Goal: Task Accomplishment & Management: Manage account settings

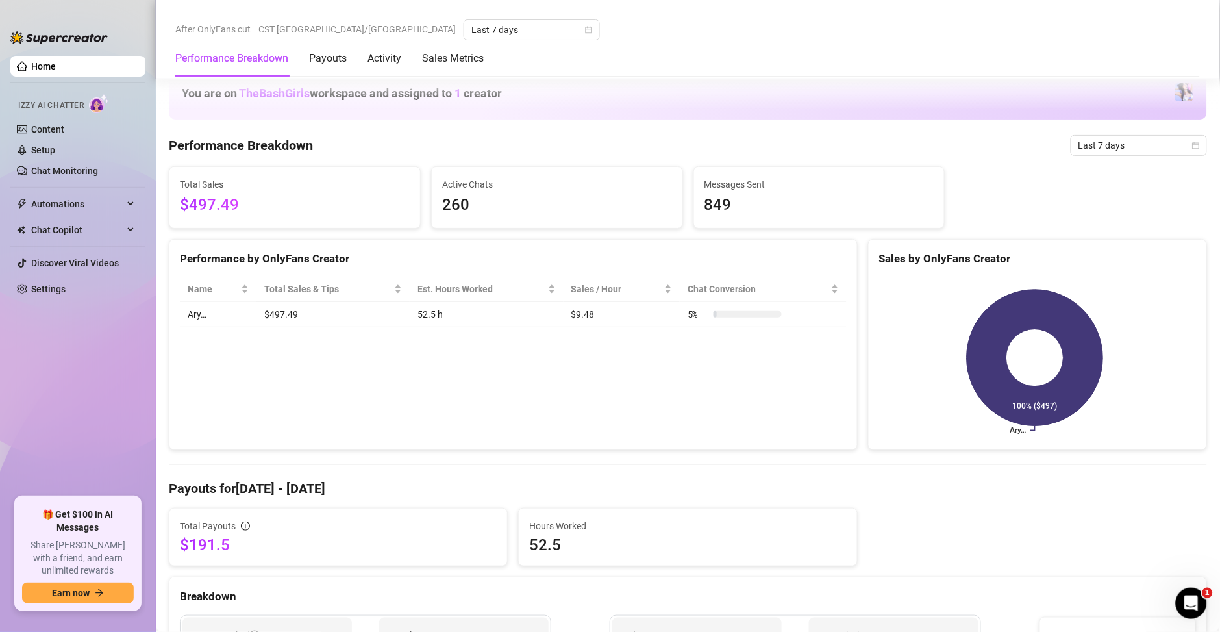
scroll to position [814, 0]
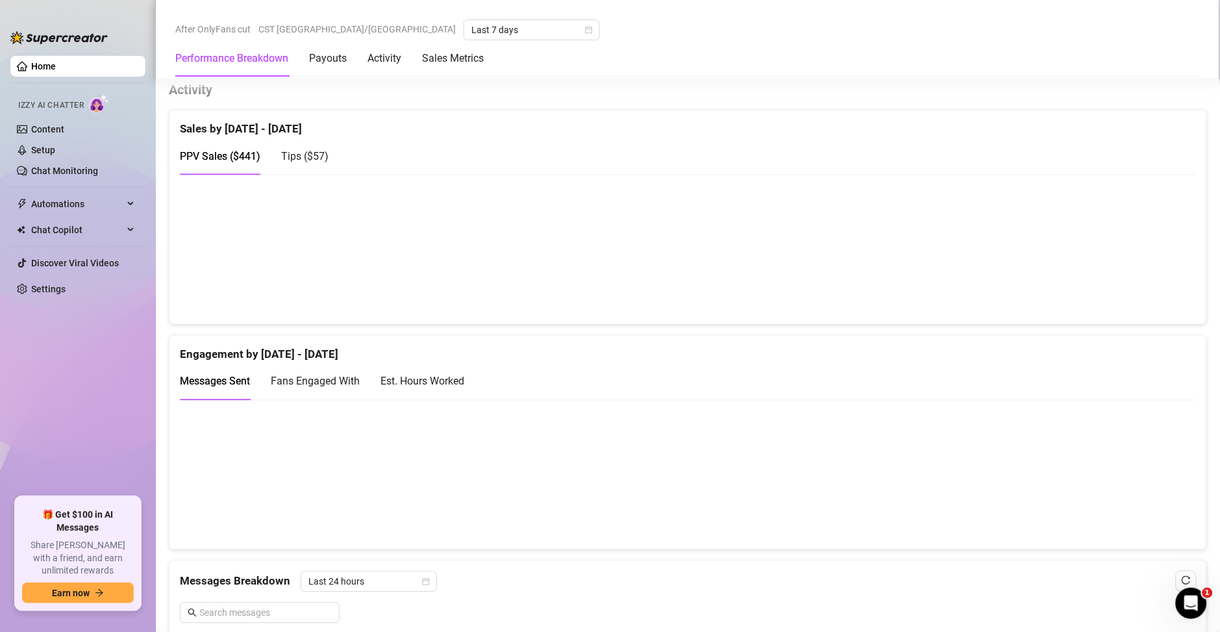
scroll to position [841, 0]
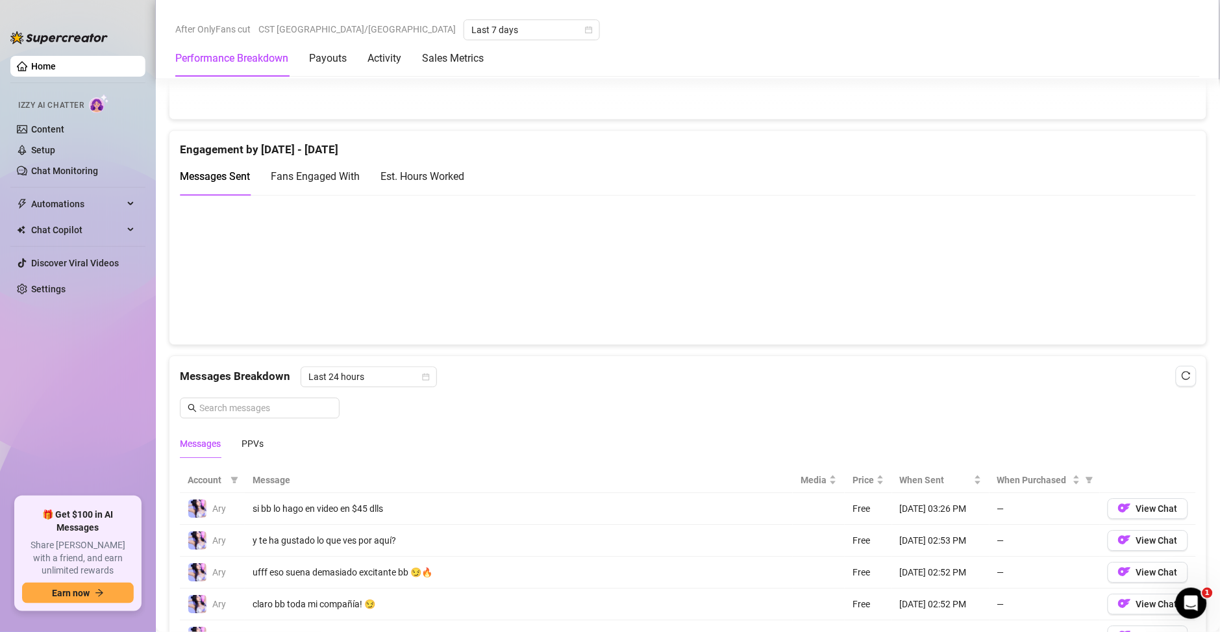
click at [432, 170] on div "Est. Hours Worked" at bounding box center [422, 176] width 84 height 16
click at [54, 169] on link "Chat Monitoring" at bounding box center [64, 171] width 67 height 10
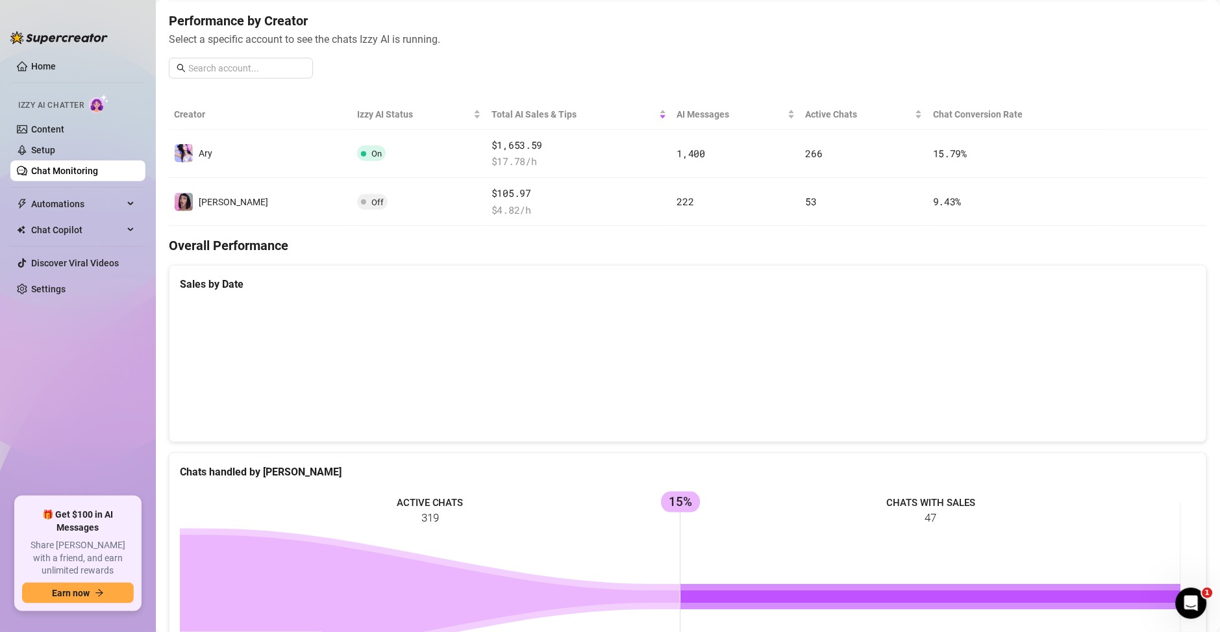
scroll to position [153, 0]
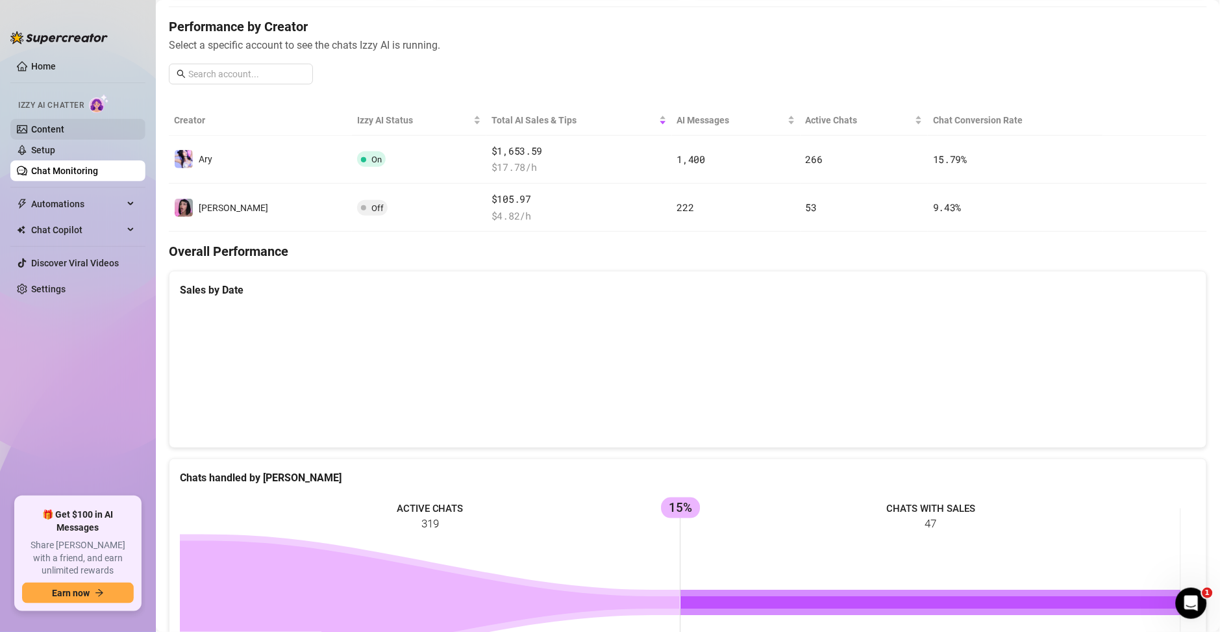
click at [53, 129] on link "Content" at bounding box center [47, 129] width 33 height 10
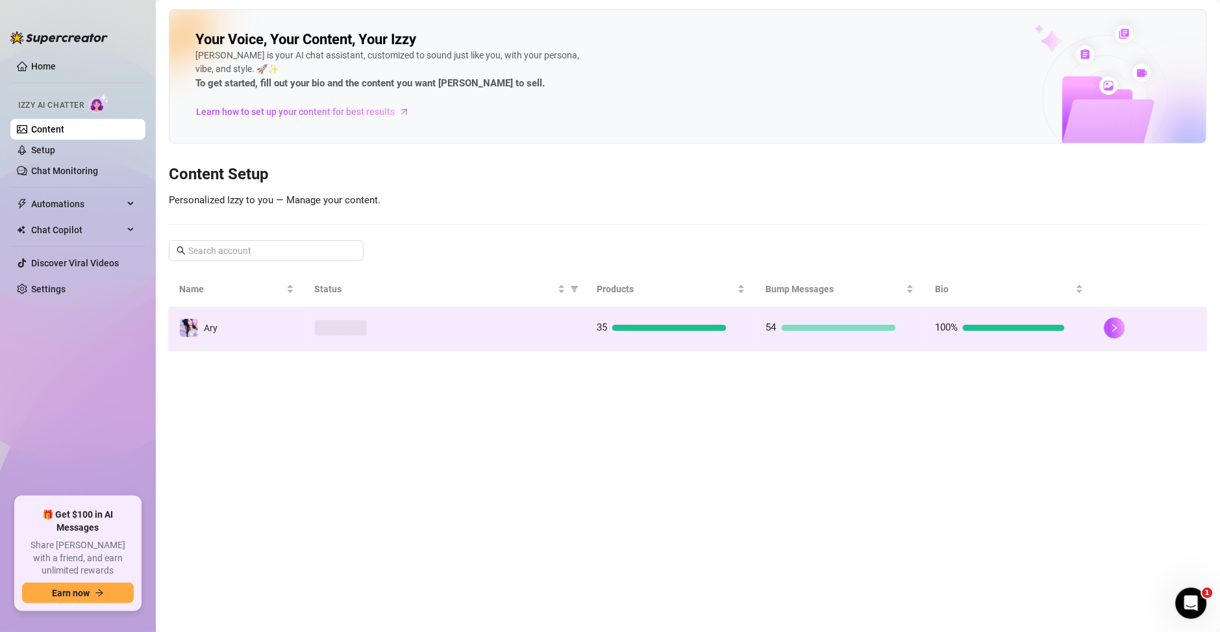
click at [730, 349] on td "35" at bounding box center [670, 328] width 169 height 42
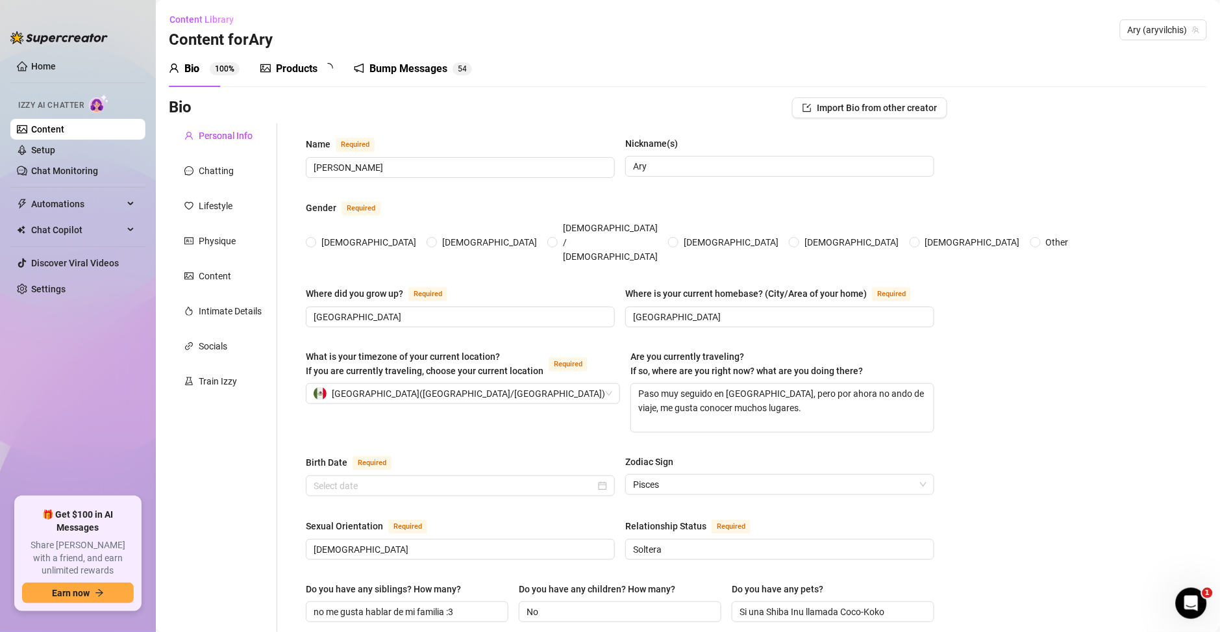
radio input "true"
type input "[DATE]"
click at [215, 168] on div "Chatting" at bounding box center [216, 171] width 35 height 14
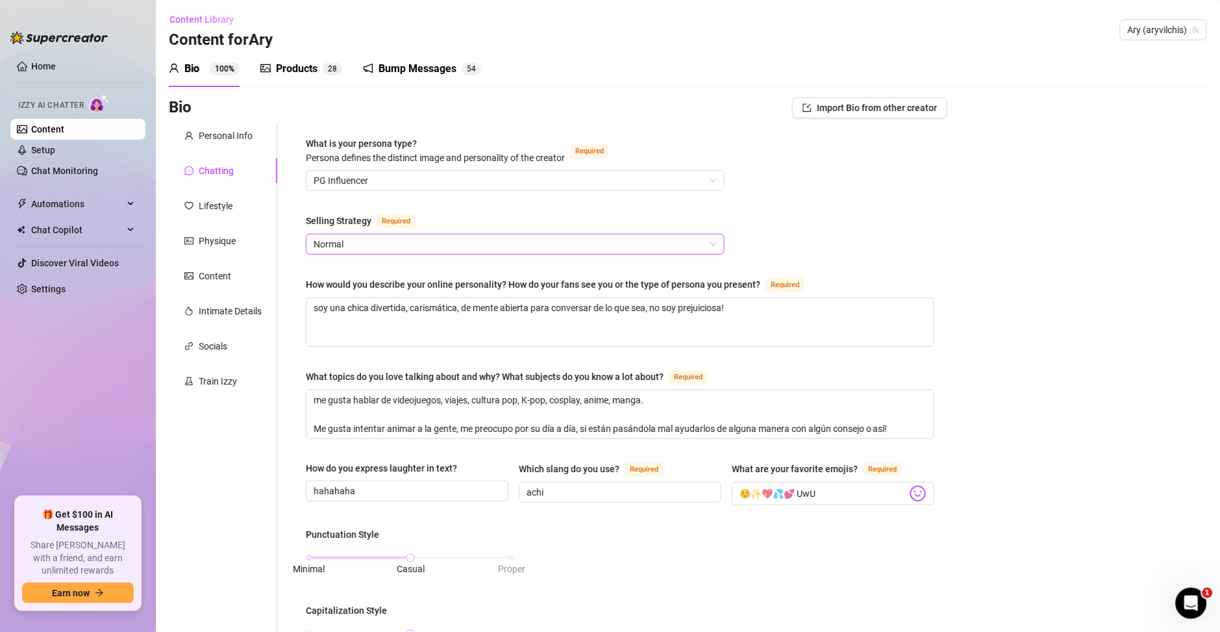
click at [356, 252] on span "Normal" at bounding box center [515, 243] width 403 height 19
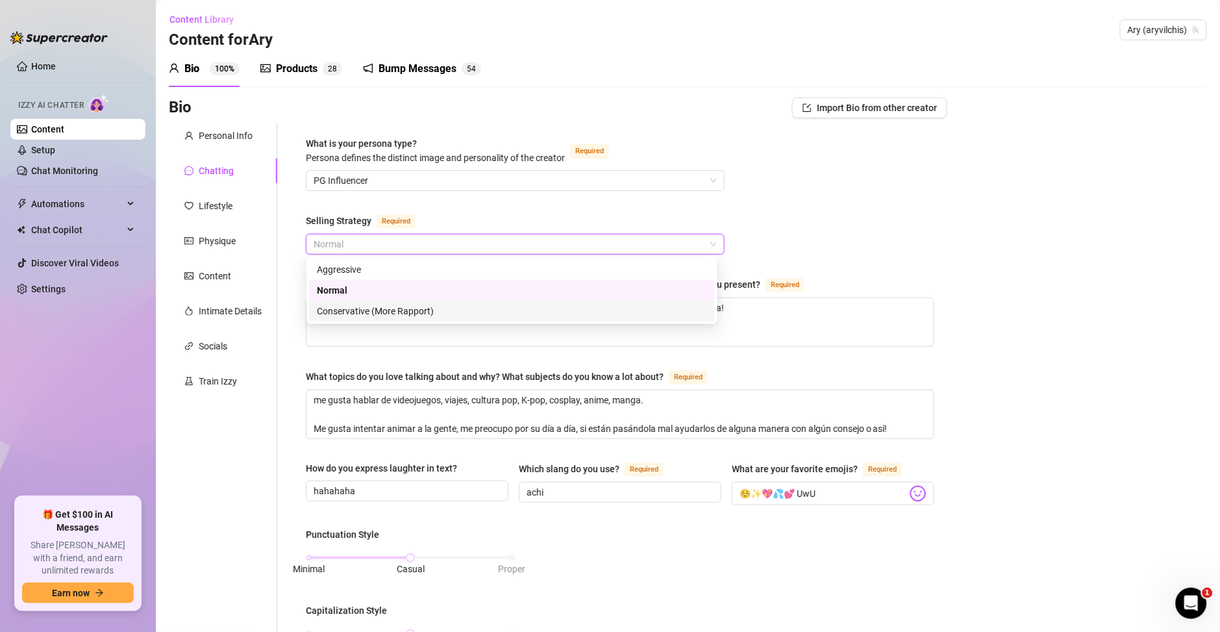
click at [391, 311] on div "Conservative (More Rapport)" at bounding box center [512, 311] width 390 height 14
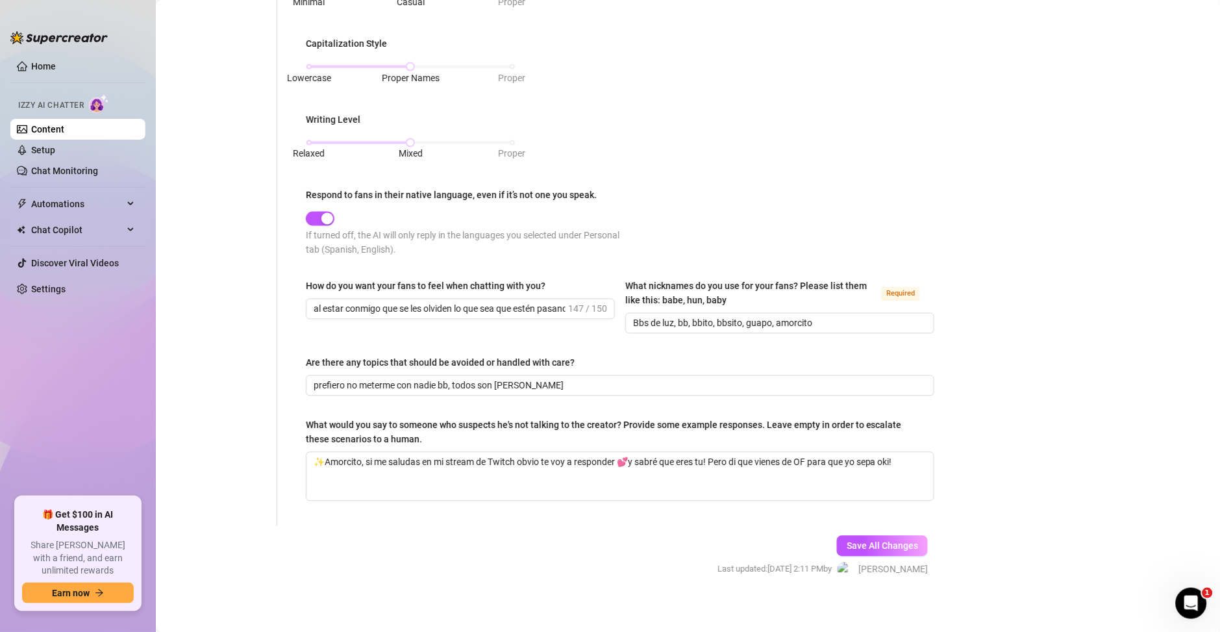
scroll to position [571, 0]
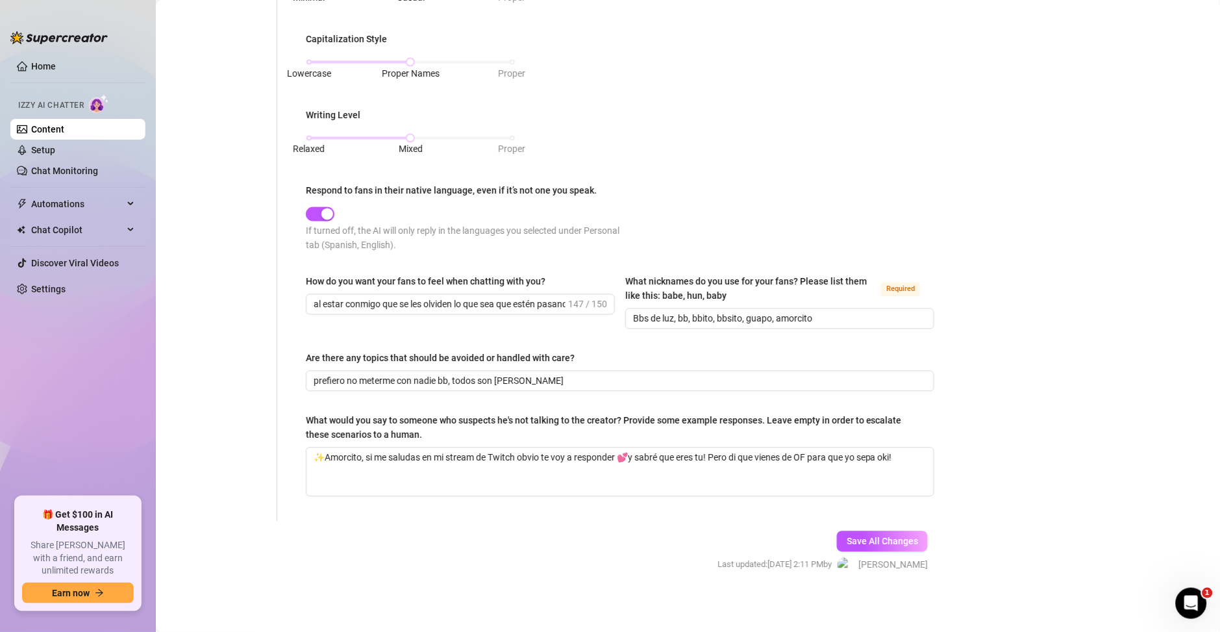
click at [842, 523] on div "Save All Changes Last updated: [DATE] 2:11 PM by [PERSON_NAME]" at bounding box center [822, 552] width 249 height 62
click at [843, 531] on button "Save All Changes" at bounding box center [882, 541] width 91 height 21
click at [846, 536] on span "Save All Changes" at bounding box center [881, 541] width 71 height 10
click at [857, 542] on span "Save All Changes" at bounding box center [881, 541] width 71 height 10
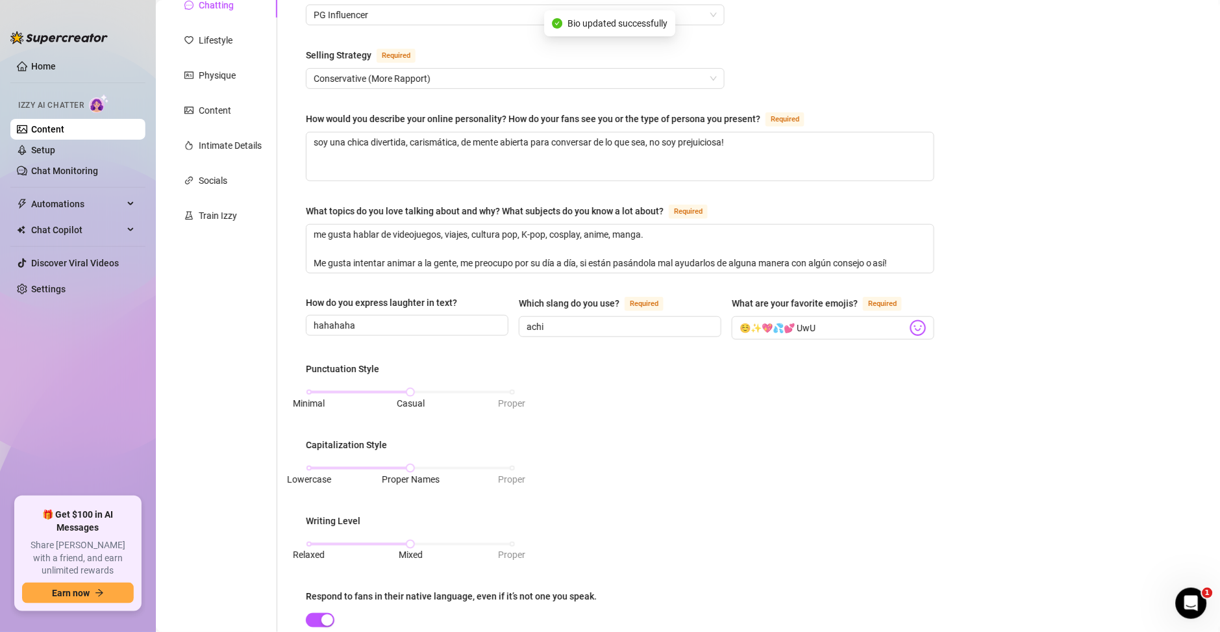
scroll to position [10, 0]
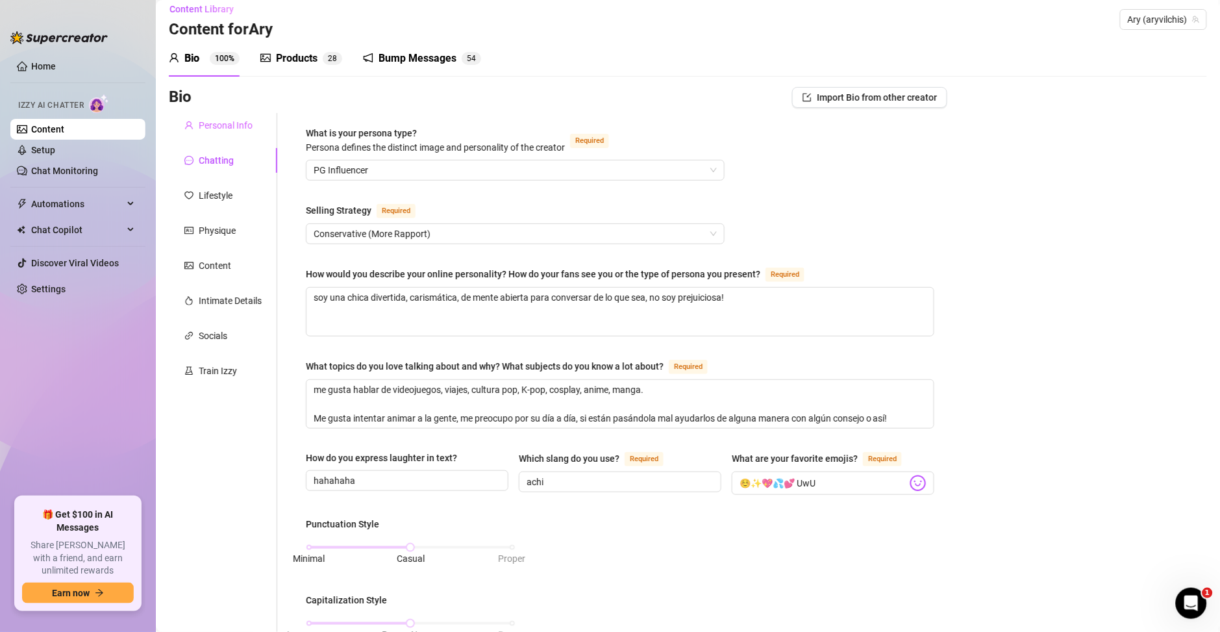
click at [217, 134] on div "Personal Info" at bounding box center [223, 125] width 108 height 25
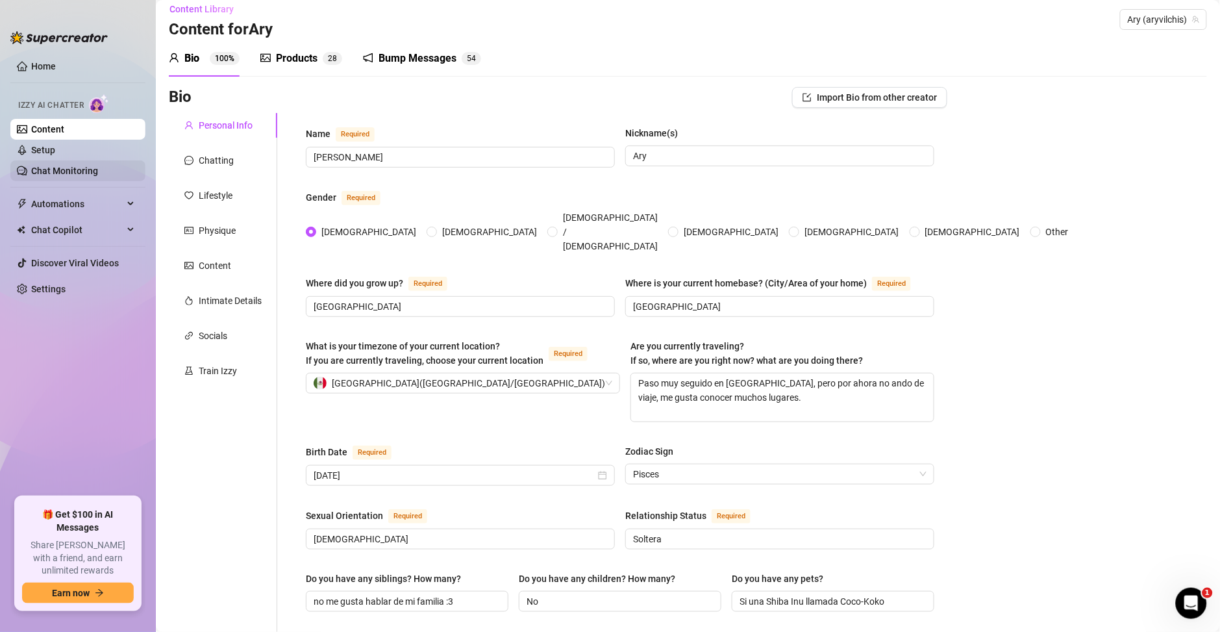
click at [67, 170] on link "Chat Monitoring" at bounding box center [64, 171] width 67 height 10
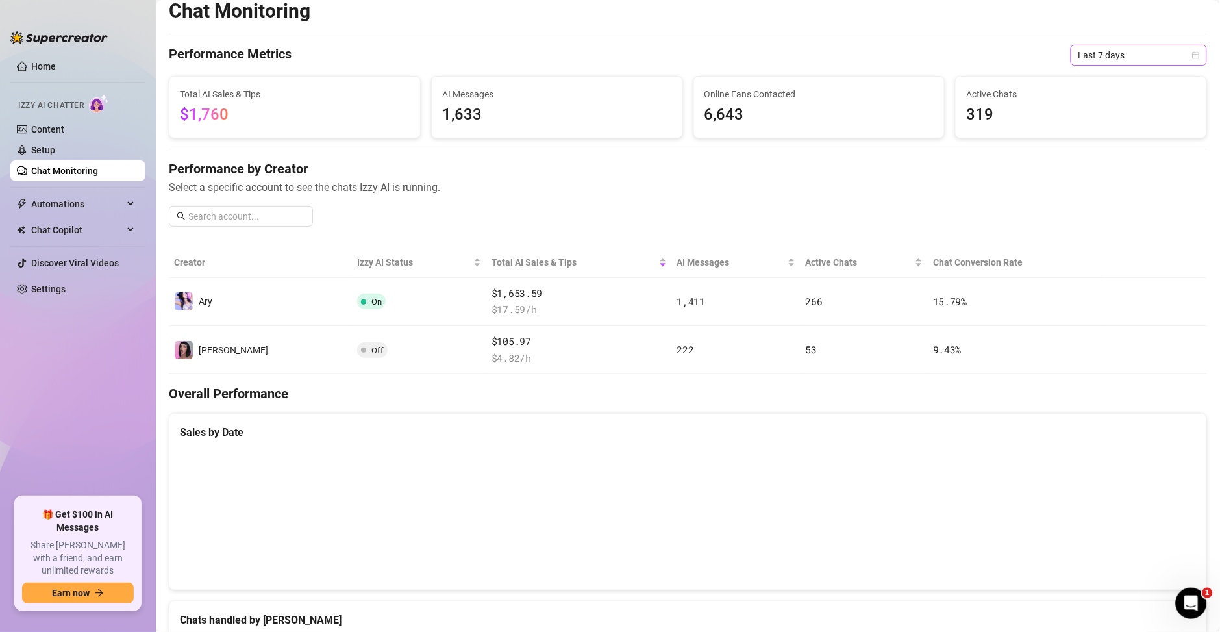
click at [1128, 58] on span "Last 7 days" at bounding box center [1138, 54] width 121 height 19
click at [982, 192] on span "Select a specific account to see the chats Izzy AI is running." at bounding box center [688, 187] width 1038 height 16
click at [55, 146] on link "Setup" at bounding box center [43, 150] width 24 height 10
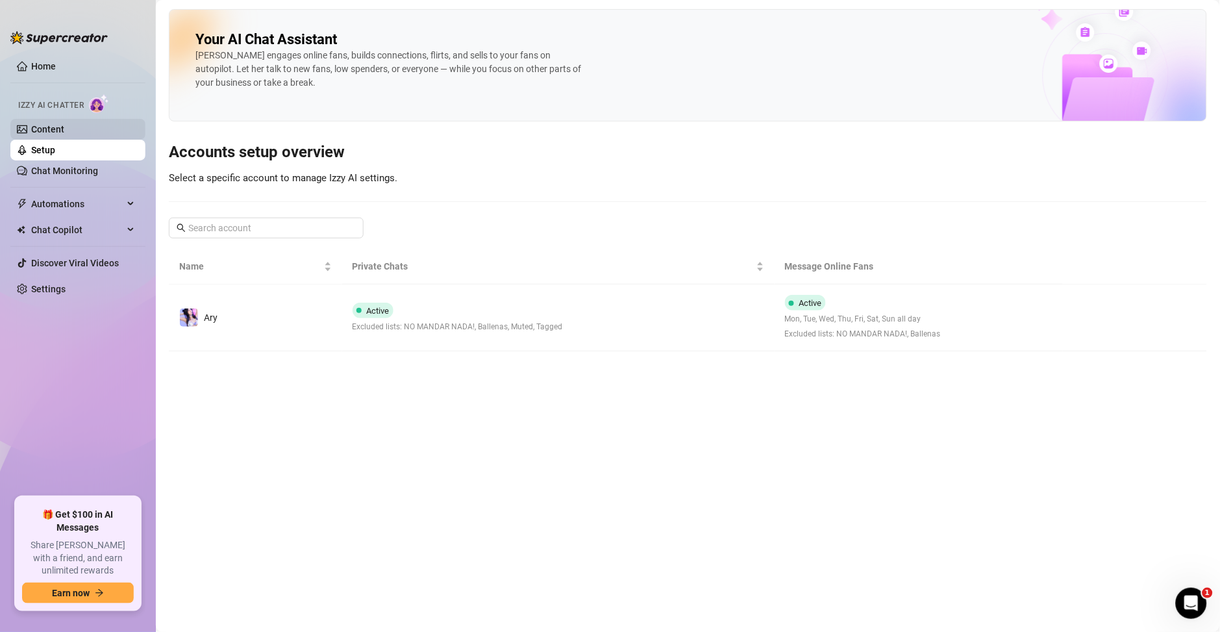
click at [64, 131] on link "Content" at bounding box center [47, 129] width 33 height 10
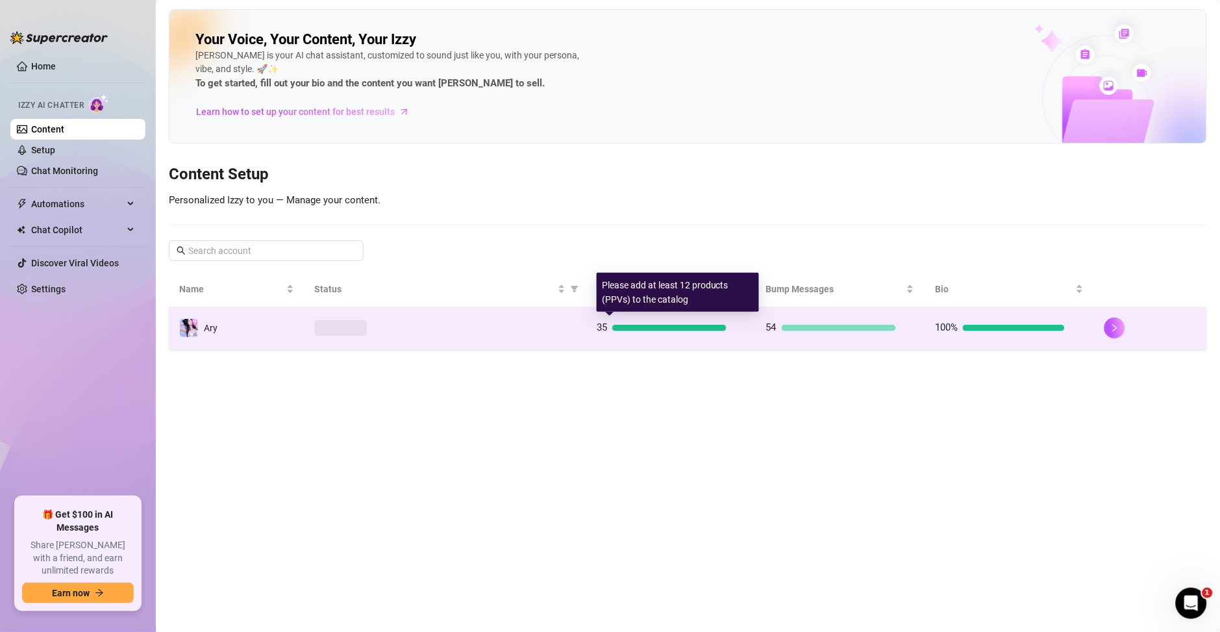
click at [636, 331] on div "35" at bounding box center [661, 328] width 130 height 16
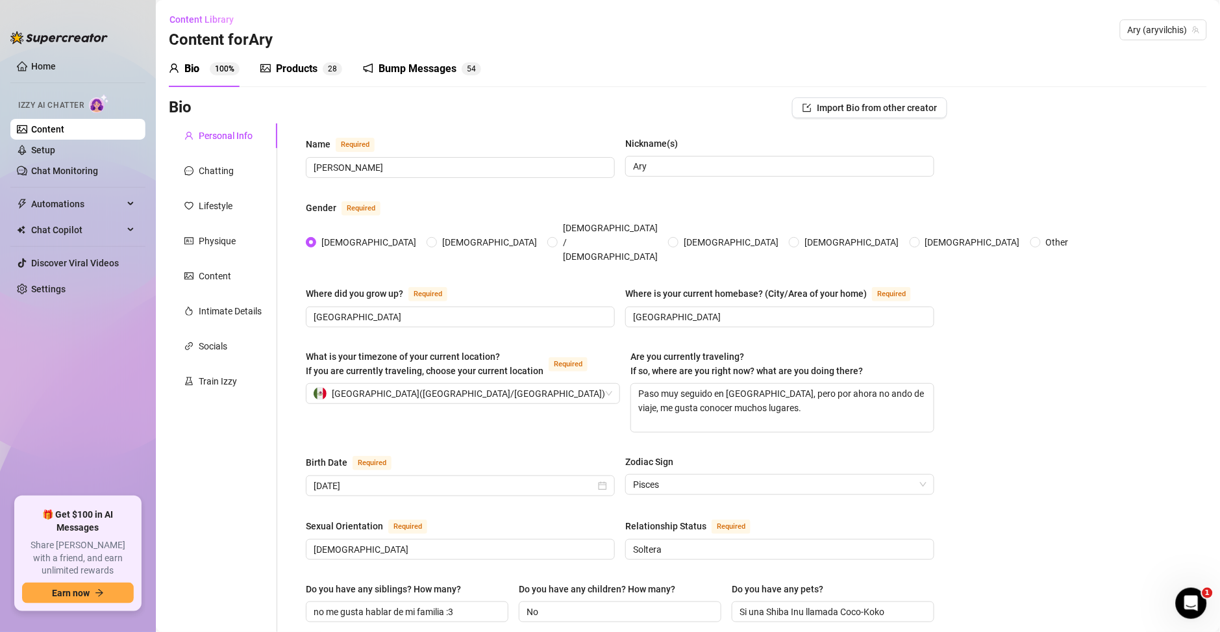
click at [304, 67] on div "Products" at bounding box center [297, 69] width 42 height 16
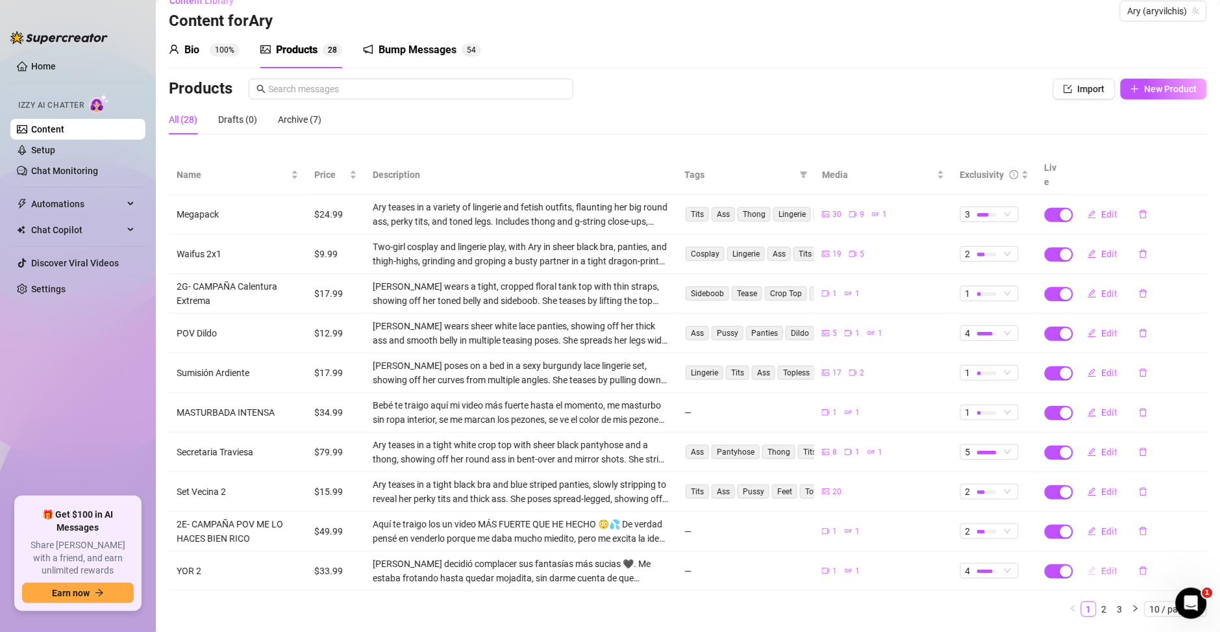
scroll to position [38, 0]
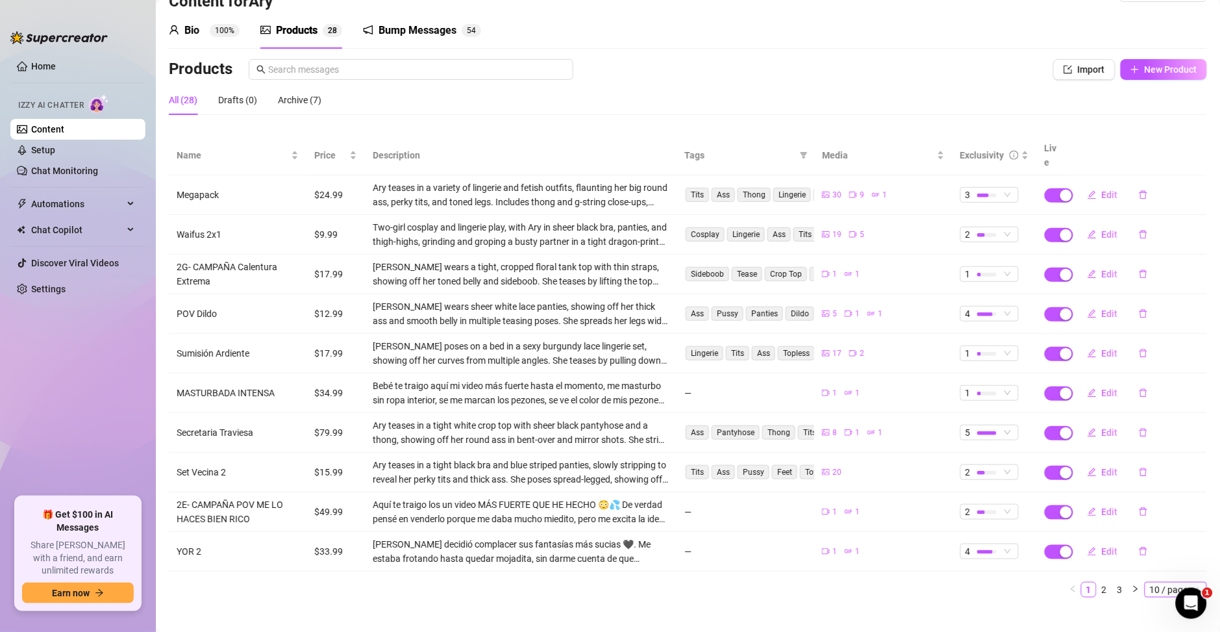
click at [1150, 582] on span "10 / page" at bounding box center [1176, 589] width 52 height 14
click at [1155, 559] on div "100 / page" at bounding box center [1176, 566] width 43 height 14
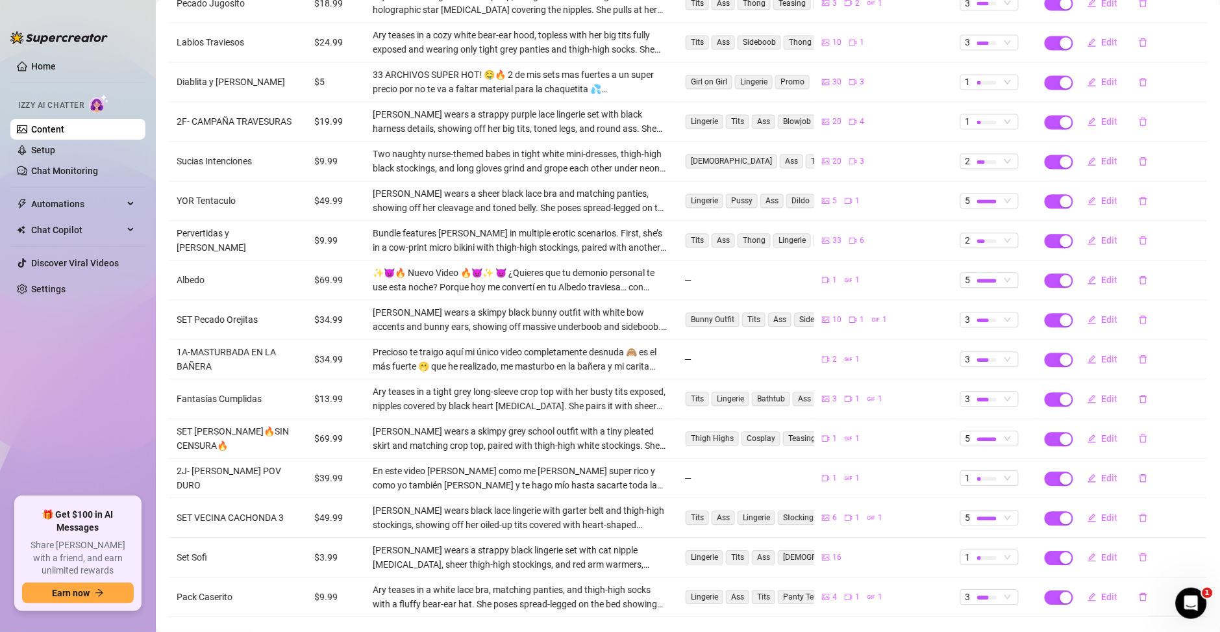
scroll to position [715, 0]
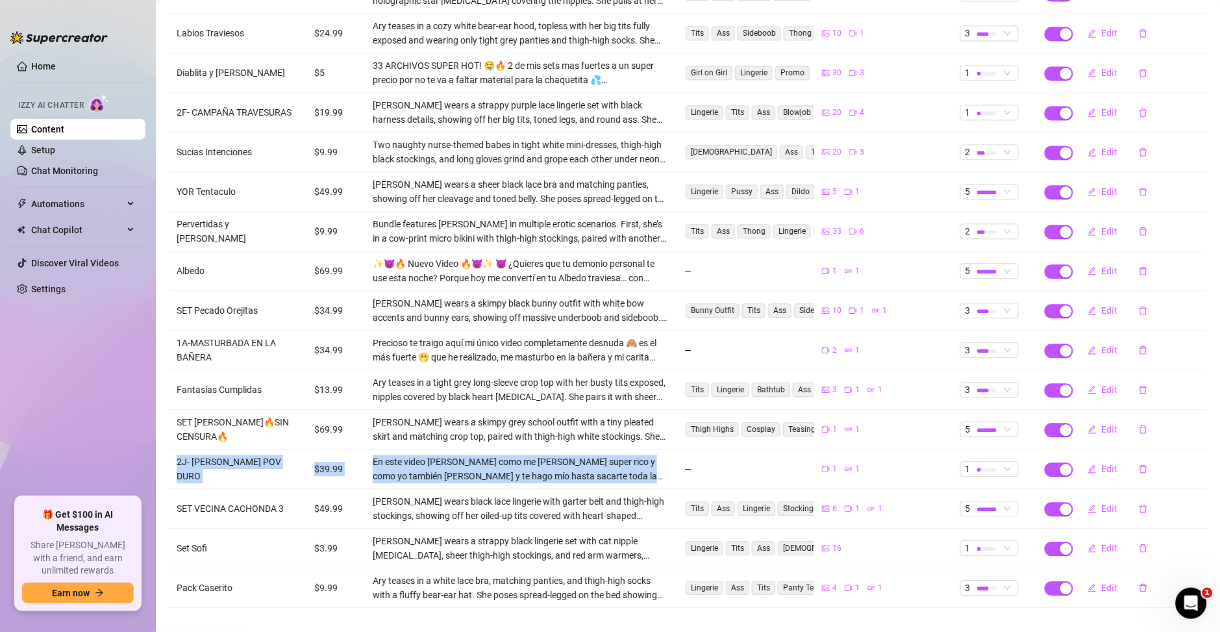
drag, startPoint x: 169, startPoint y: 456, endPoint x: 628, endPoint y: 469, distance: 458.4
click at [628, 469] on tr "2J- [PERSON_NAME] POV DURO $39.99 En este video [PERSON_NAME] como me [PERSON_N…" at bounding box center [688, 469] width 1038 height 40
click at [310, 459] on td "$39.99" at bounding box center [335, 469] width 58 height 40
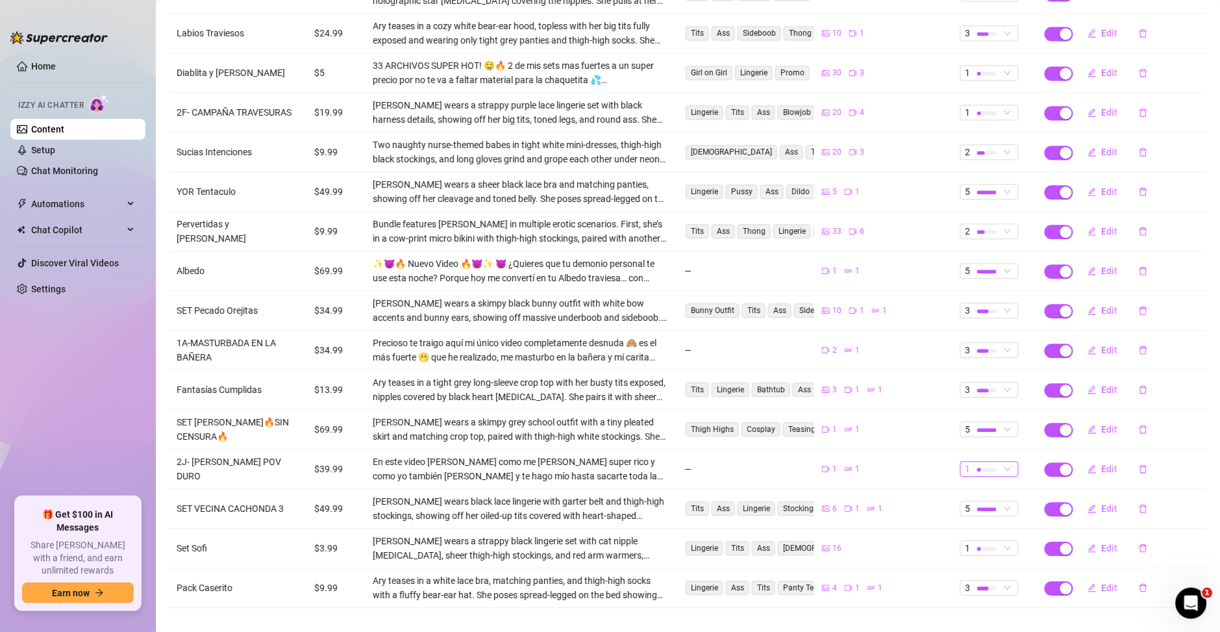
click at [977, 463] on div at bounding box center [986, 469] width 19 height 12
click at [760, 457] on td "—" at bounding box center [745, 469] width 138 height 40
click at [1101, 463] on span "Edit" at bounding box center [1109, 468] width 16 height 10
type textarea "Type your message here..."
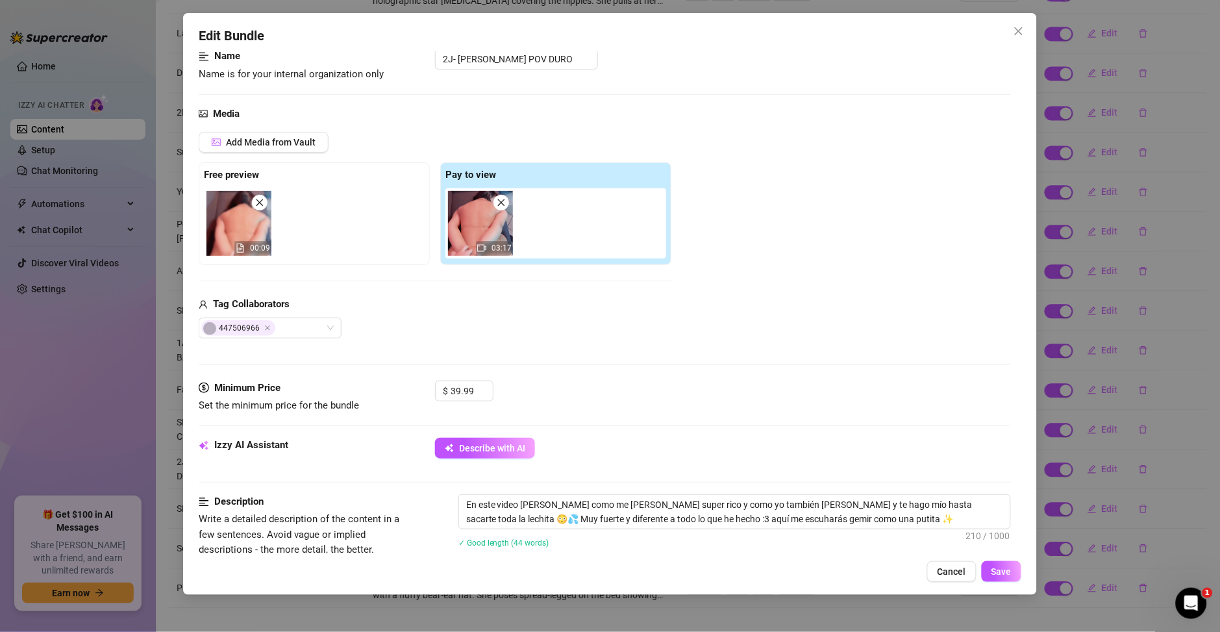
scroll to position [93, 0]
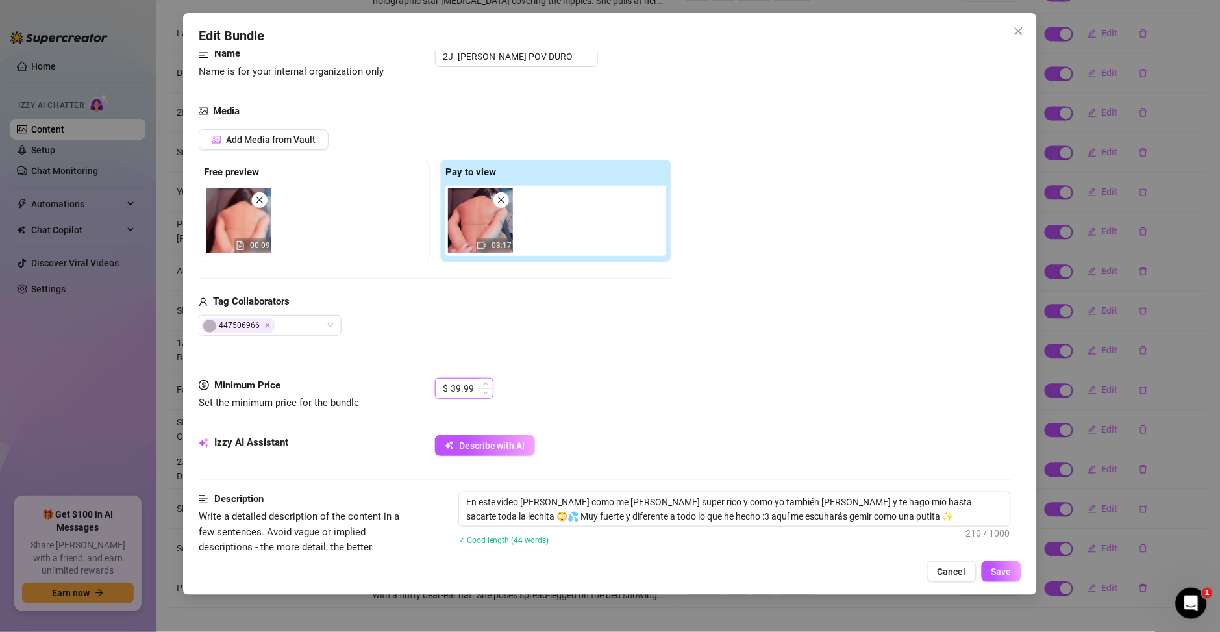
click at [474, 394] on input "39.99" at bounding box center [471, 387] width 42 height 19
type input "34.99"
click at [996, 574] on span "Save" at bounding box center [1001, 571] width 20 height 10
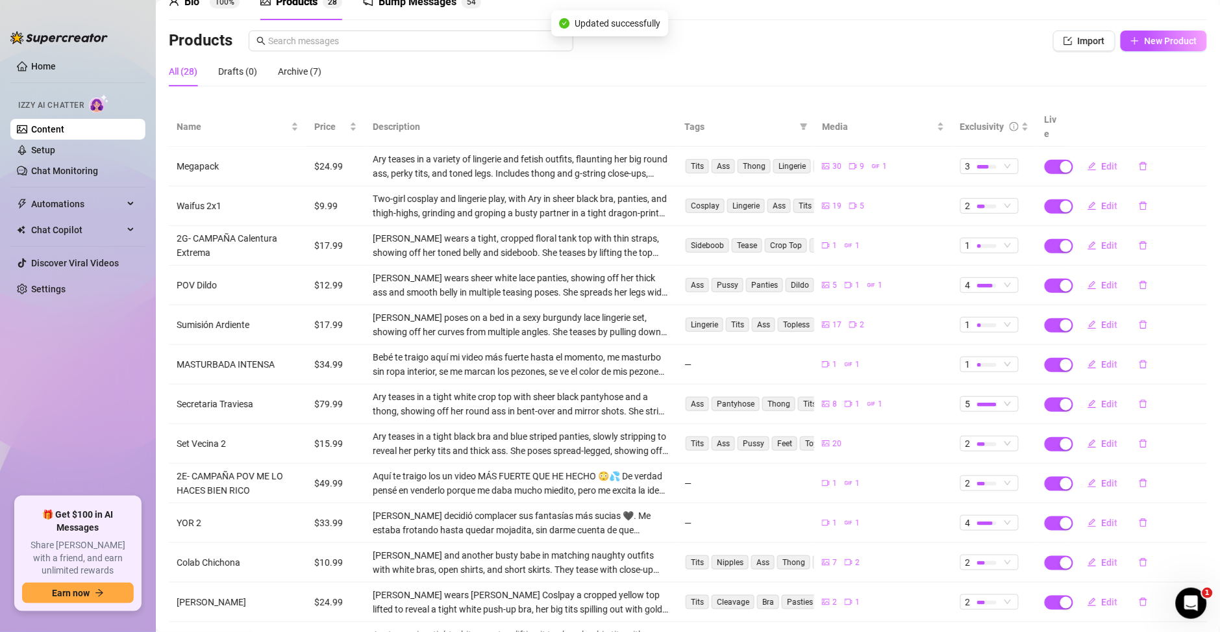
scroll to position [61, 0]
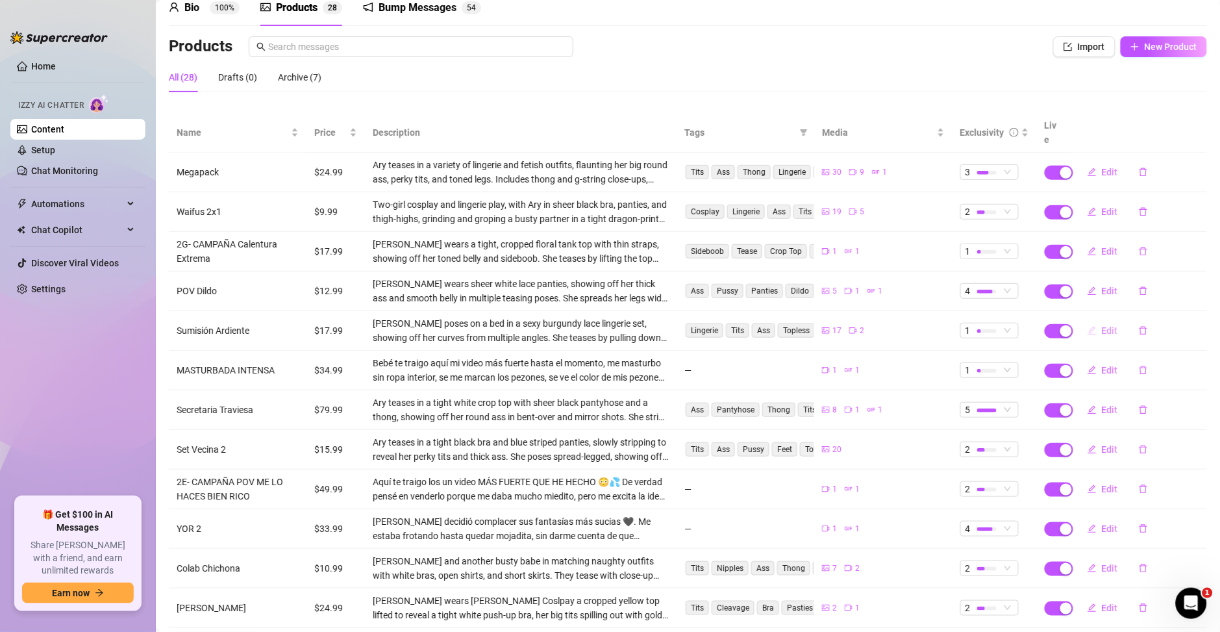
click at [1101, 325] on span "Edit" at bounding box center [1109, 330] width 16 height 10
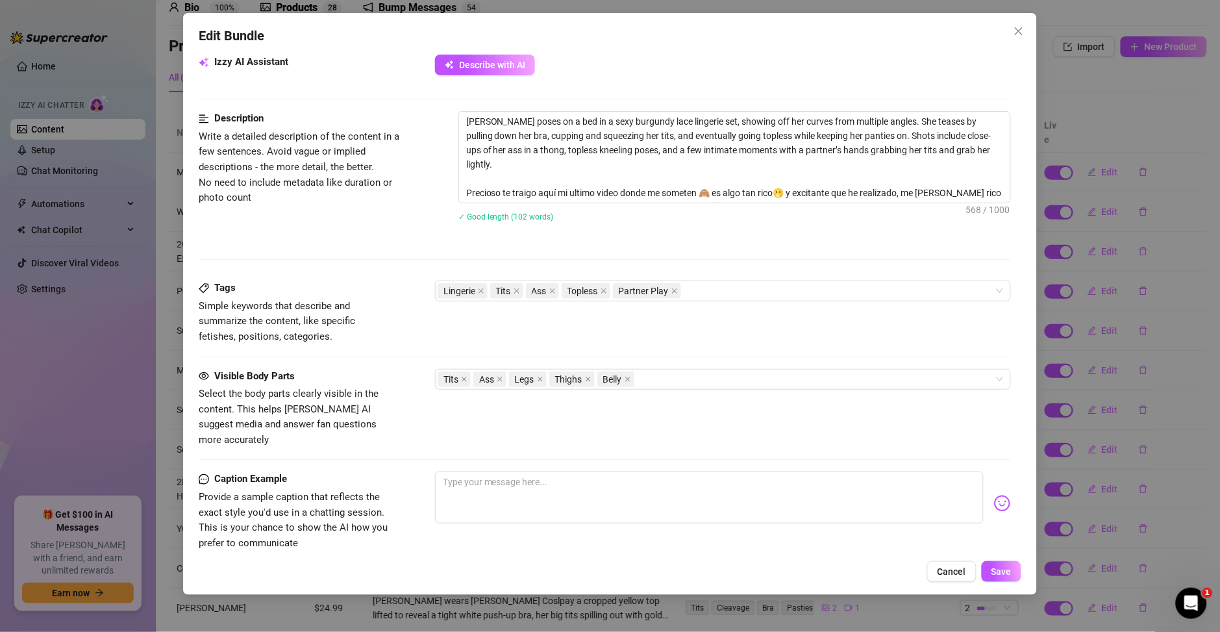
scroll to position [654, 0]
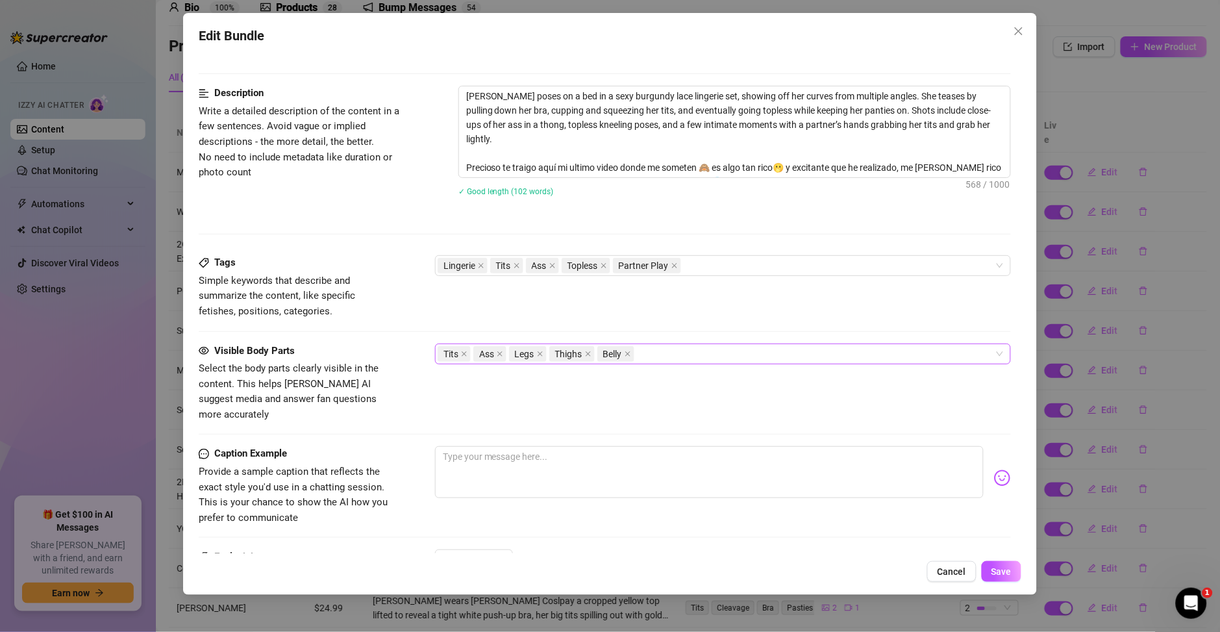
click at [658, 351] on div "Tits Ass Legs Thighs Belly" at bounding box center [715, 354] width 557 height 18
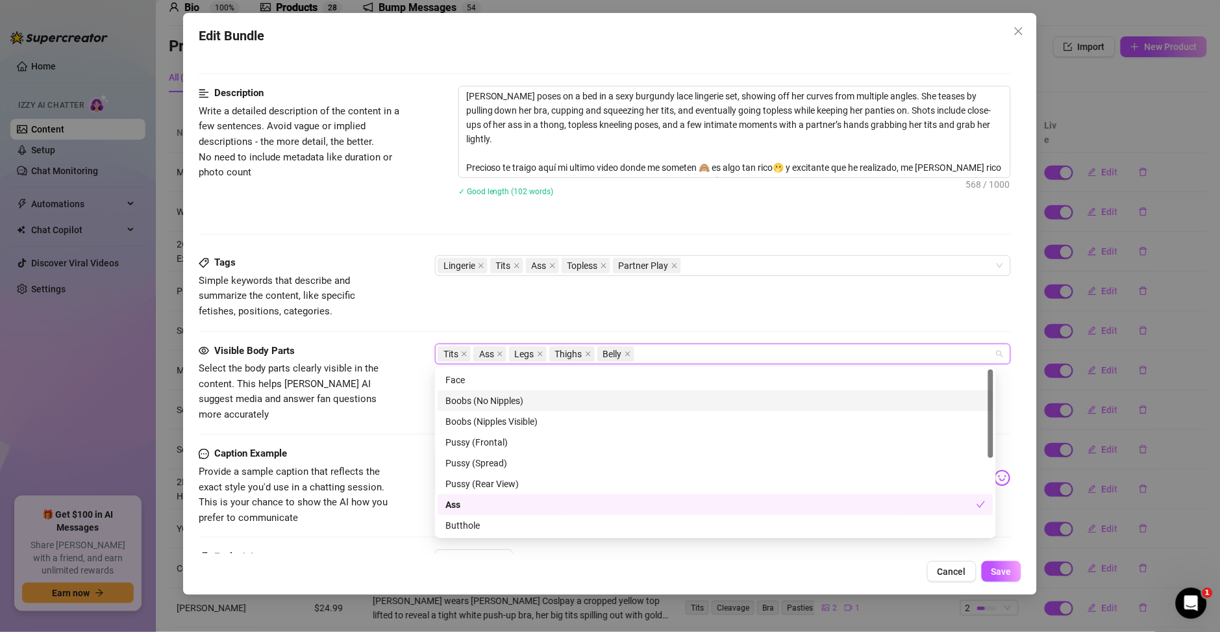
click at [540, 399] on div "Boobs (No Nipples)" at bounding box center [715, 400] width 540 height 14
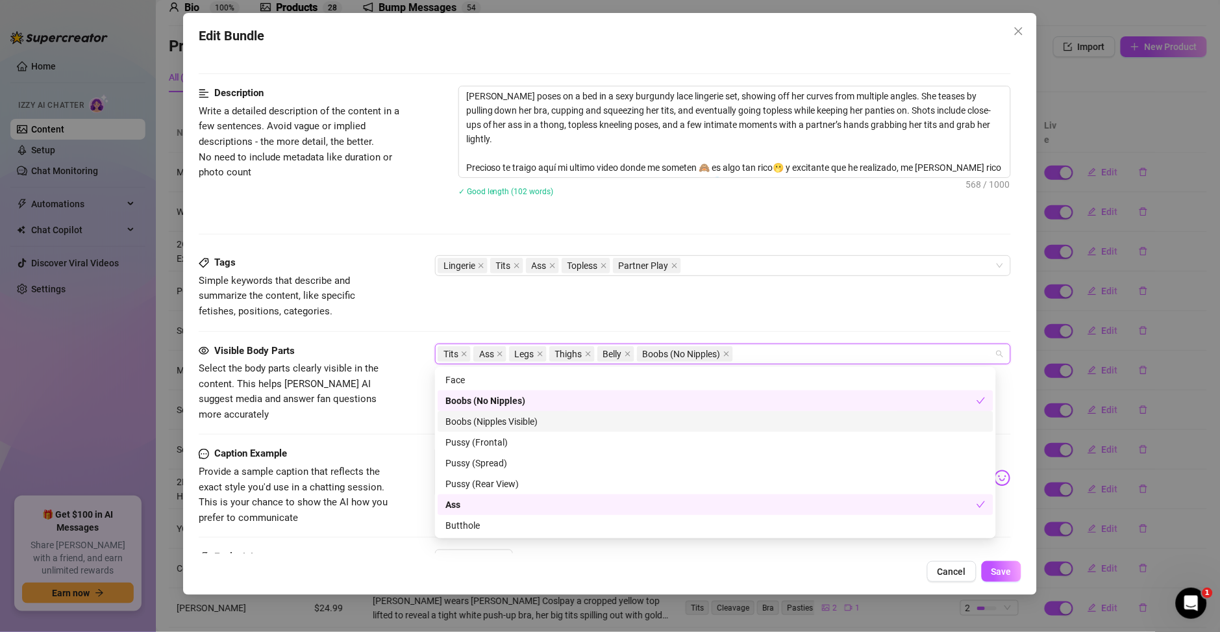
click at [520, 423] on div "Boobs (Nipples Visible)" at bounding box center [715, 421] width 540 height 14
click at [842, 354] on icon "close" at bounding box center [839, 353] width 6 height 6
click at [725, 356] on icon "close" at bounding box center [726, 353] width 6 height 6
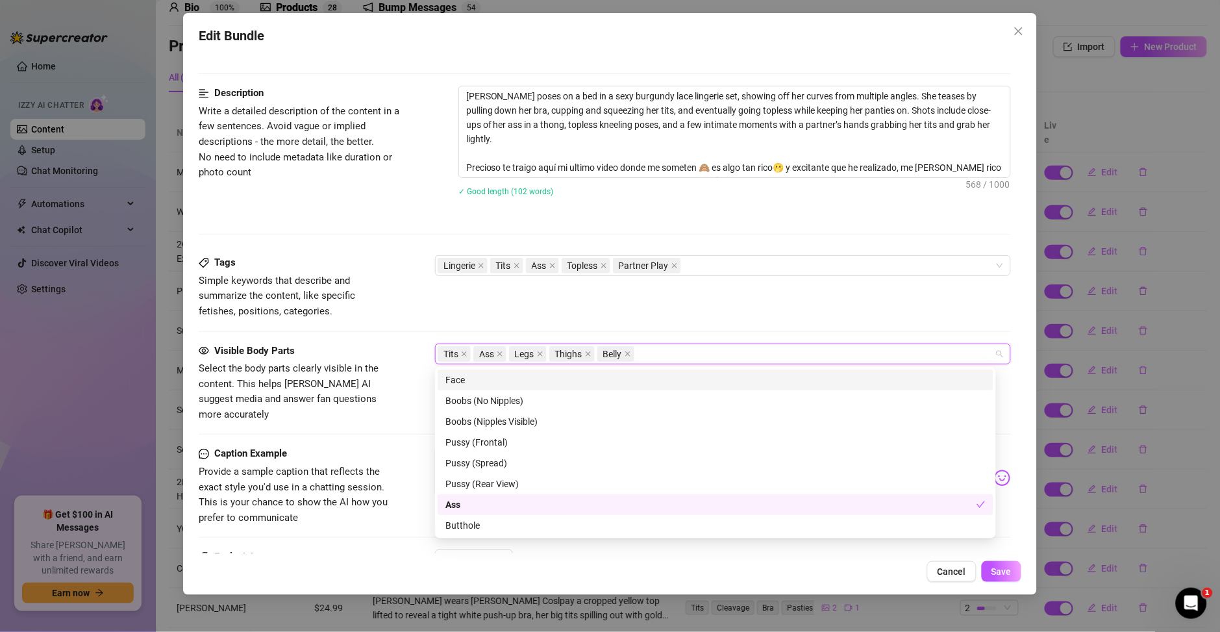
click at [732, 305] on div "Tags Simple keywords that describe and summarize the content, like specific fet…" at bounding box center [605, 287] width 812 height 64
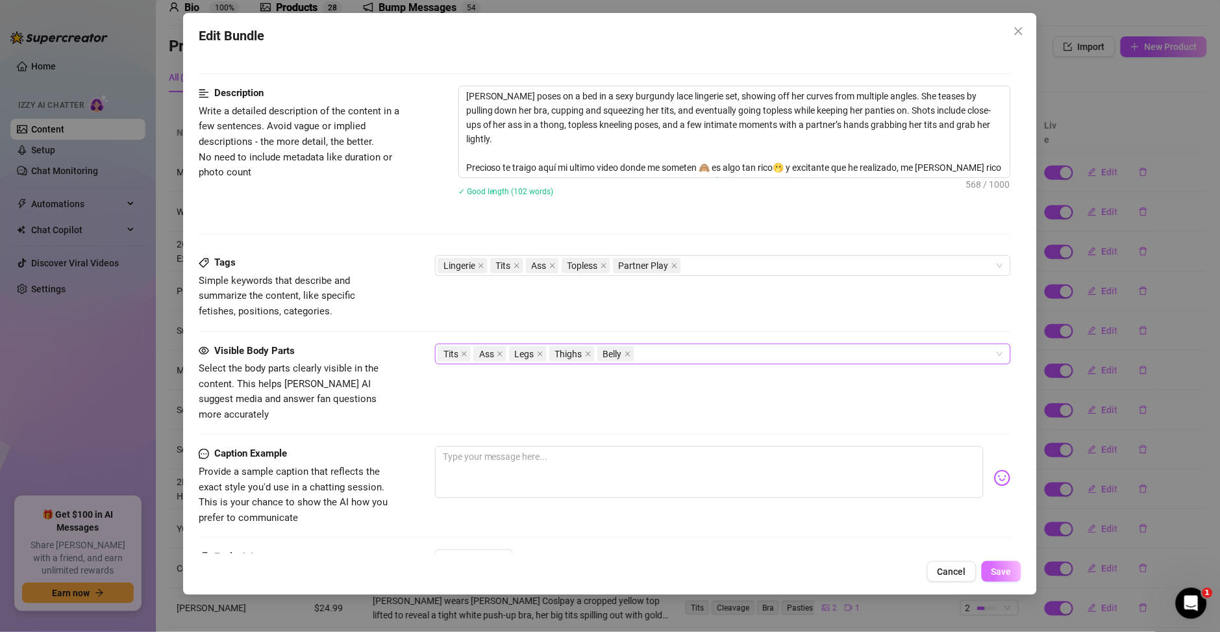
click at [999, 569] on span "Save" at bounding box center [1001, 571] width 20 height 10
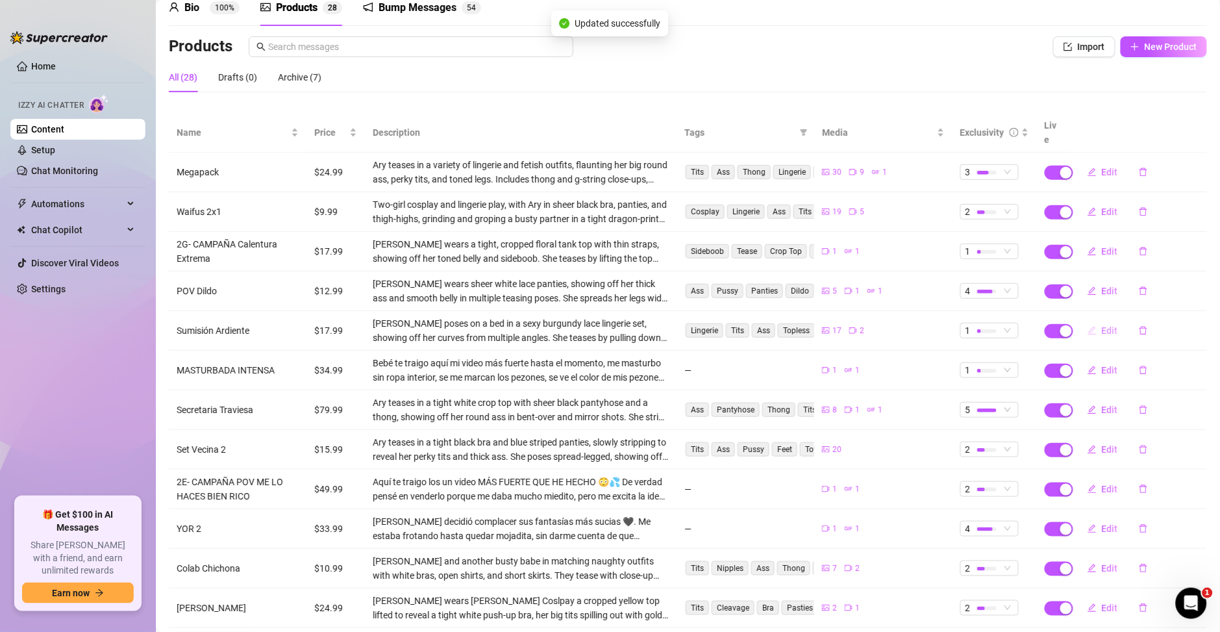
click at [1090, 325] on button "Edit" at bounding box center [1102, 330] width 51 height 21
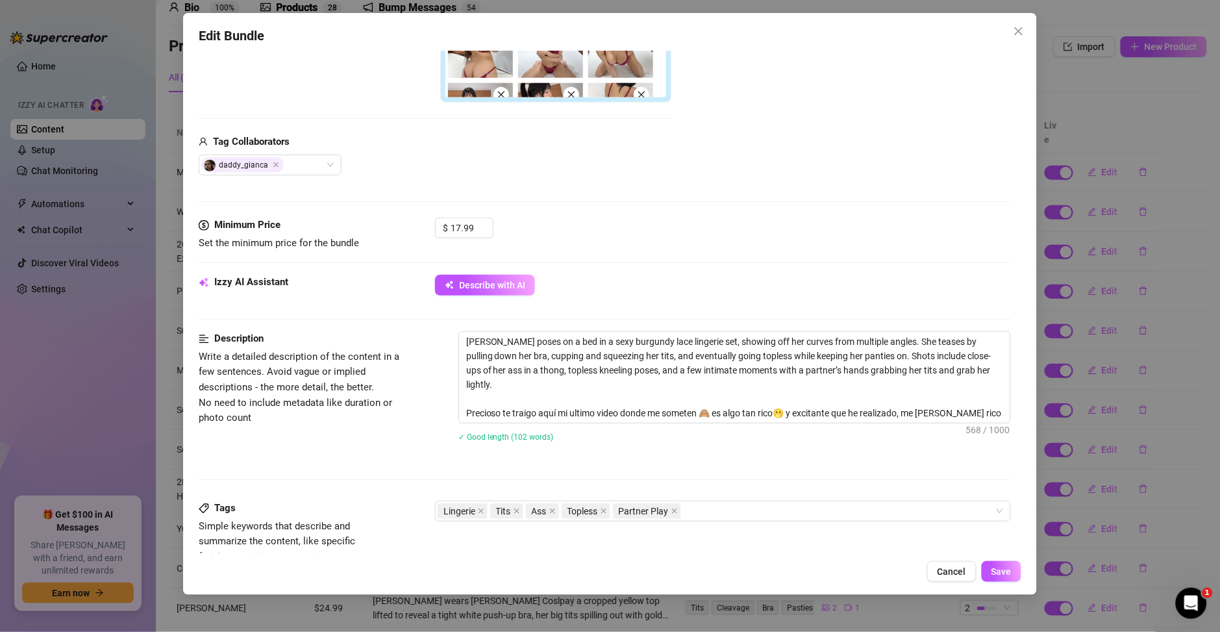
scroll to position [467, 0]
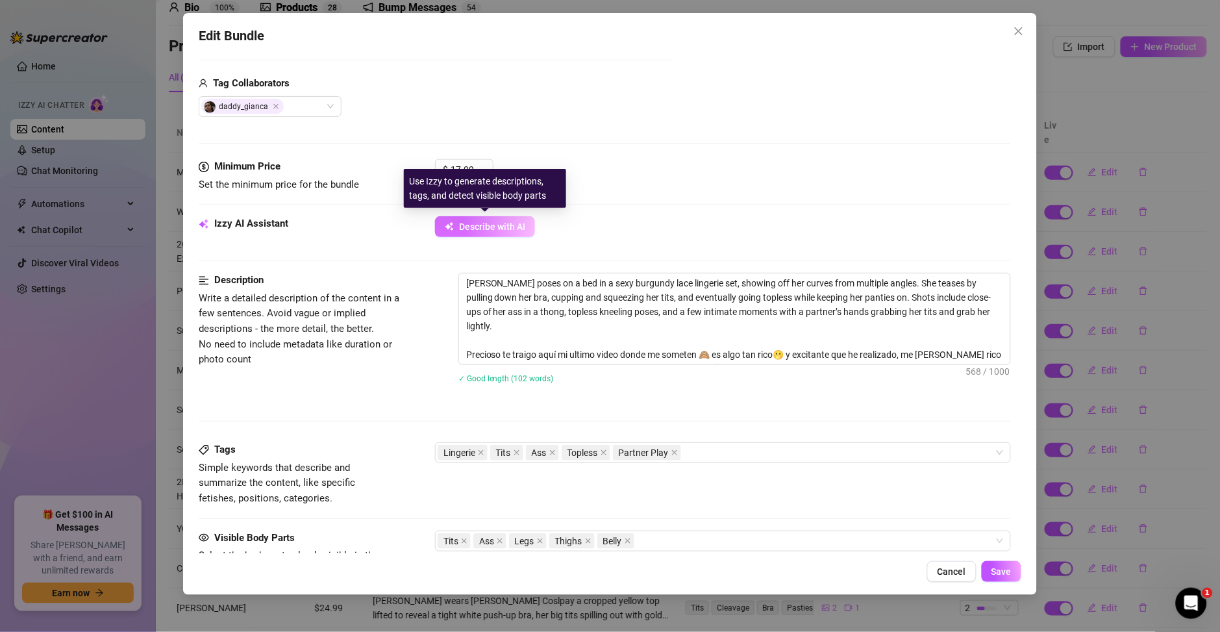
click at [493, 221] on span "Describe with AI" at bounding box center [492, 226] width 66 height 10
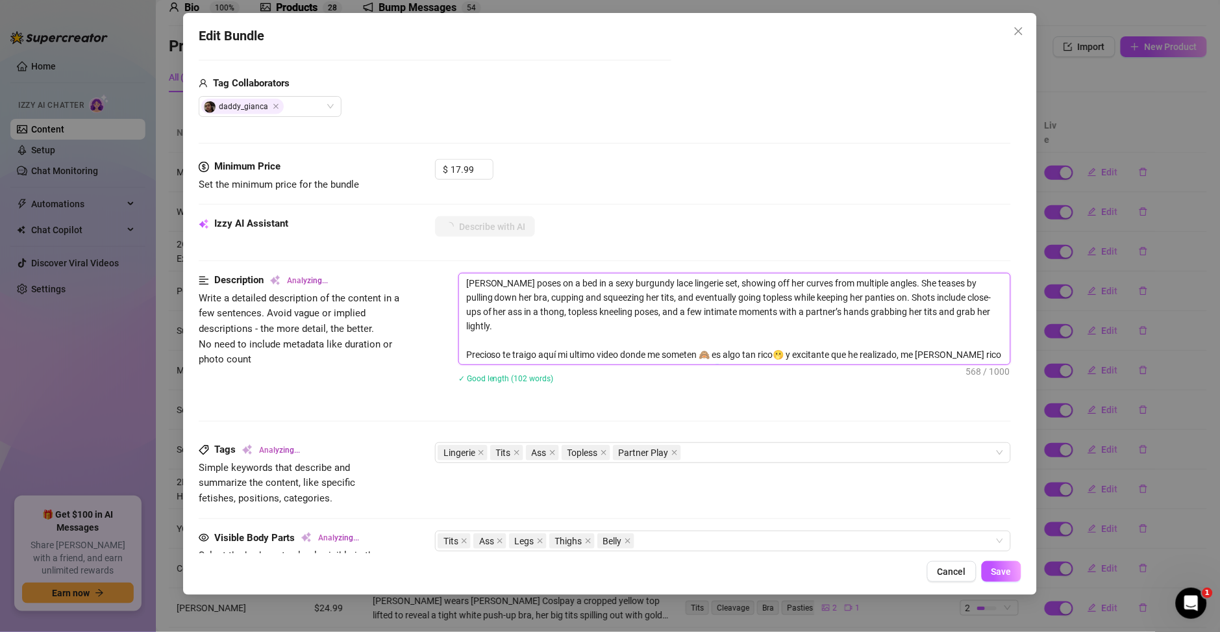
drag, startPoint x: 461, startPoint y: 283, endPoint x: 820, endPoint y: 367, distance: 368.7
click at [820, 367] on div "[PERSON_NAME] poses on a bed in a sexy burgundy lace lingerie set, showing off …" at bounding box center [734, 336] width 552 height 127
click at [801, 249] on div "Izzy AI Assistant Describe with AI" at bounding box center [605, 244] width 812 height 56
type textarea "Ary"
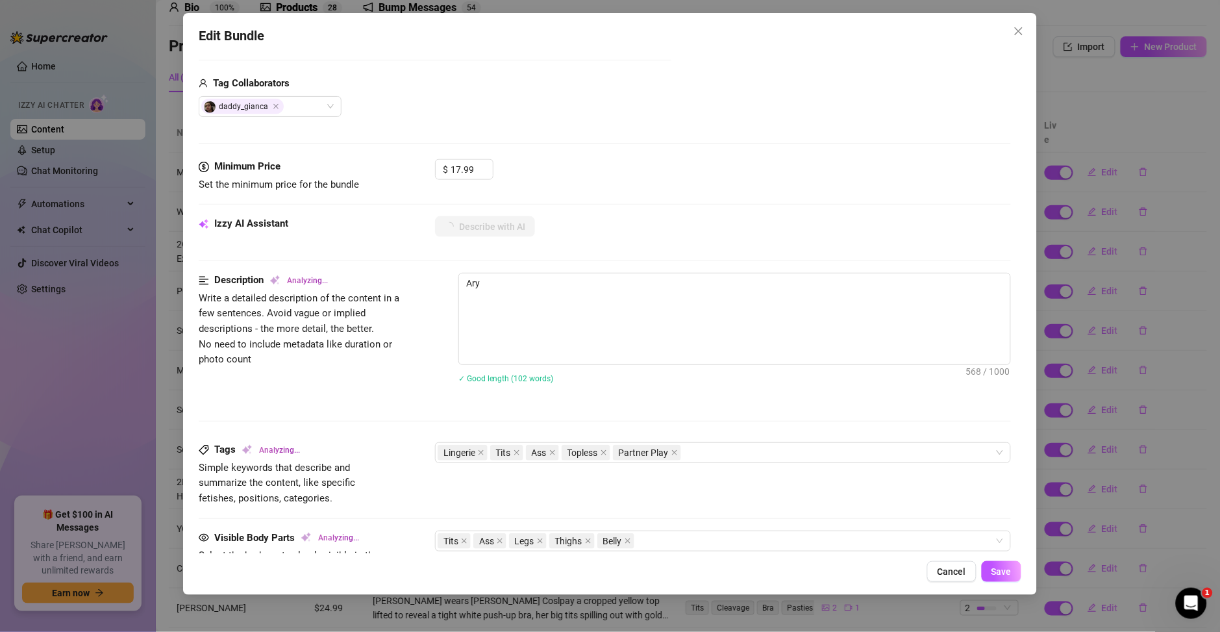
type textarea "Ary teases"
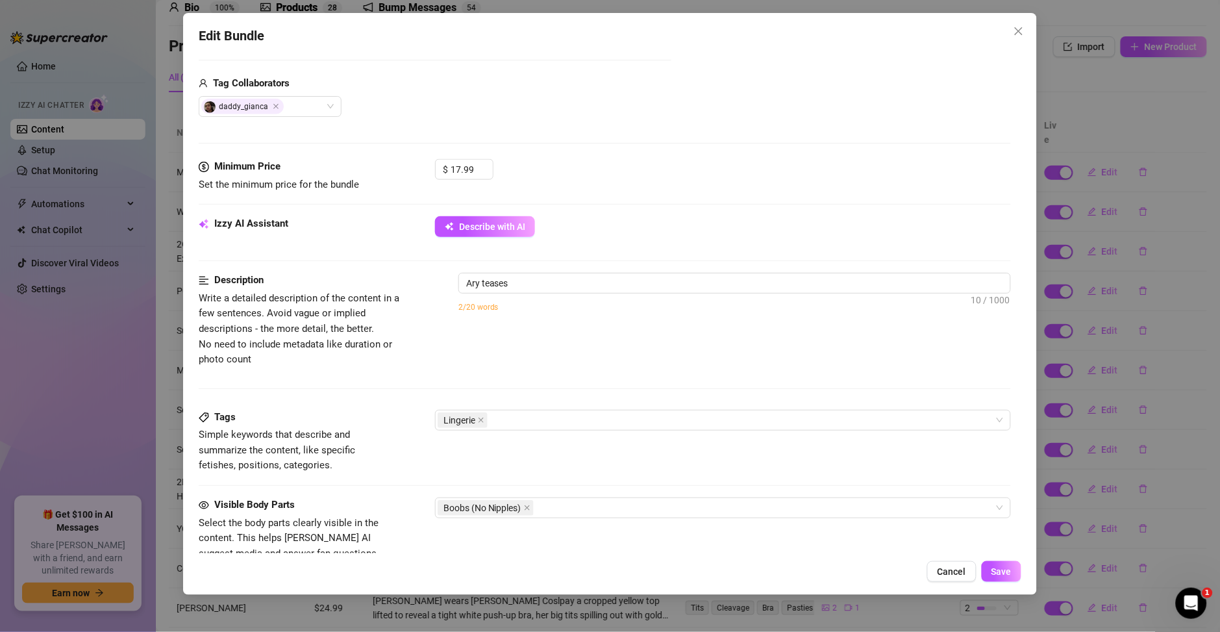
type textarea "Ary teases in"
type textarea "Ary teases in a"
type textarea "Ary teases in a sexy"
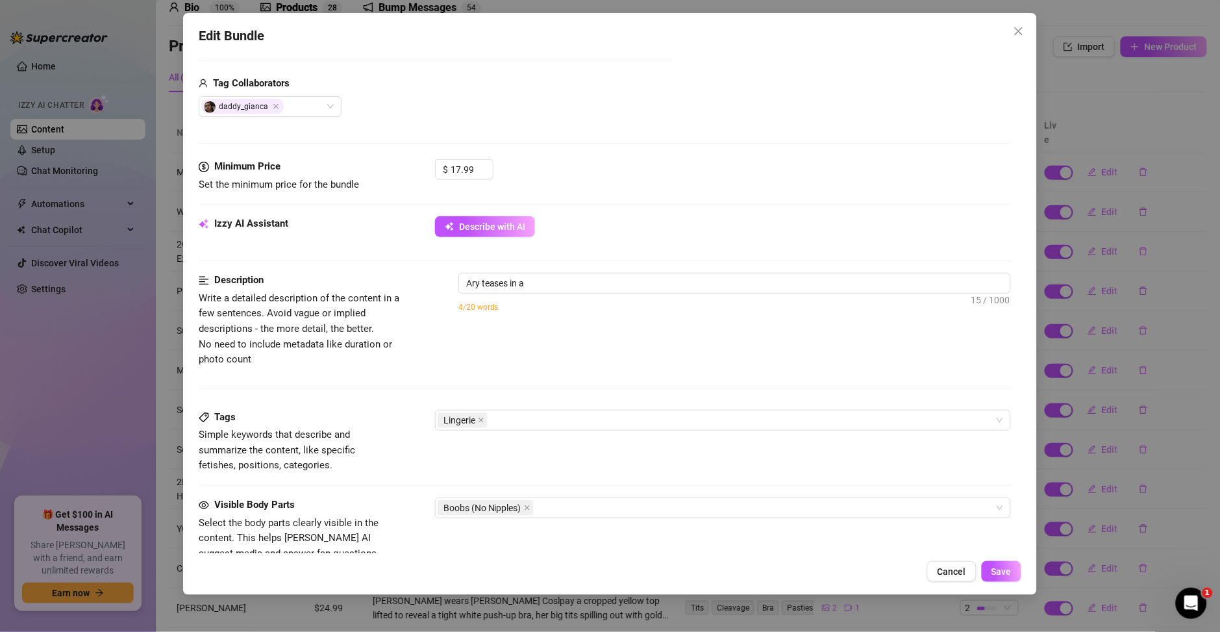
type textarea "Ary teases in a sexy"
type textarea "Ary teases in a sexy maroon"
type textarea "Ary teases in a sexy maroon lace"
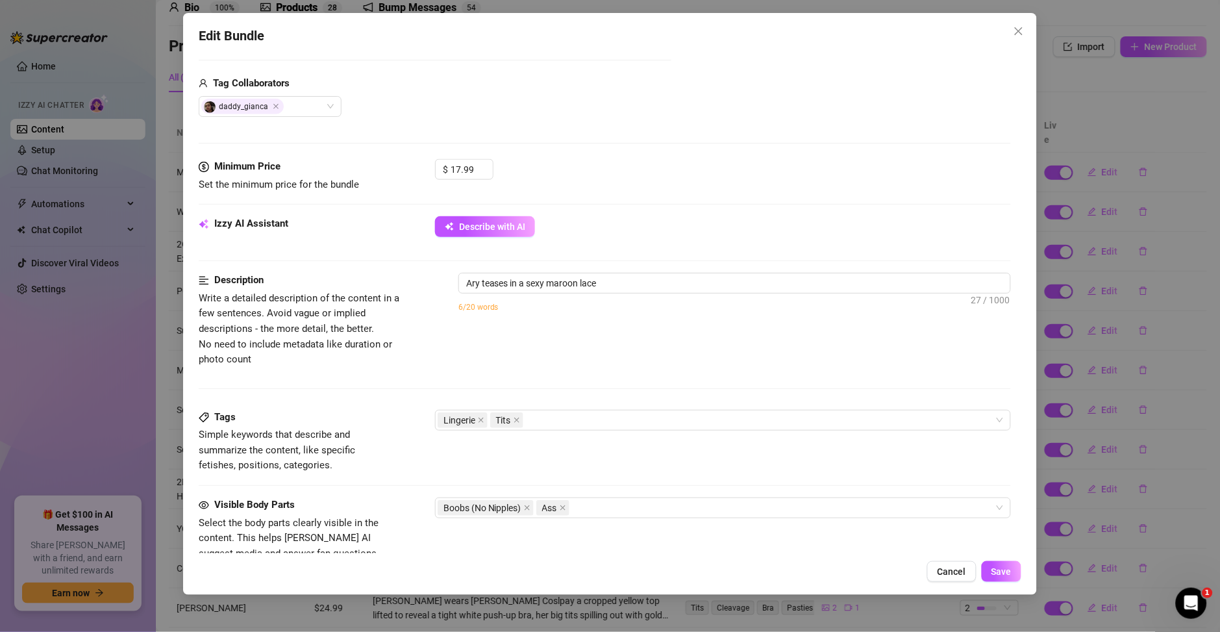
type textarea "Ary teases in a sexy maroon lace bra"
type textarea "Ary teases in a sexy maroon lace bra and"
type textarea "Ary teases in a sexy maroon lace bra and matching"
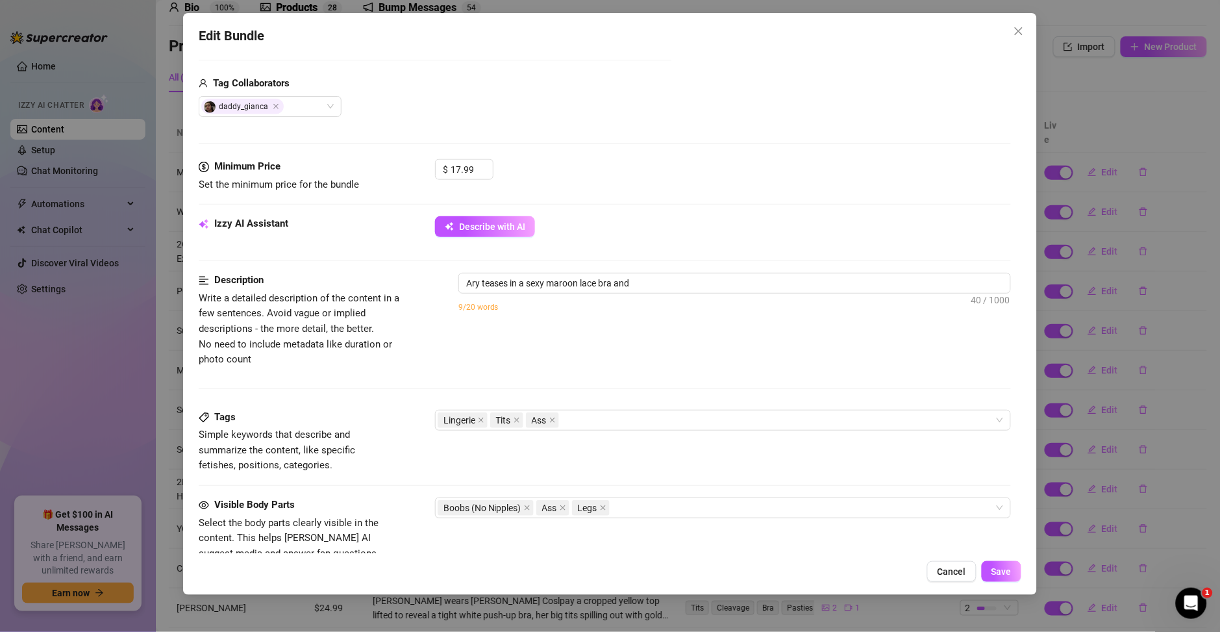
type textarea "Ary teases in a sexy maroon lace bra and matching"
type textarea "Ary teases in a sexy maroon lace bra and matching thong,"
type textarea "Ary teases in a sexy maroon lace bra and matching thong, posing"
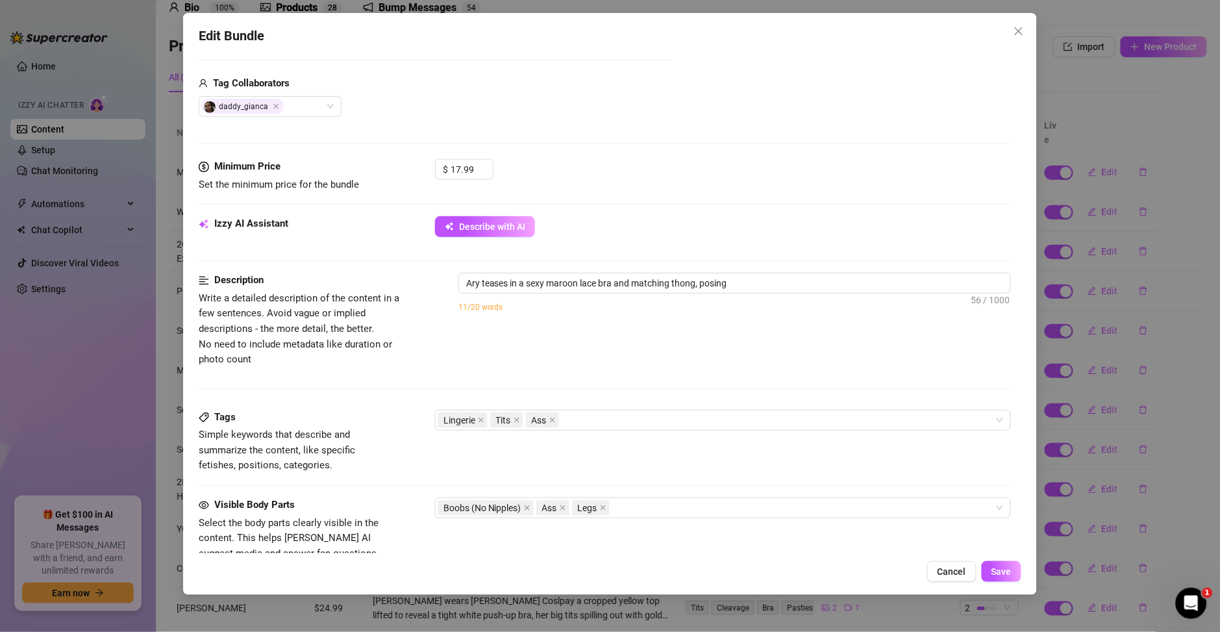
type textarea "Ary teases in a sexy maroon lace bra and matching thong, posing on"
type textarea "Ary teases in a sexy maroon lace bra and matching thong, posing on a"
type textarea "Ary teases in a sexy maroon lace bra and matching thong, posing on a bed"
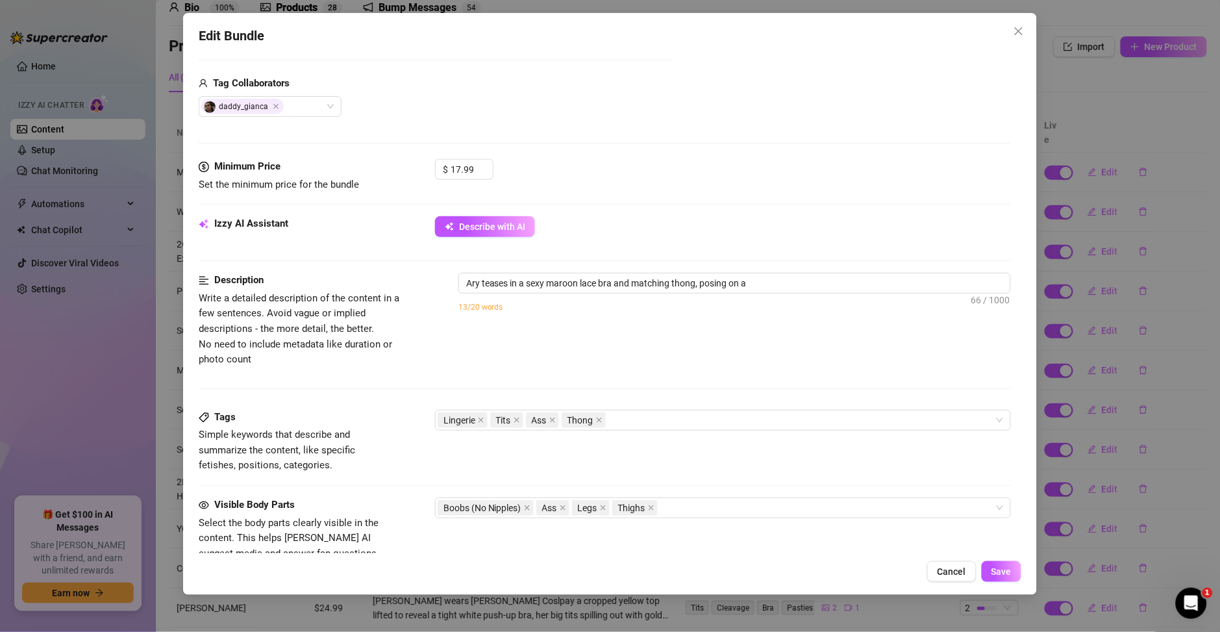
type textarea "Ary teases in a sexy maroon lace bra and matching thong, posing on a bed"
type textarea "Ary teases in a sexy maroon lace bra and matching thong, posing on a bed with"
type textarea "Ary teases in a sexy maroon lace bra and matching thong, posing on a bed with h…"
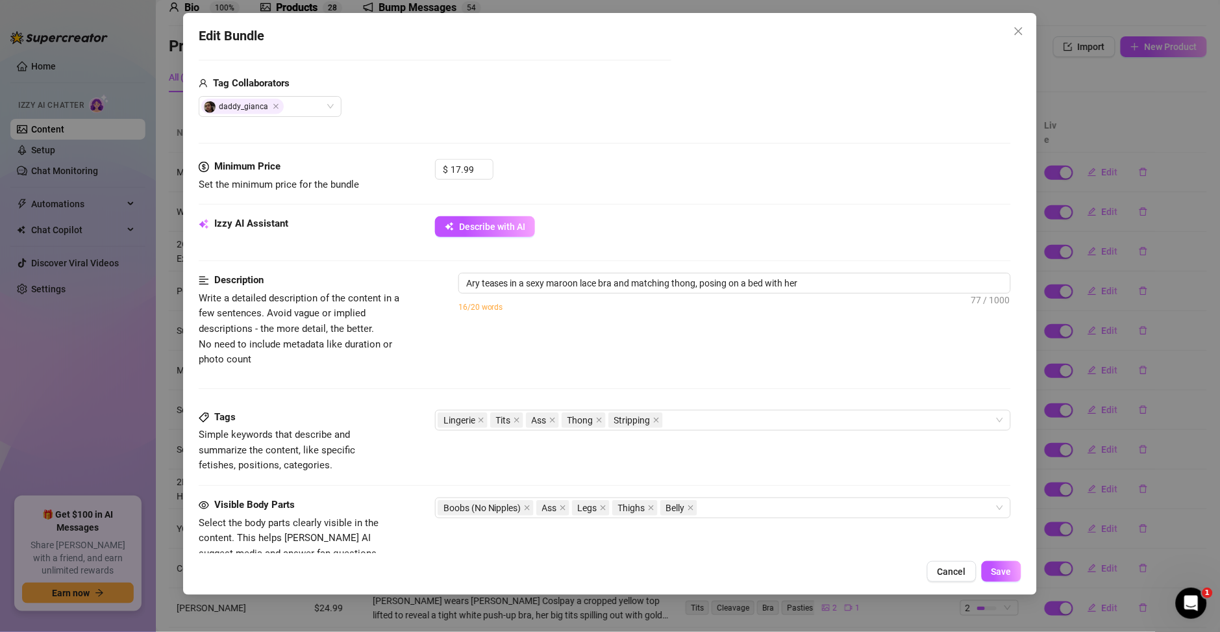
type textarea "Ary teases in a sexy maroon lace bra and matching thong, posing on a bed with h…"
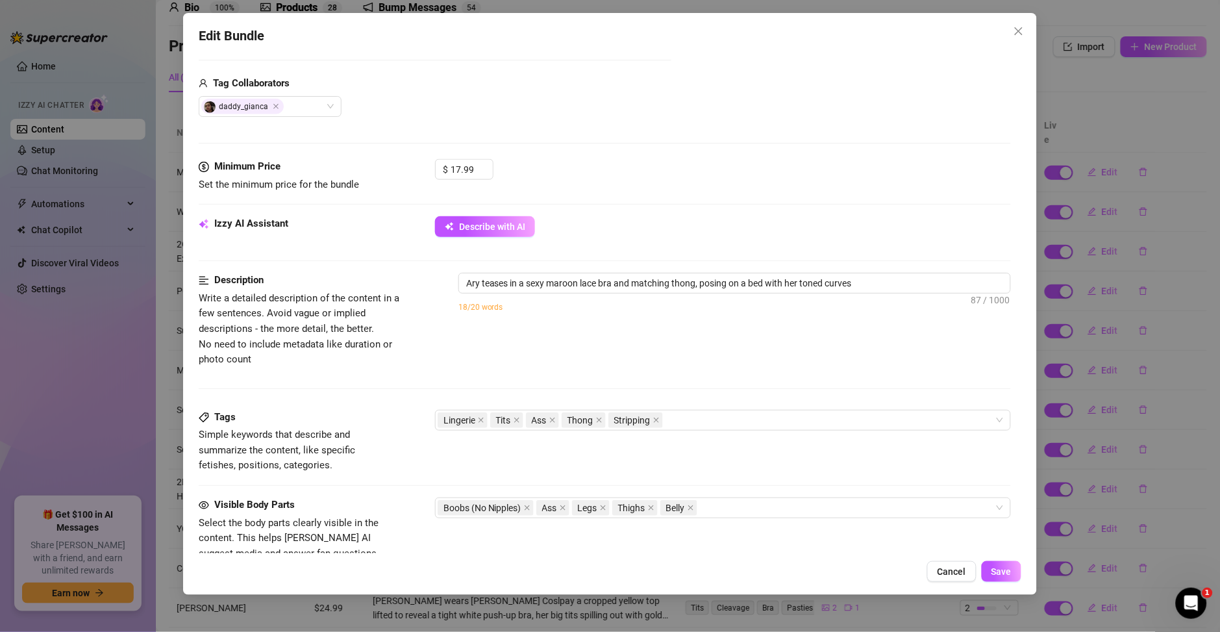
type textarea "Ary teases in a sexy maroon lace bra and matching thong, posing on a bed with h…"
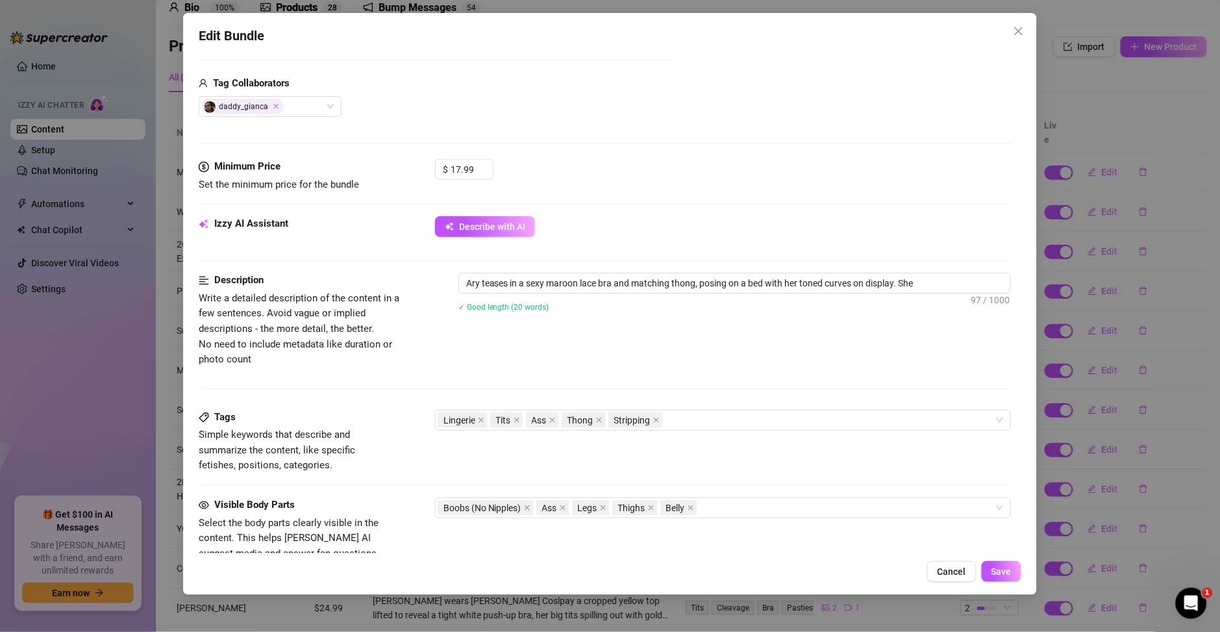
type textarea "Ary teases in a sexy maroon lace bra and matching thong, posing on a bed with h…"
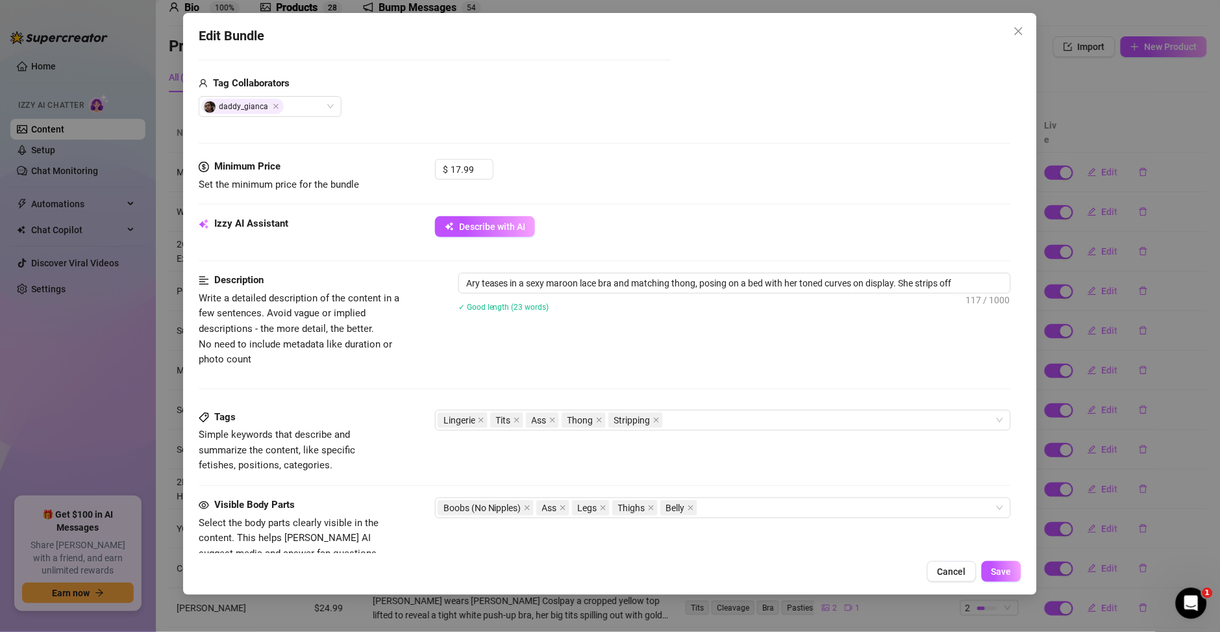
type textarea "Ary teases in a sexy maroon lace bra and matching thong, posing on a bed with h…"
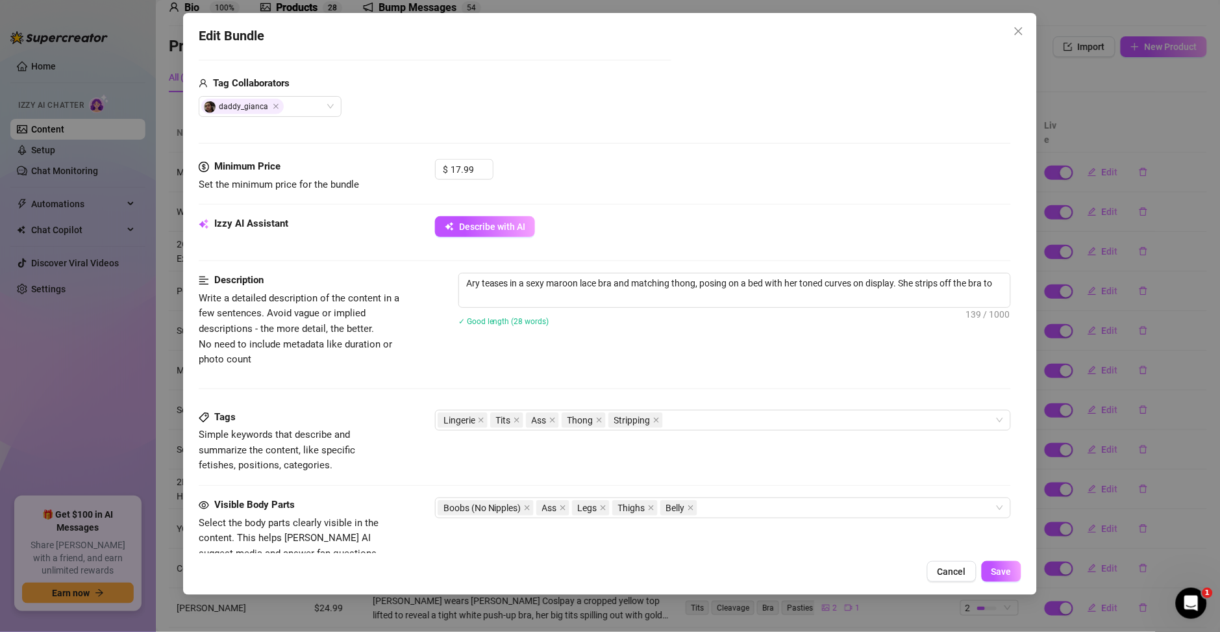
type textarea "Ary teases in a sexy maroon lace bra and matching thong, posing on a bed with h…"
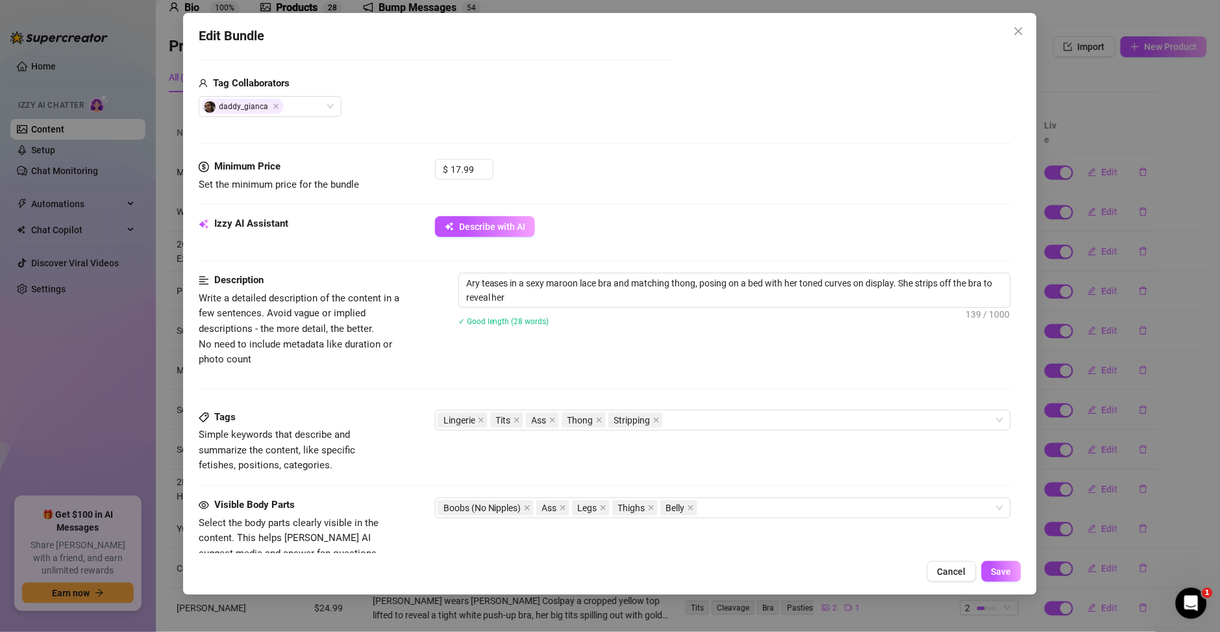
type textarea "Ary teases in a sexy maroon lace bra and matching thong, posing on a bed with h…"
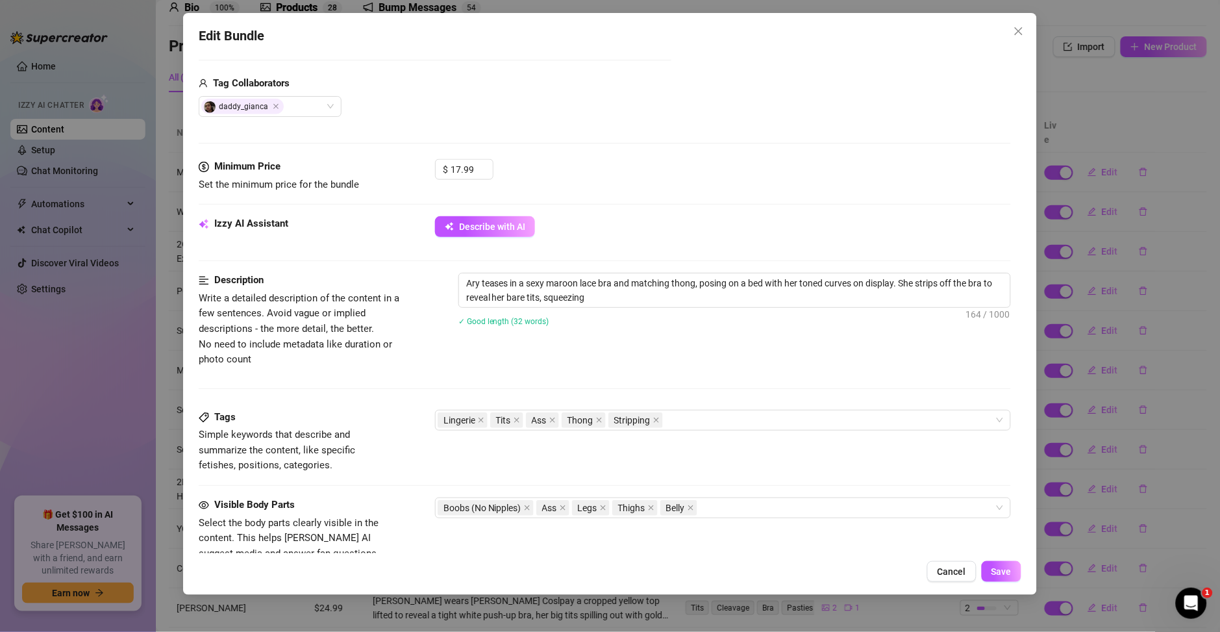
type textarea "Ary teases in a sexy maroon lace bra and matching thong, posing on a bed with h…"
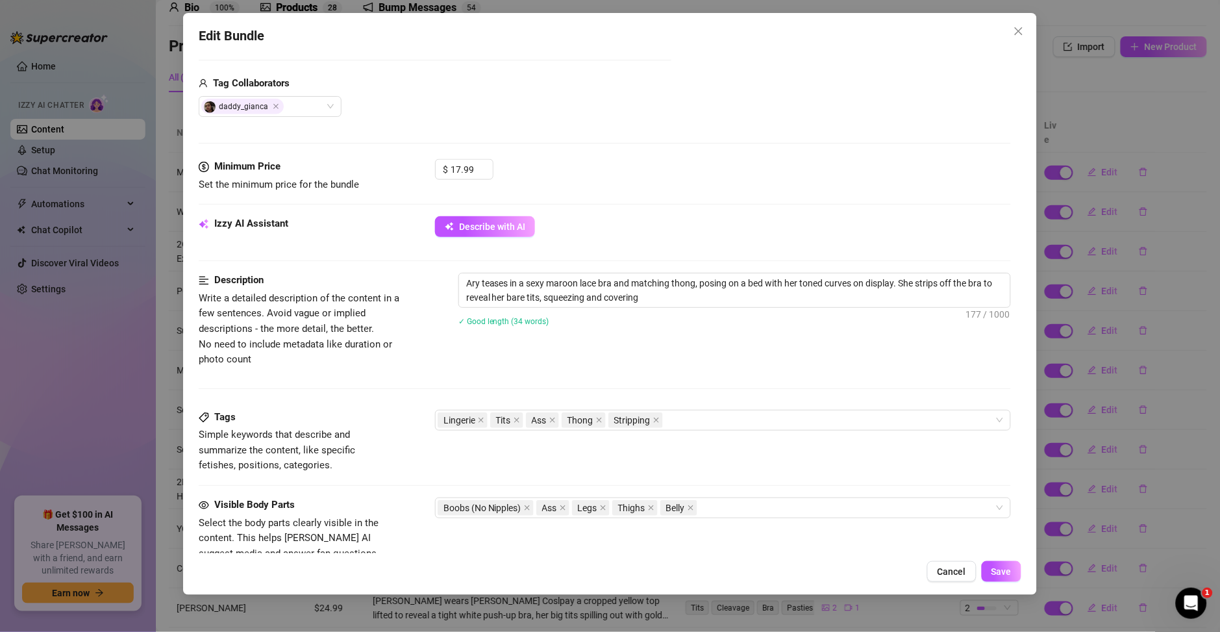
type textarea "Ary teases in a sexy maroon lace bra and matching thong, posing on a bed with h…"
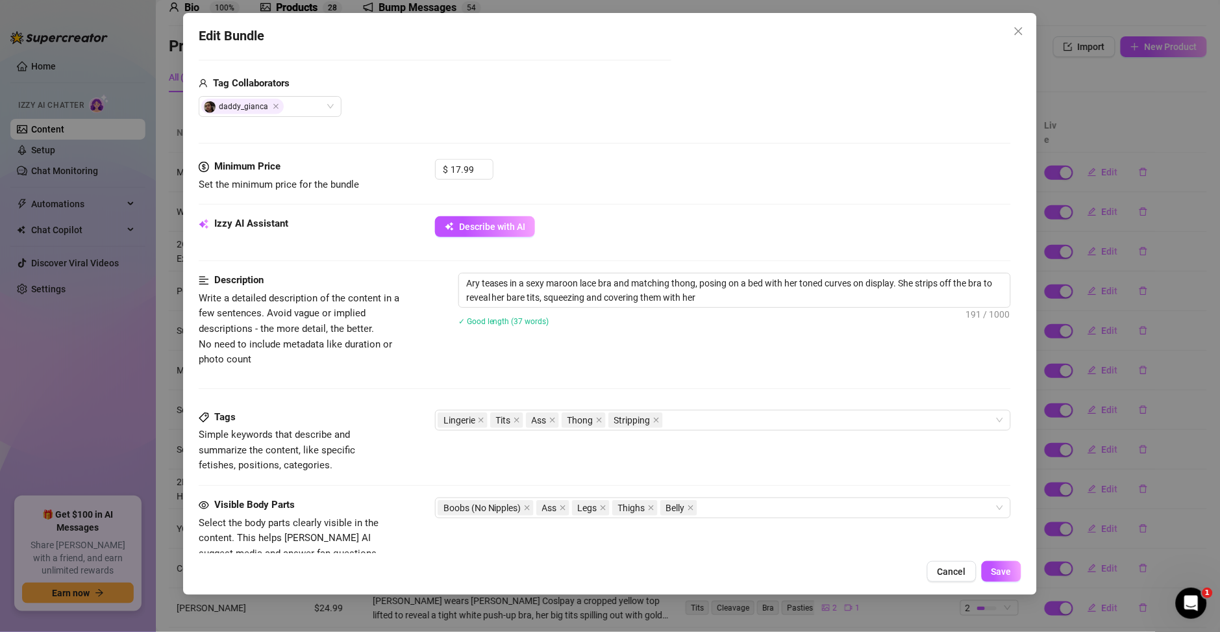
type textarea "Ary teases in a sexy maroon lace bra and matching thong, posing on a bed with h…"
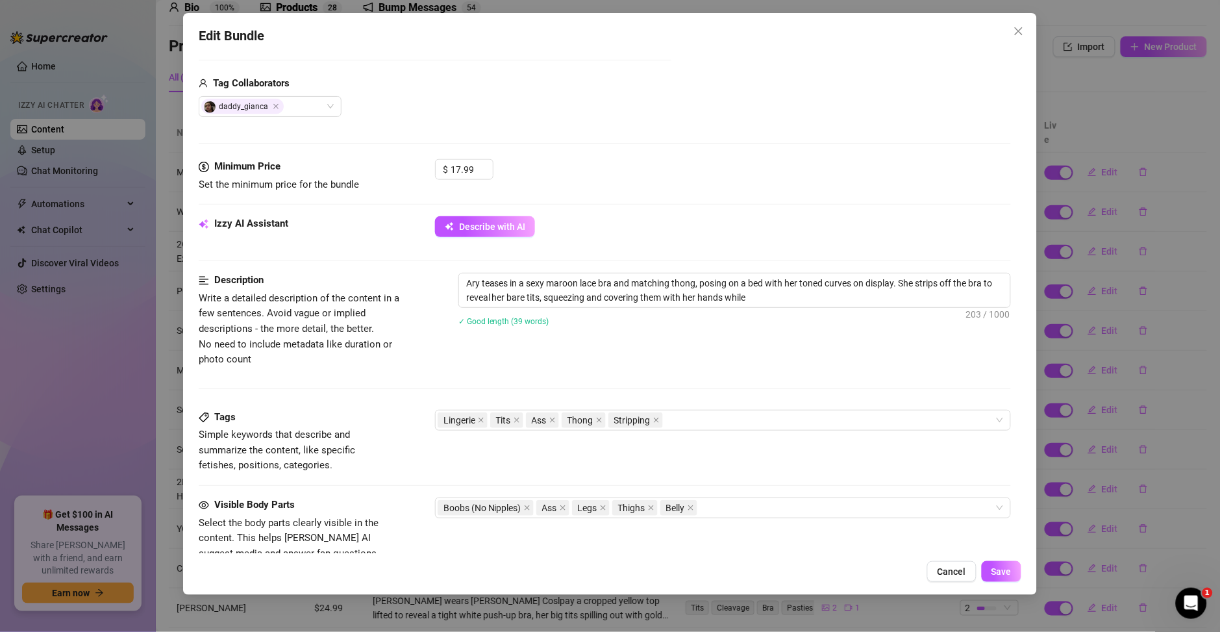
type textarea "Ary teases in a sexy maroon lace bra and matching thong, posing on a bed with h…"
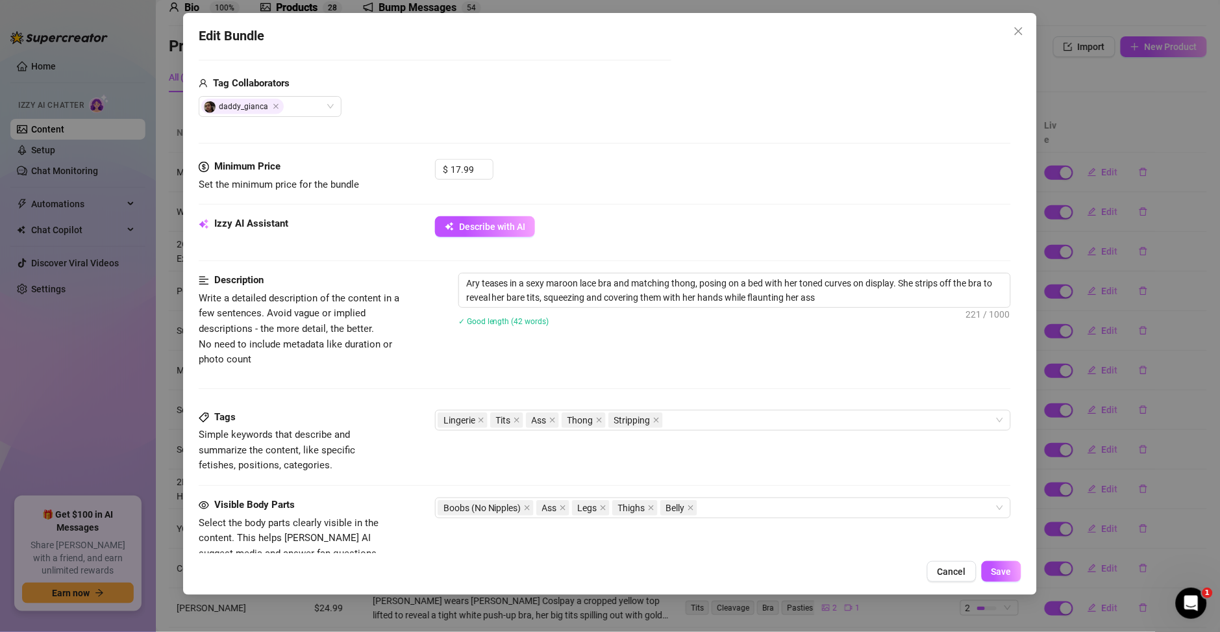
type textarea "Ary teases in a sexy maroon lace bra and matching thong, posing on a bed with h…"
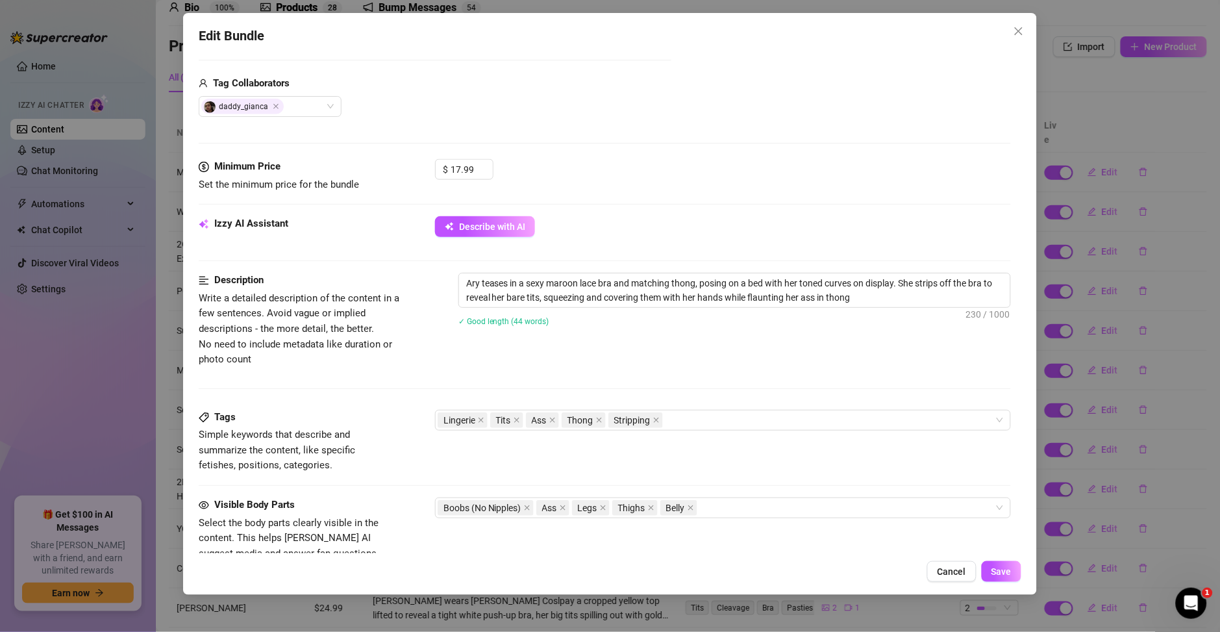
type textarea "Ary teases in a sexy maroon lace bra and matching thong, posing on a bed with h…"
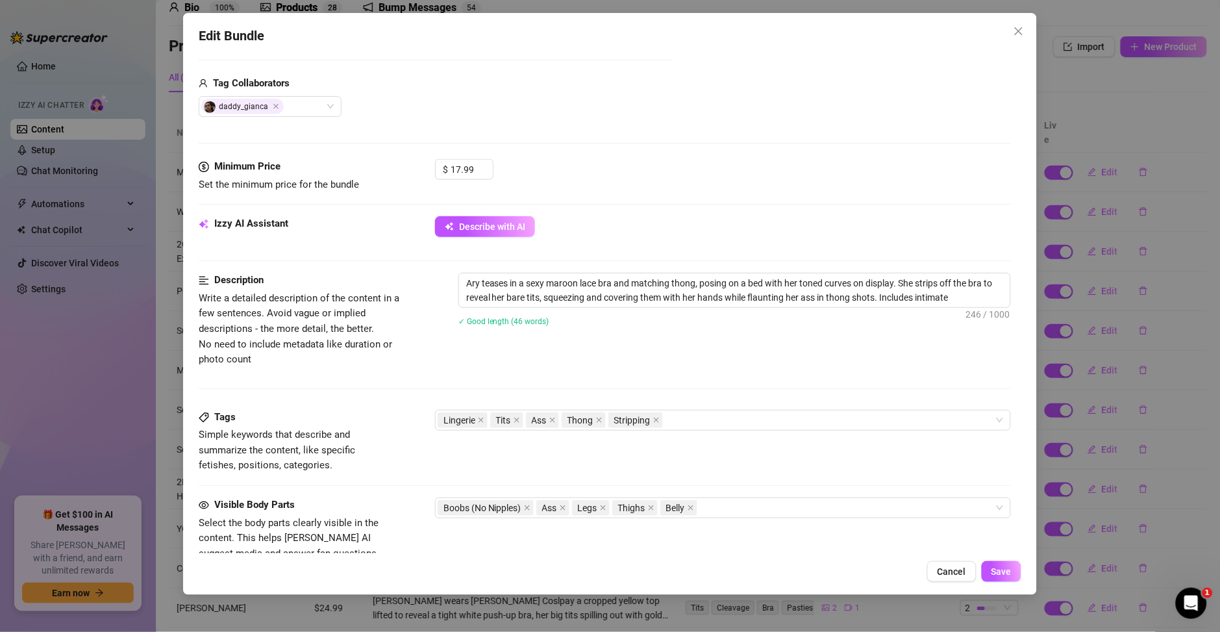
type textarea "Ary teases in a sexy maroon lace bra and matching thong, posing on a bed with h…"
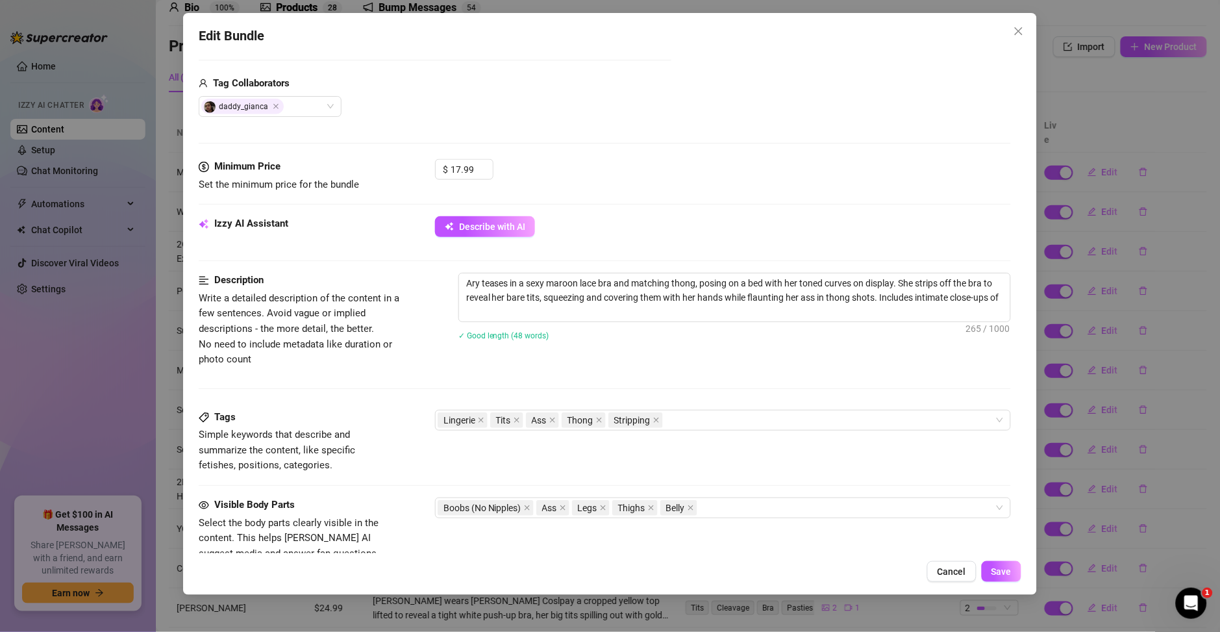
type textarea "Ary teases in a sexy maroon lace bra and matching thong, posing on a bed with h…"
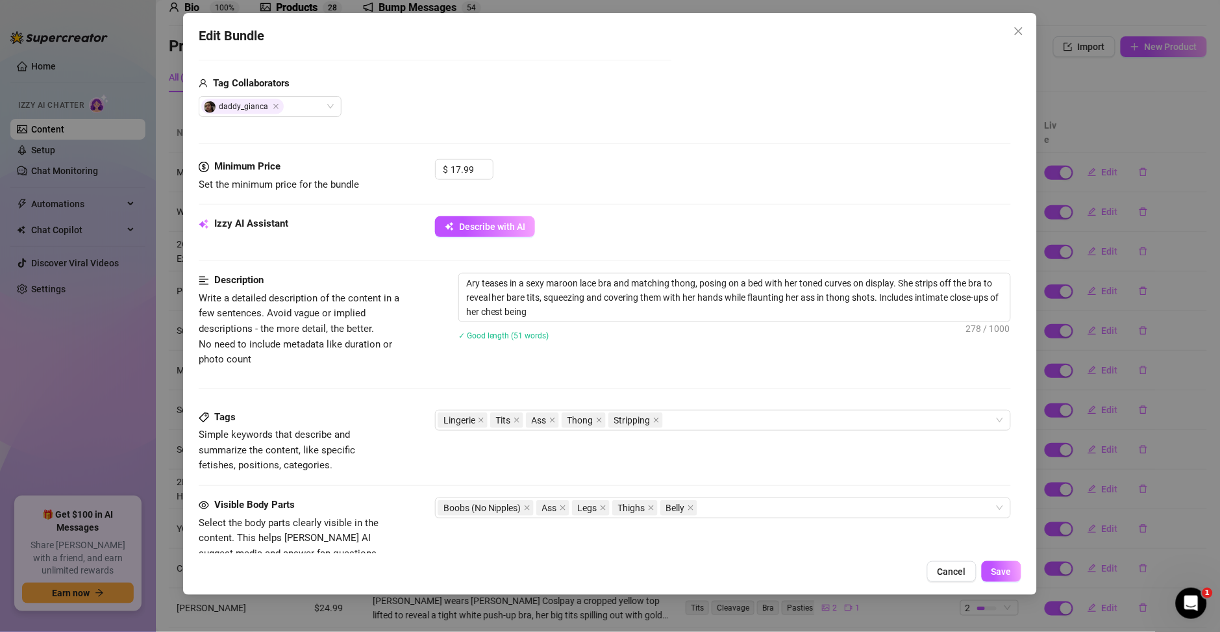
type textarea "Ary teases in a sexy maroon lace bra and matching thong, posing on a bed with h…"
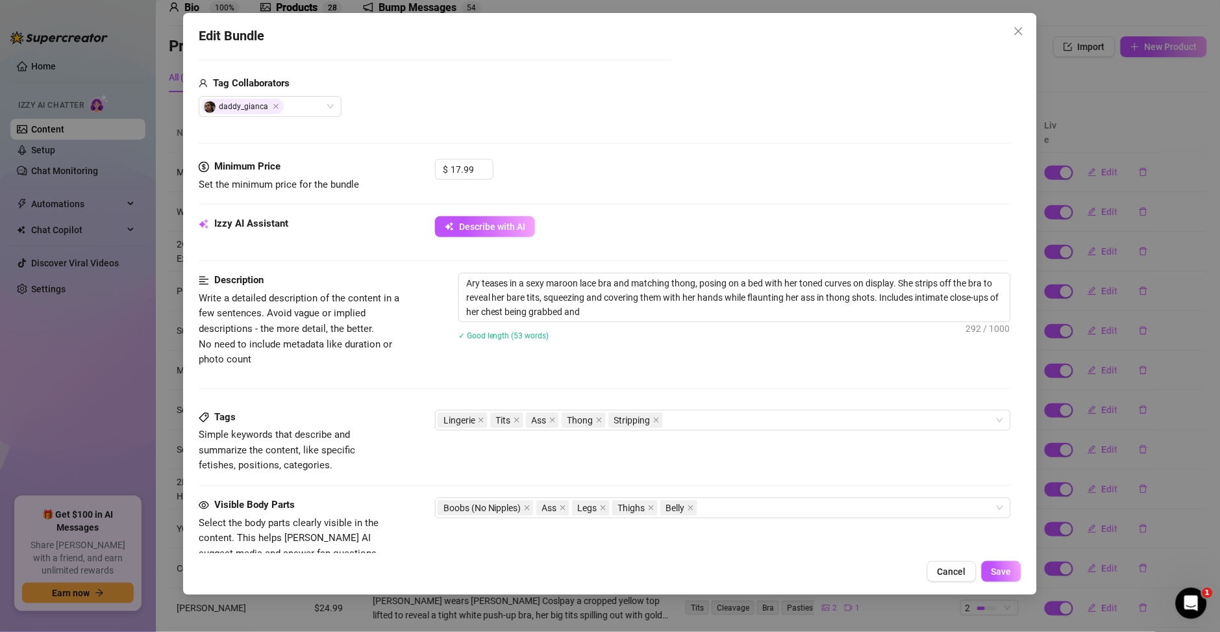
type textarea "Ary teases in a sexy maroon lace bra and matching thong, posing on a bed with h…"
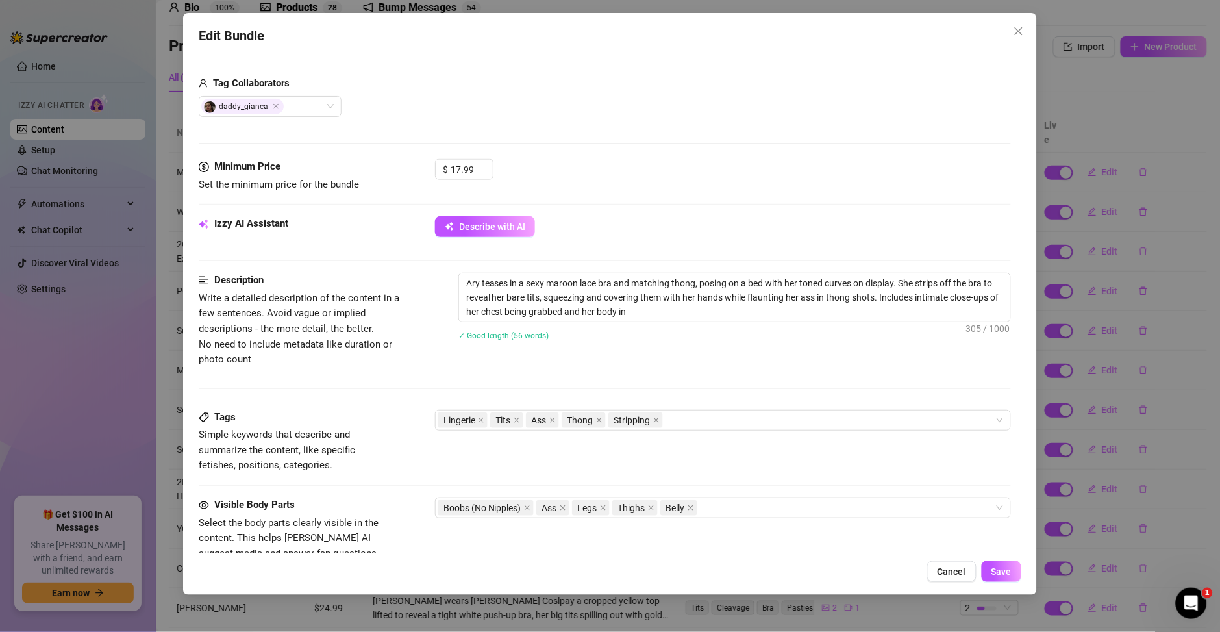
type textarea "Ary teases in a sexy maroon lace bra and matching thong, posing on a bed with h…"
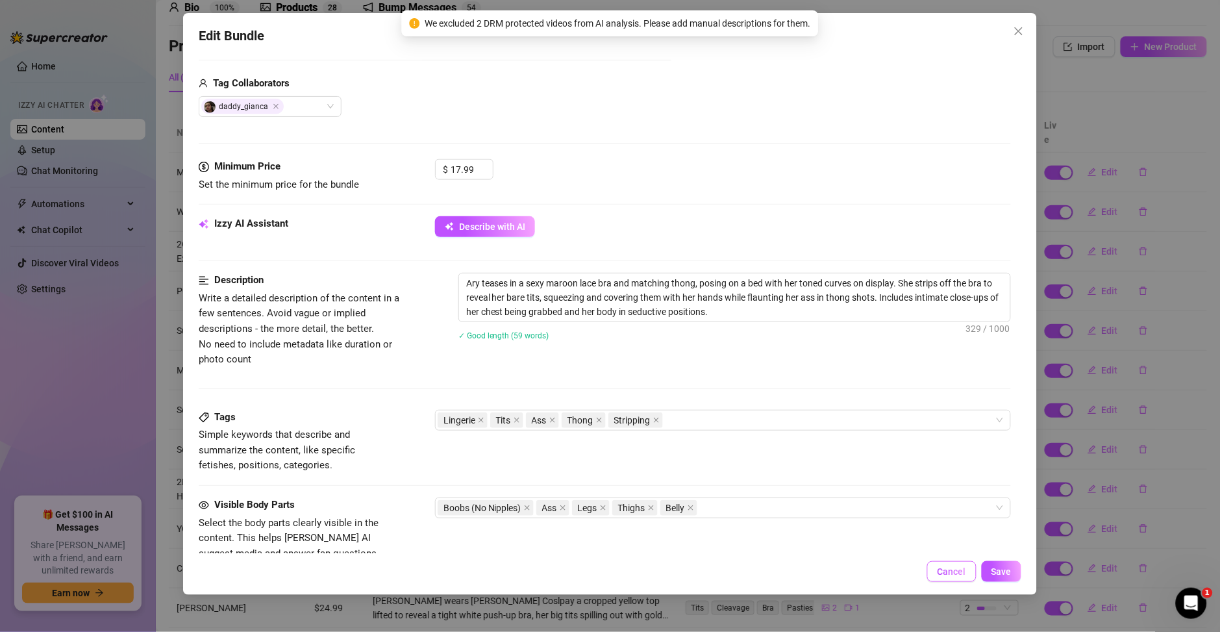
click at [957, 574] on span "Cancel" at bounding box center [951, 571] width 29 height 10
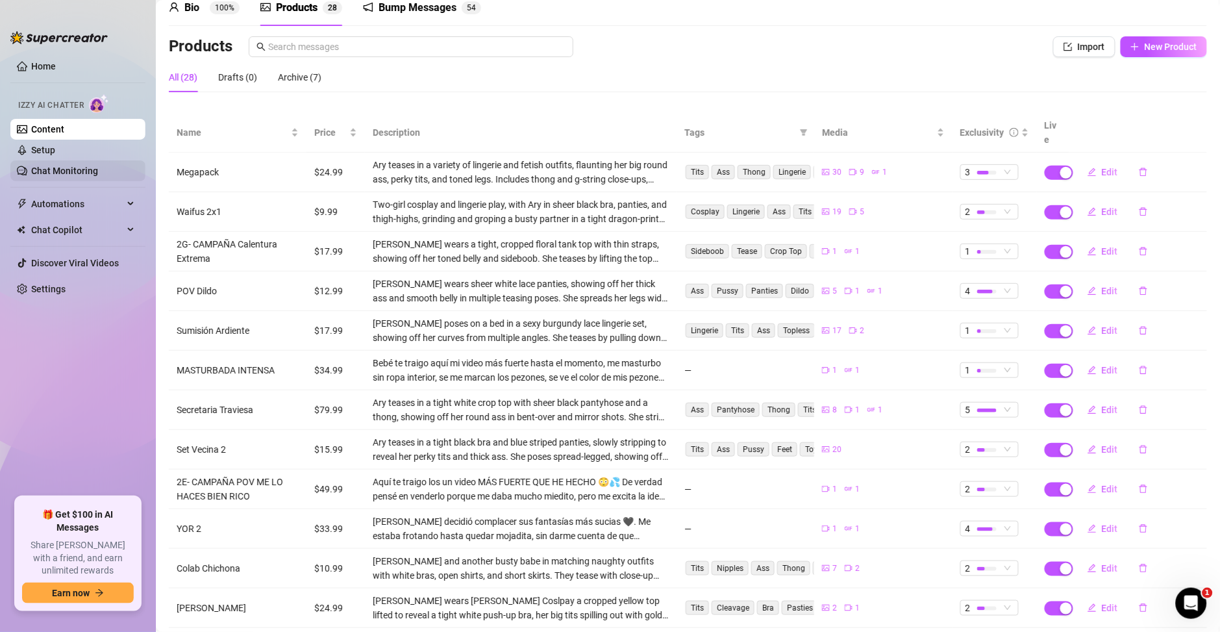
click at [68, 166] on link "Chat Monitoring" at bounding box center [64, 171] width 67 height 10
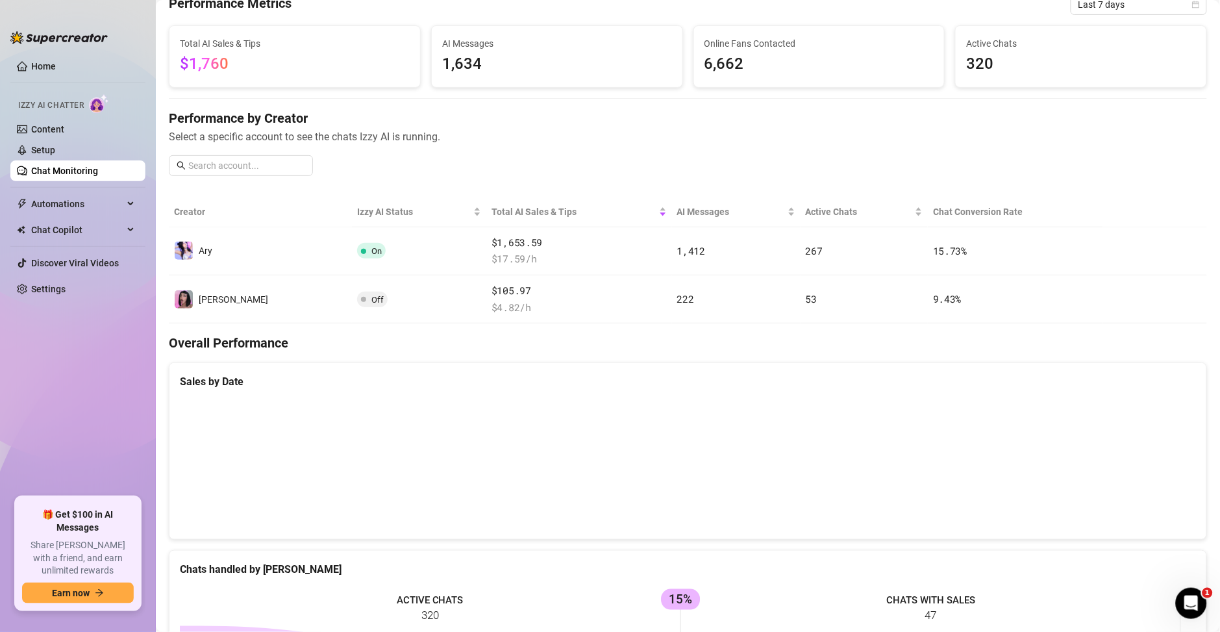
scroll to position [154, 0]
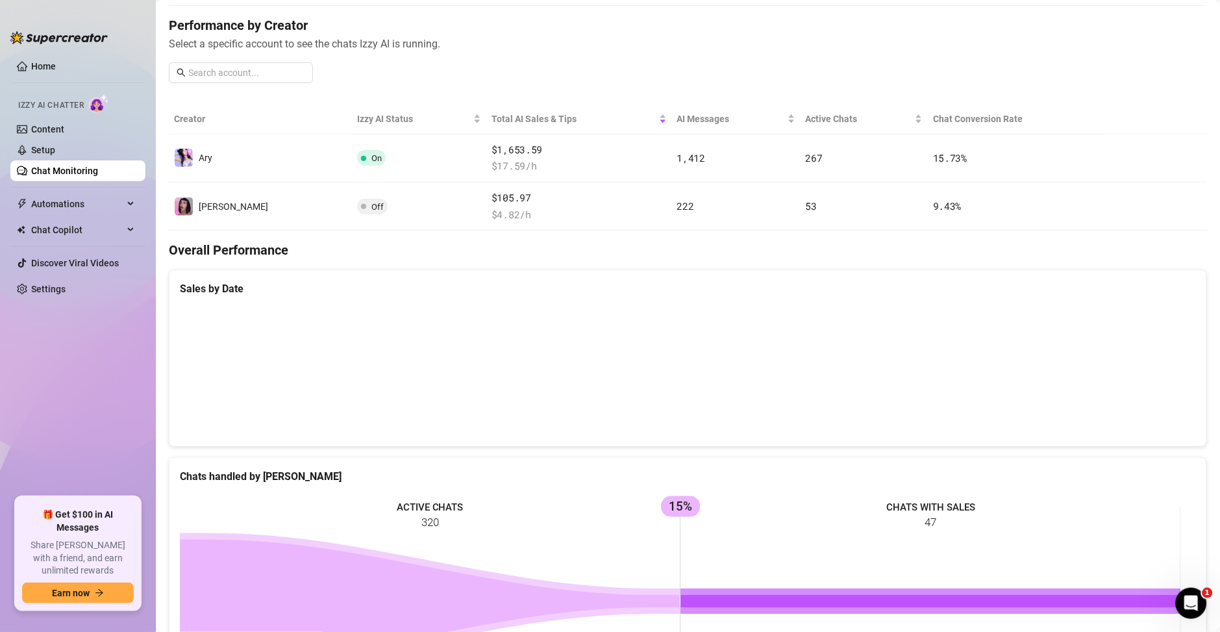
click at [876, 378] on canvas at bounding box center [680, 370] width 1001 height 129
click at [64, 129] on link "Content" at bounding box center [47, 129] width 33 height 10
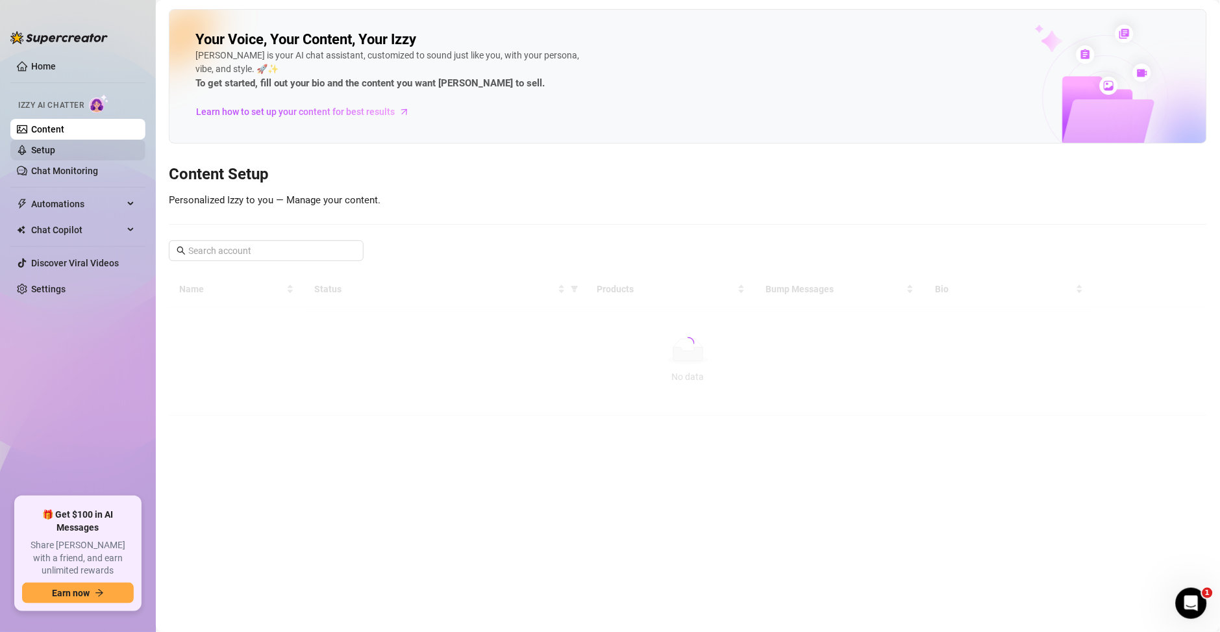
click at [55, 145] on link "Setup" at bounding box center [43, 150] width 24 height 10
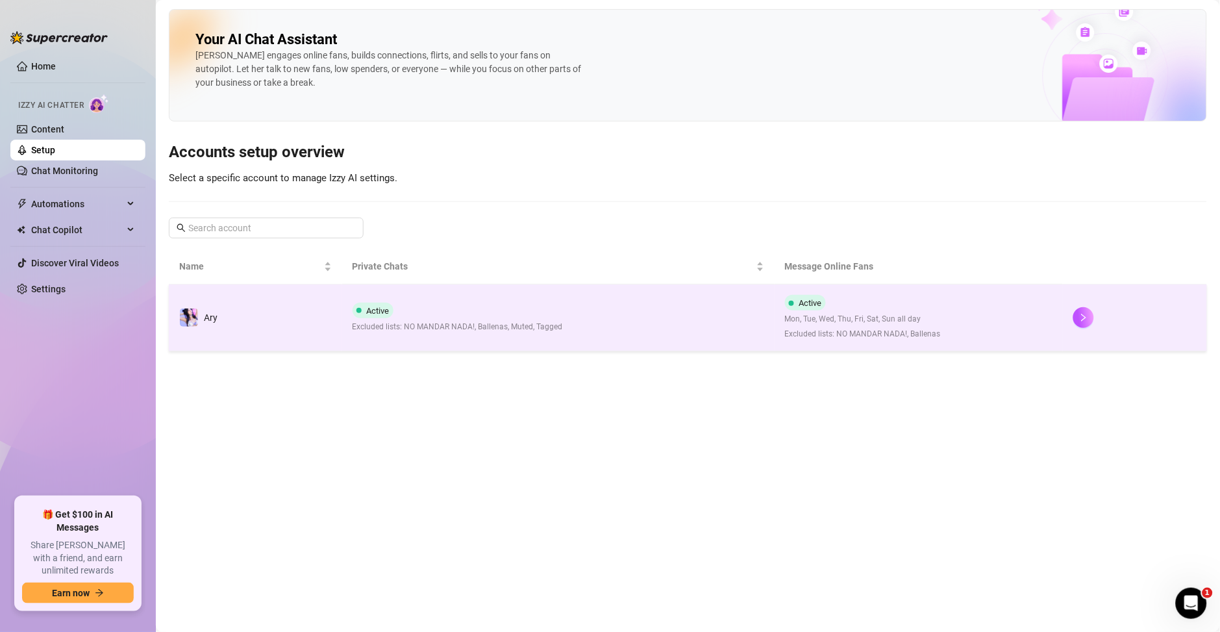
click at [543, 319] on div "Active Excluded lists: NO MANDAR NADA!, Ballenas, Muted, Tagged" at bounding box center [457, 317] width 210 height 31
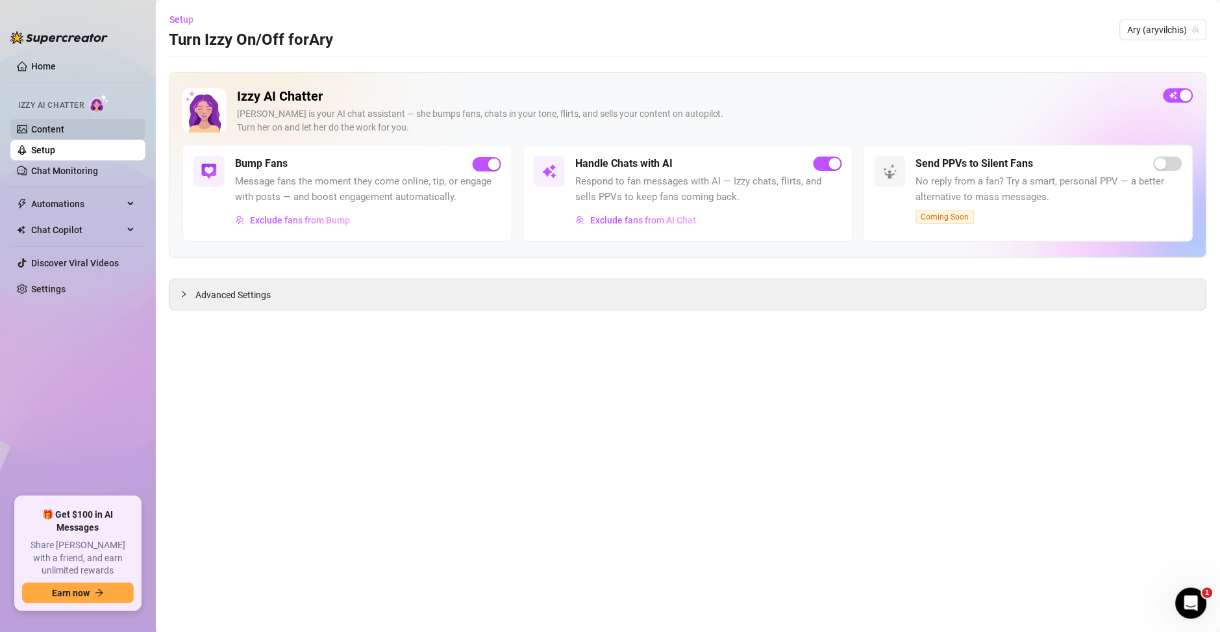
click at [36, 134] on link "Content" at bounding box center [47, 129] width 33 height 10
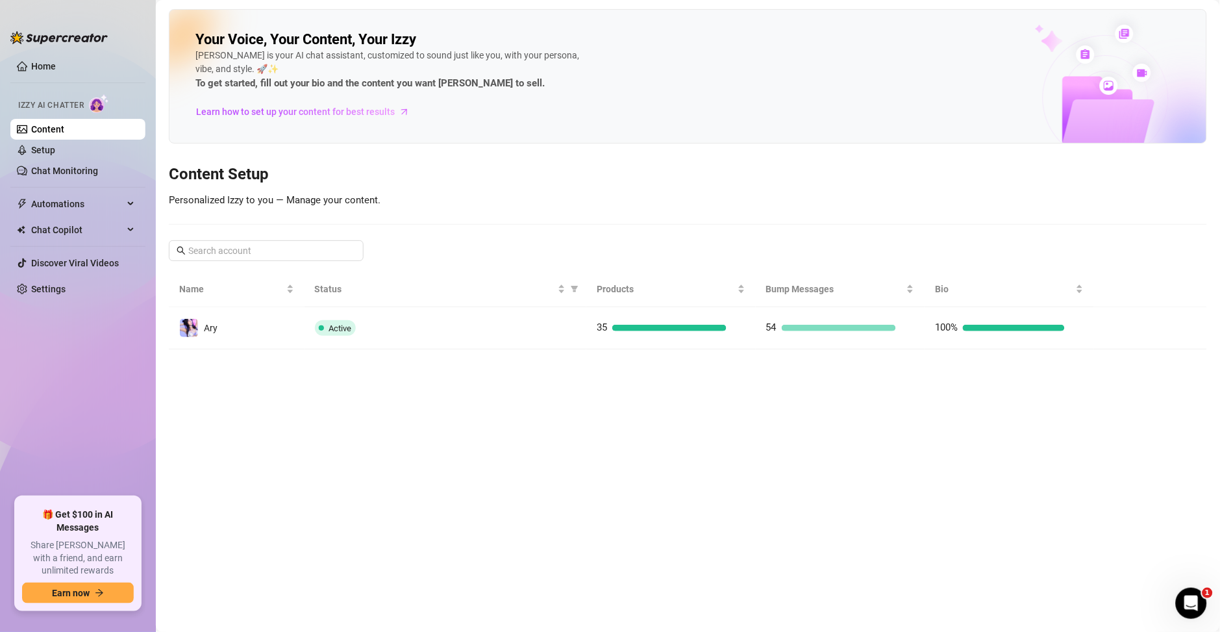
click at [450, 349] on main "Your Voice, Your Content, Your [PERSON_NAME] is your AI chat assistant, customi…" at bounding box center [688, 316] width 1064 height 632
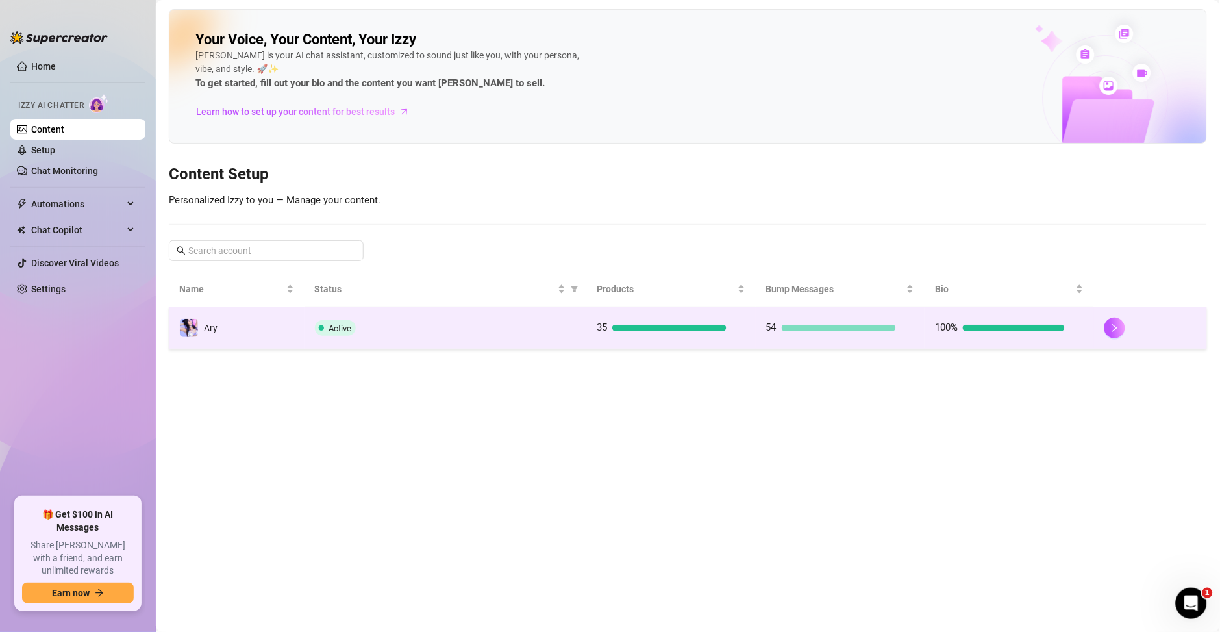
click at [433, 311] on td "Active" at bounding box center [445, 328] width 282 height 42
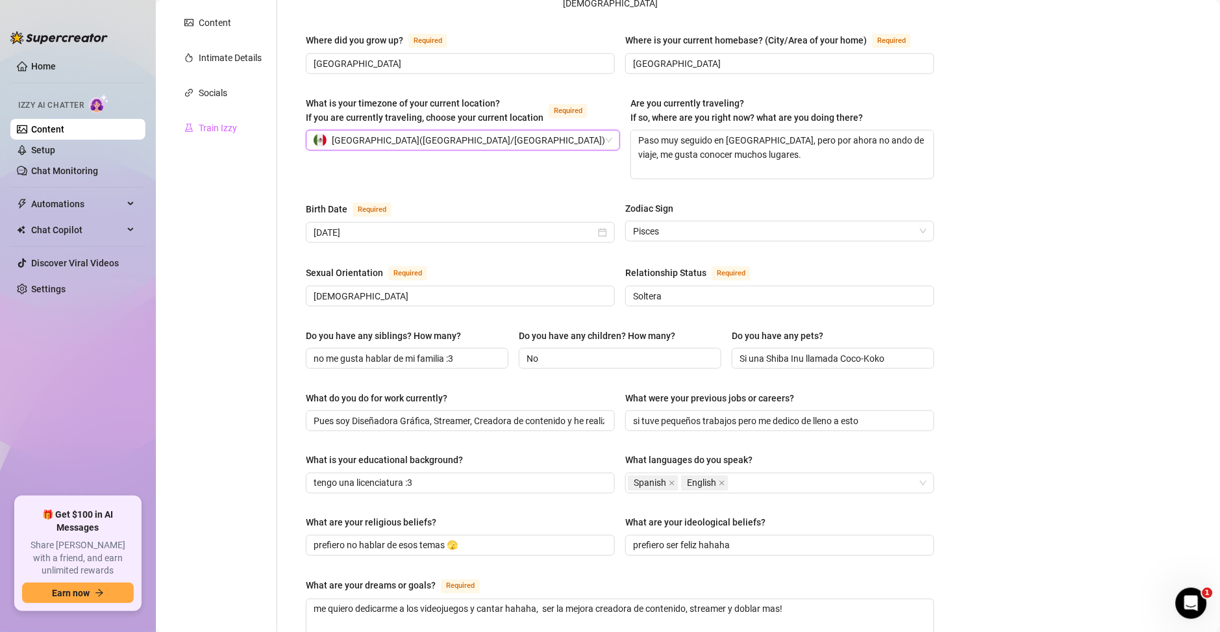
scroll to position [93, 0]
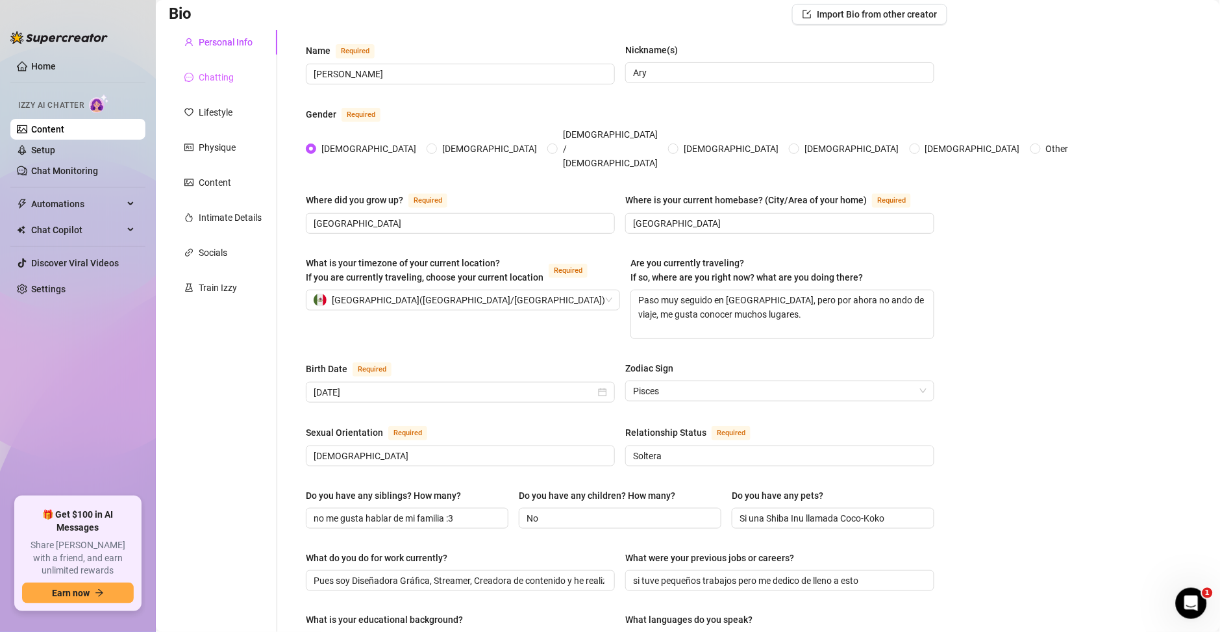
click at [222, 69] on div "Chatting" at bounding box center [223, 77] width 108 height 25
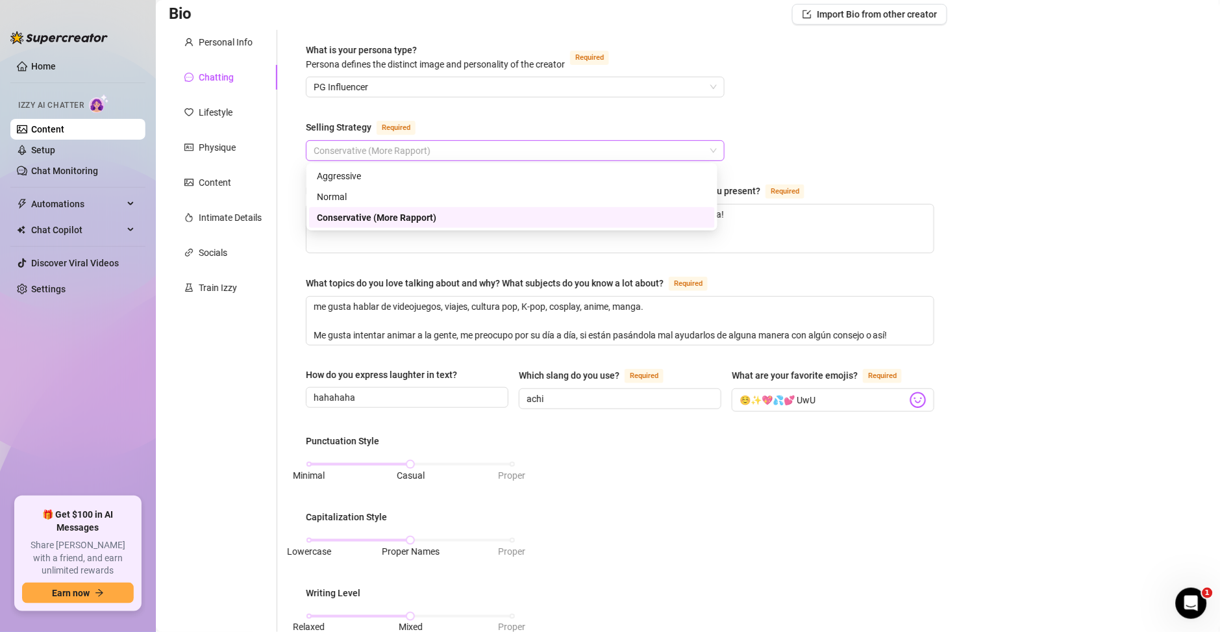
click at [400, 153] on span "Conservative (More Rapport)" at bounding box center [515, 150] width 403 height 19
click at [879, 145] on div "What is your persona type? [PERSON_NAME] defines the distinct image and persona…" at bounding box center [620, 514] width 628 height 943
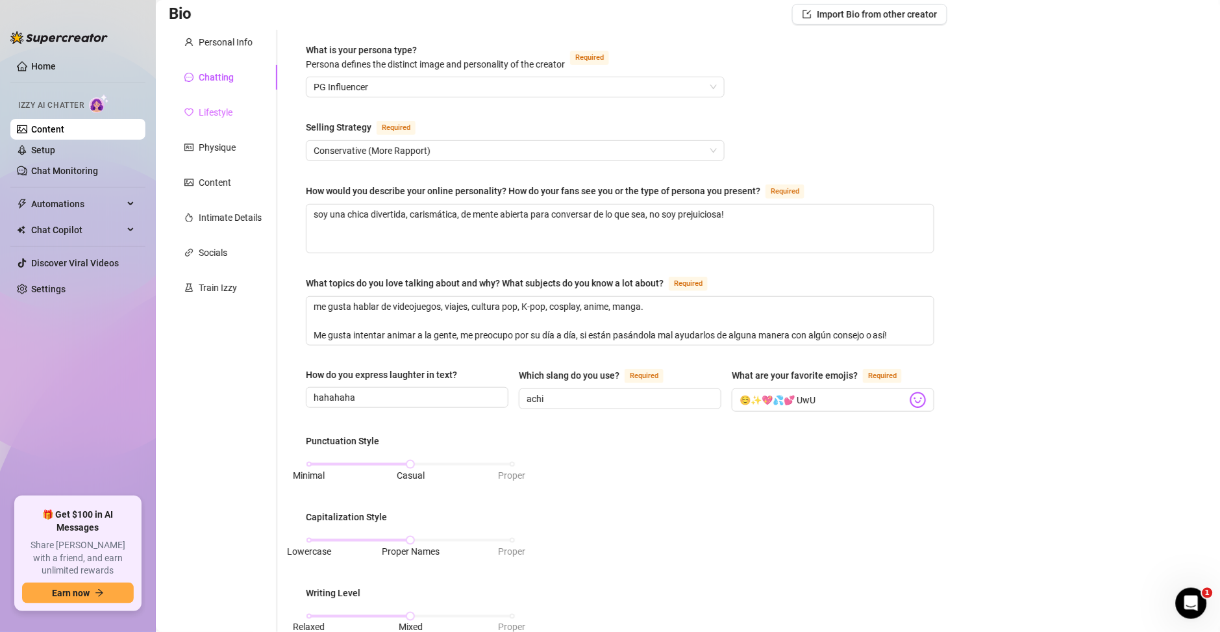
click at [216, 120] on div "Lifestyle" at bounding box center [223, 112] width 108 height 25
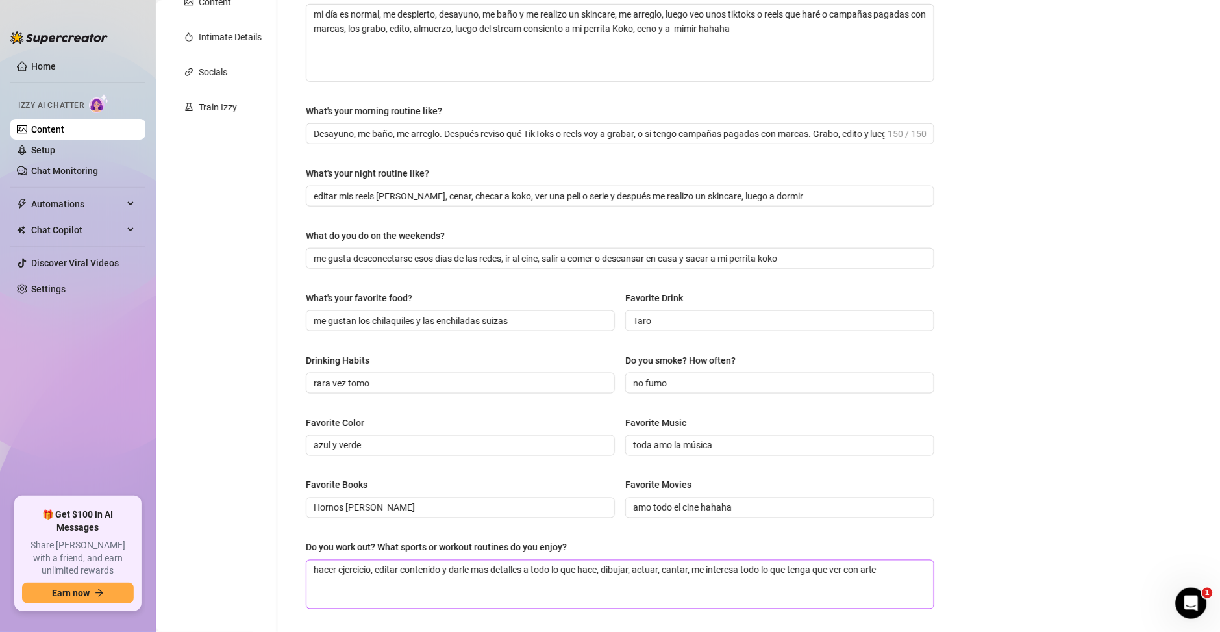
scroll to position [0, 0]
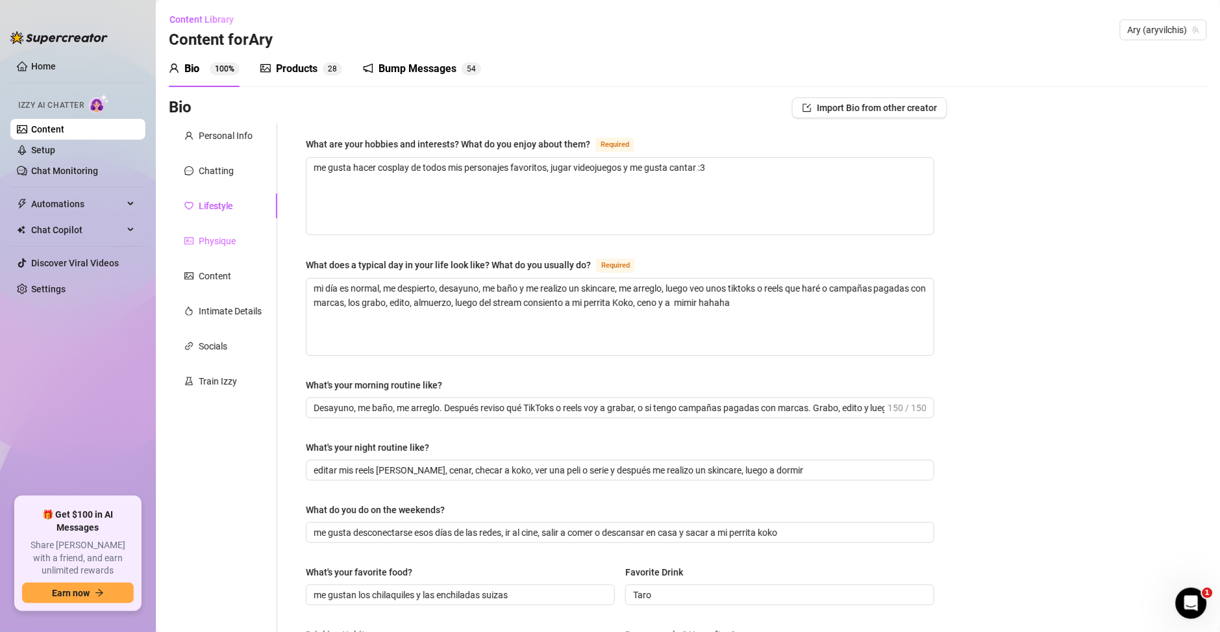
drag, startPoint x: 231, startPoint y: 258, endPoint x: 227, endPoint y: 251, distance: 8.5
click at [229, 258] on div "Personal Info Chatting Lifestyle Physique Content Intimate Details Socials Trai…" at bounding box center [223, 560] width 108 height 875
click at [225, 245] on div "Physique" at bounding box center [217, 241] width 37 height 14
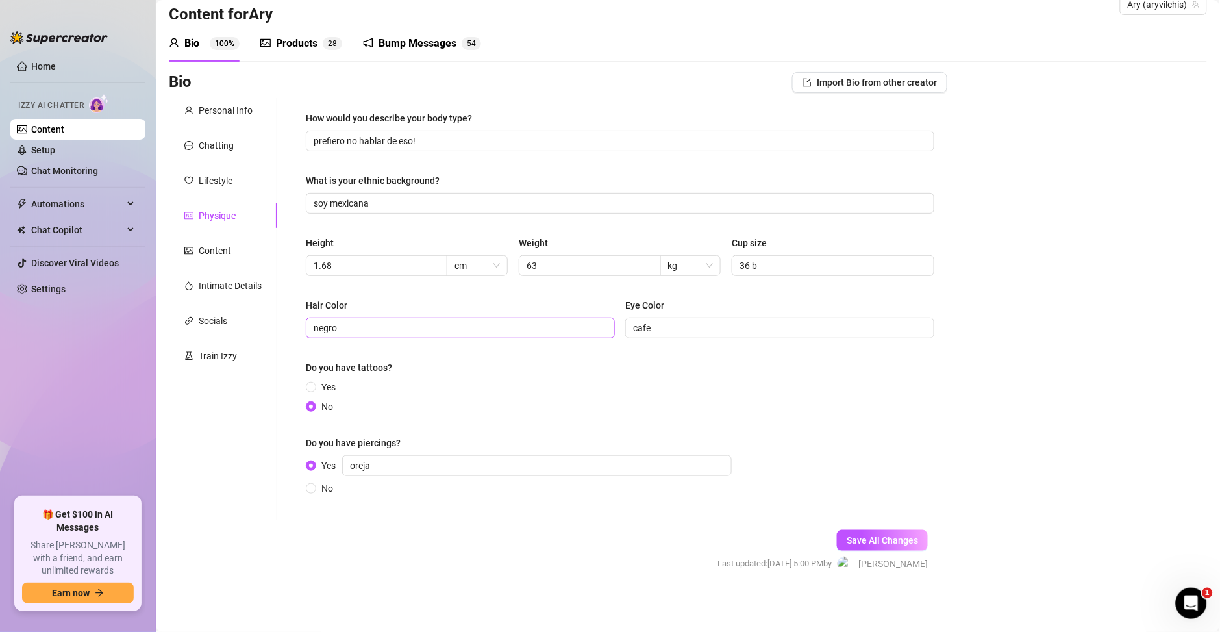
scroll to position [26, 0]
click at [236, 361] on div "Train Izzy" at bounding box center [218, 355] width 38 height 14
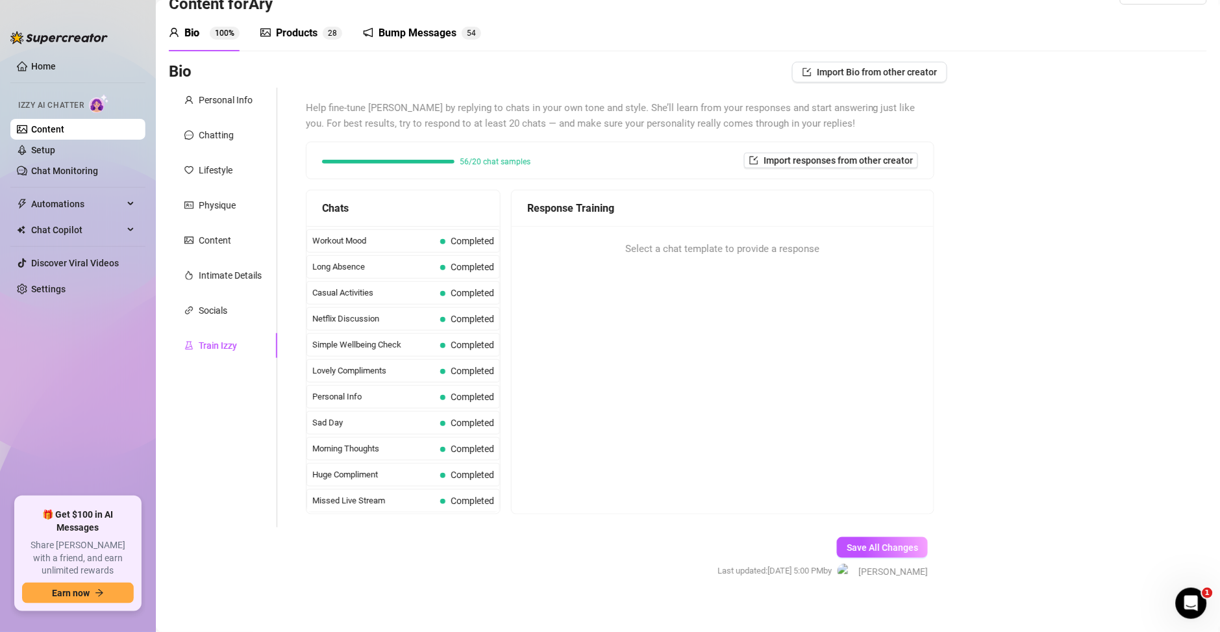
scroll to position [44, 0]
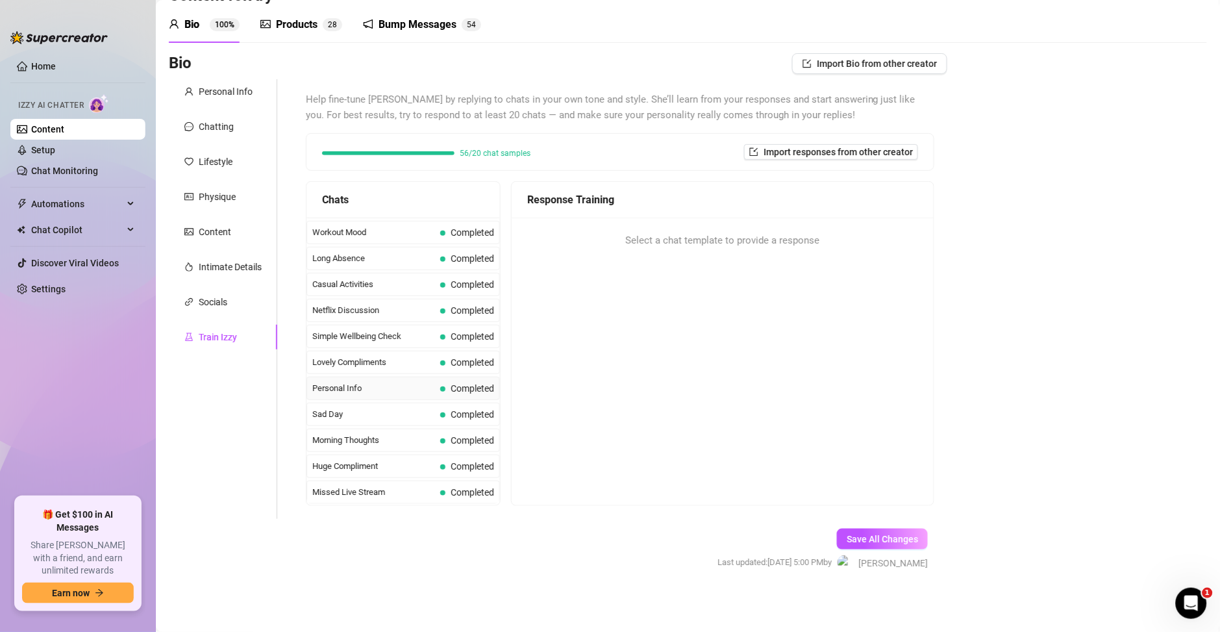
click at [375, 392] on span "Personal Info" at bounding box center [373, 388] width 123 height 13
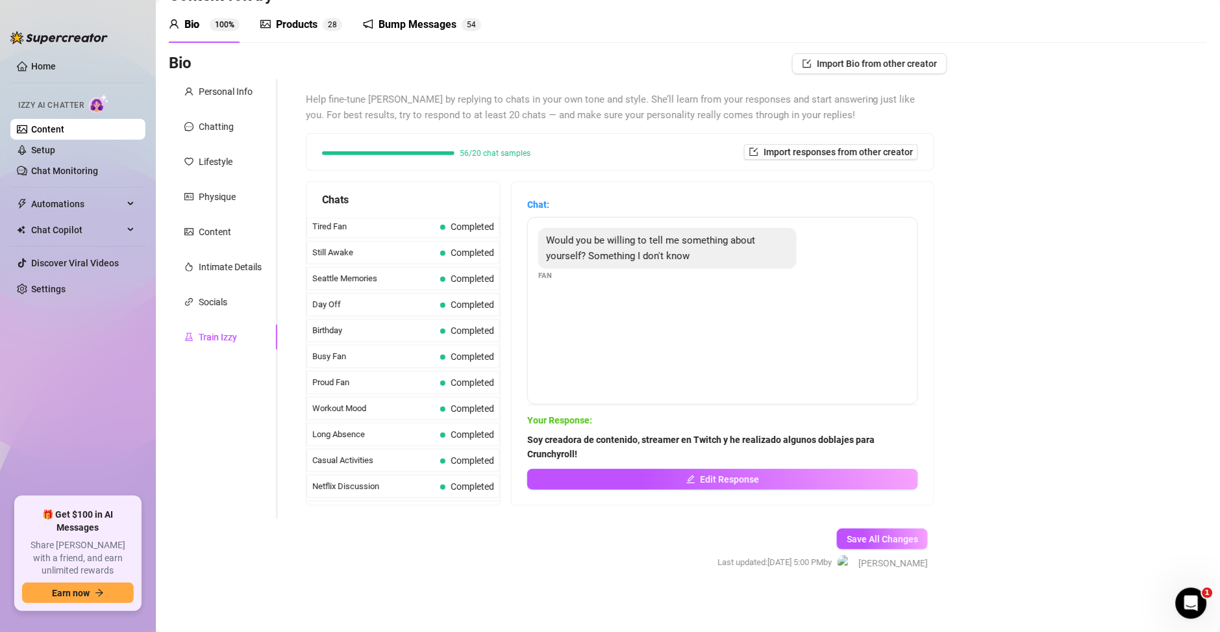
scroll to position [981, 0]
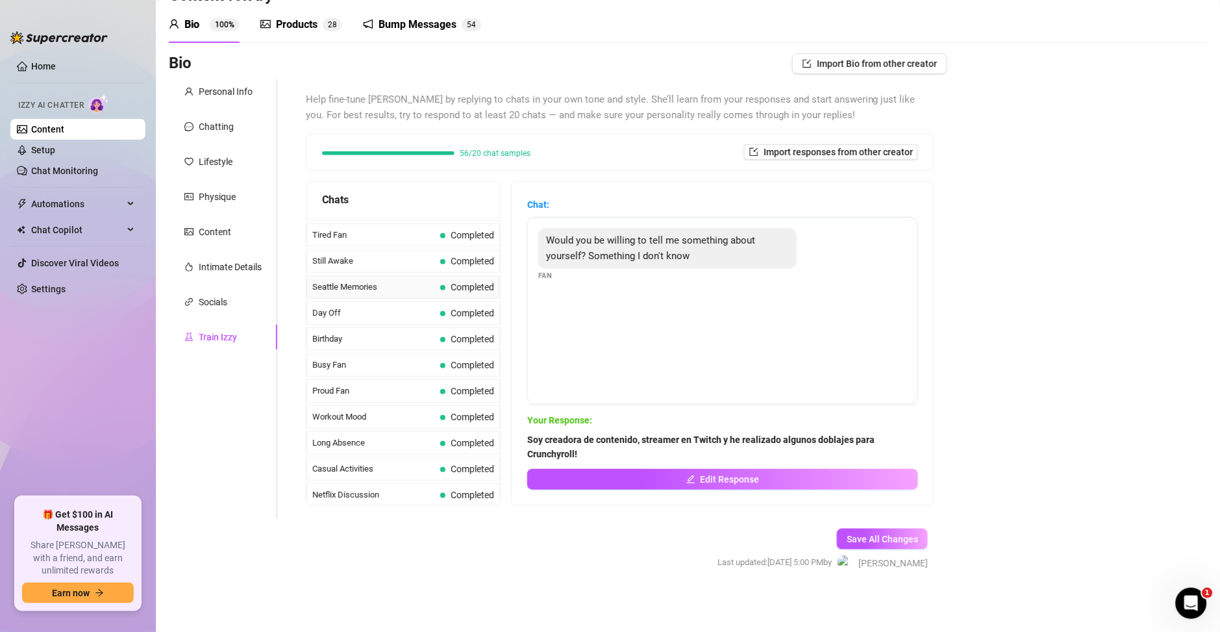
click at [345, 286] on span "Seattle Memories" at bounding box center [373, 286] width 123 height 13
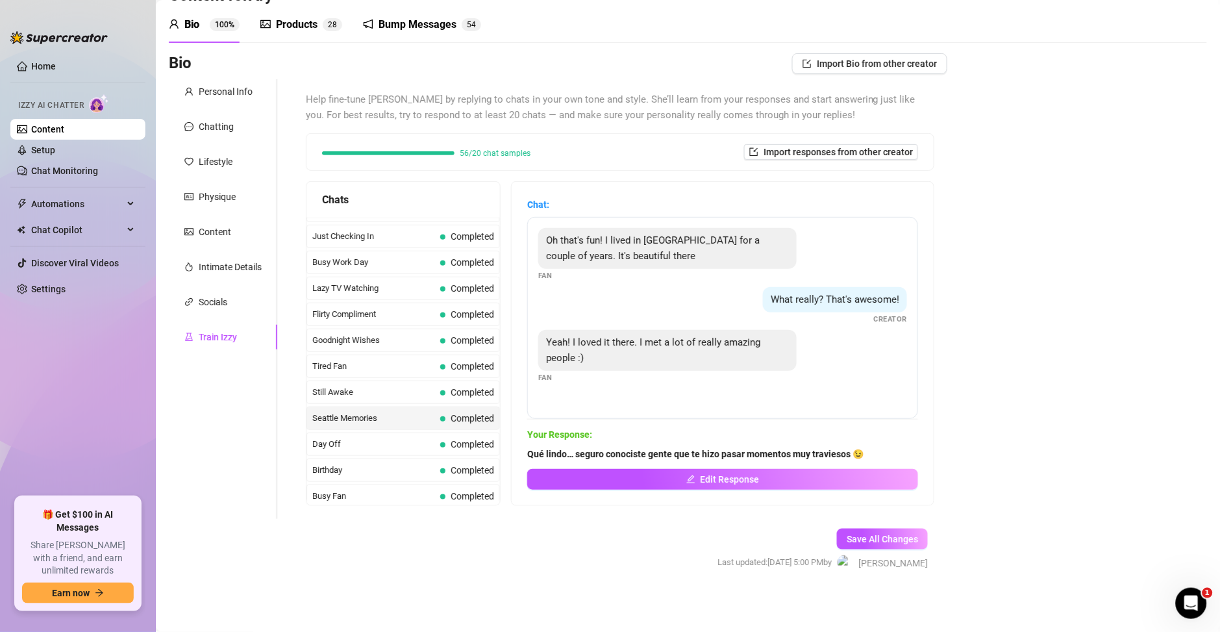
scroll to position [794, 0]
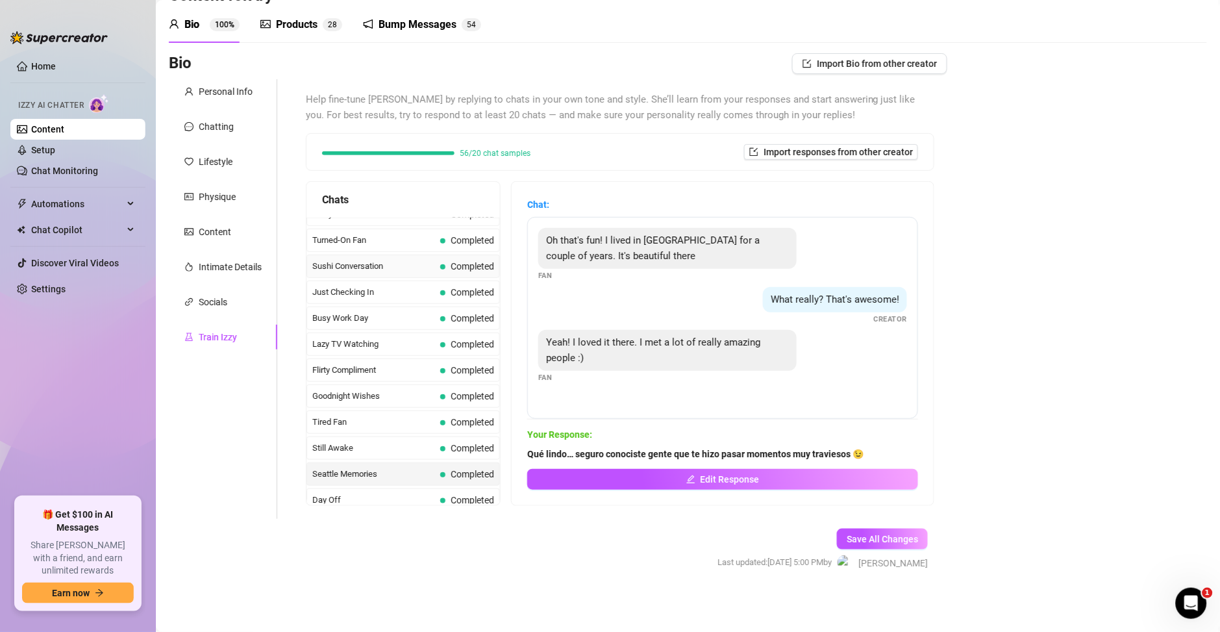
click at [354, 269] on span "Sushi Conversation" at bounding box center [373, 266] width 123 height 13
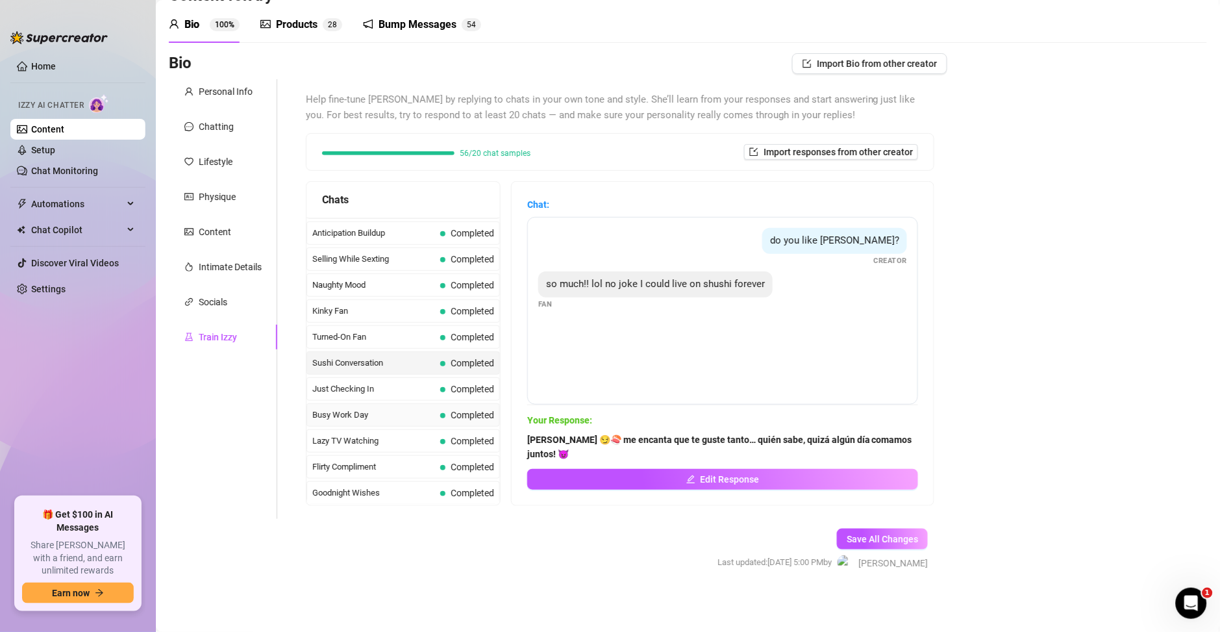
scroll to position [607, 0]
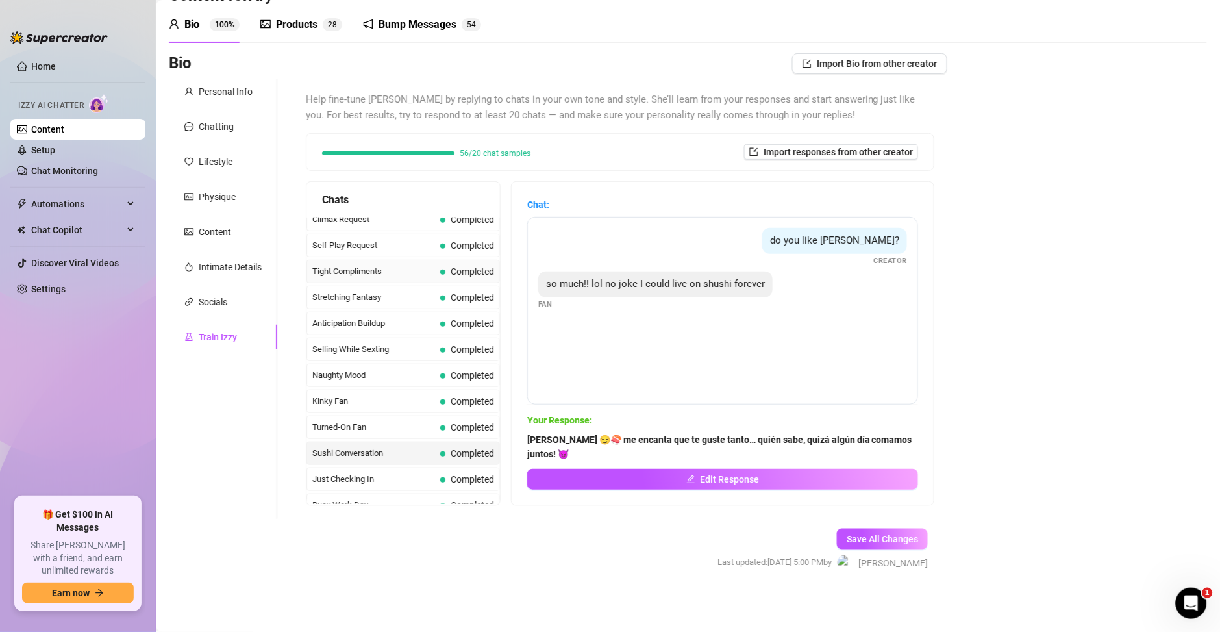
click at [336, 280] on div "Tight Compliments Completed" at bounding box center [402, 271] width 193 height 23
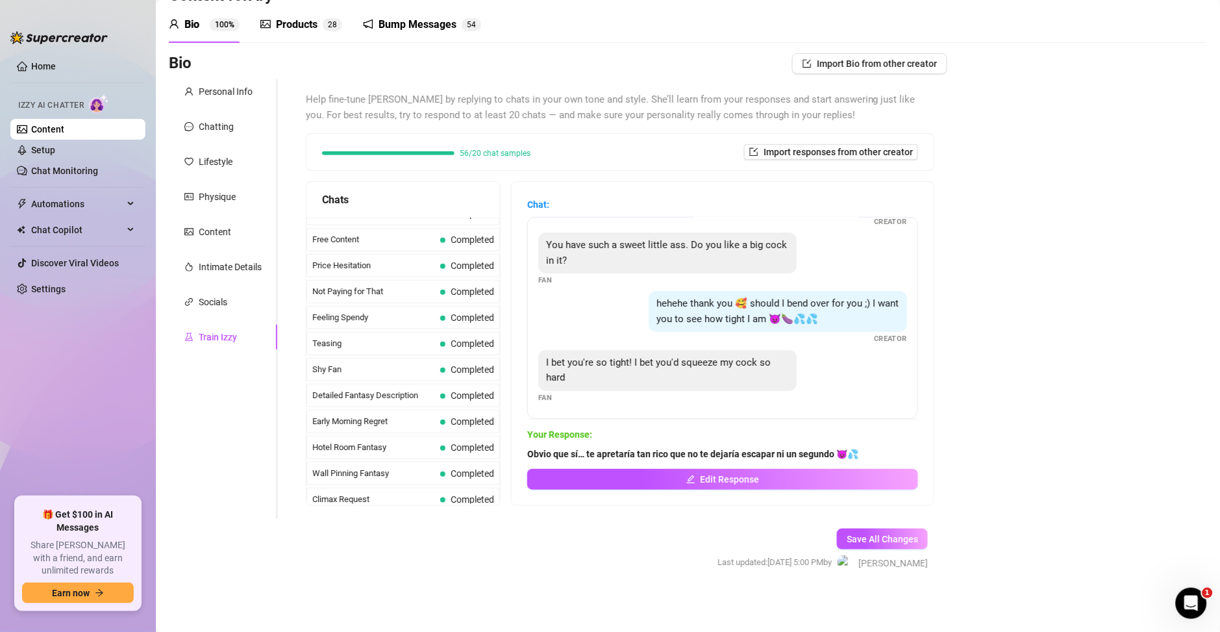
scroll to position [326, 0]
click at [360, 255] on div "Price Hesitation Completed" at bounding box center [402, 265] width 193 height 23
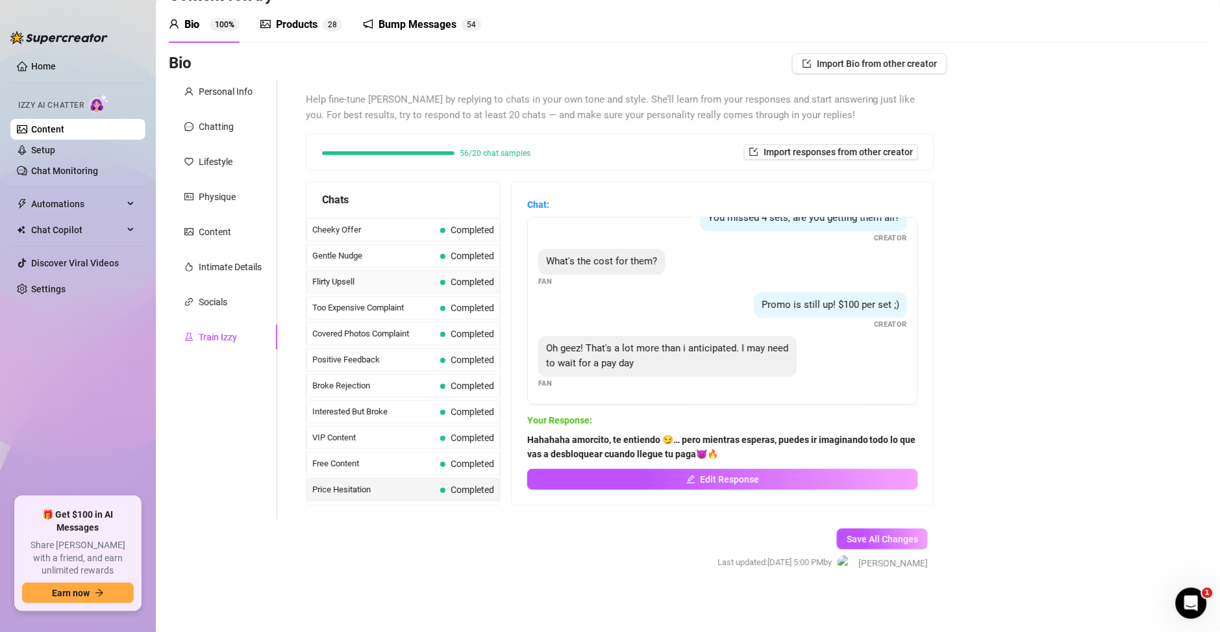
scroll to position [46, 0]
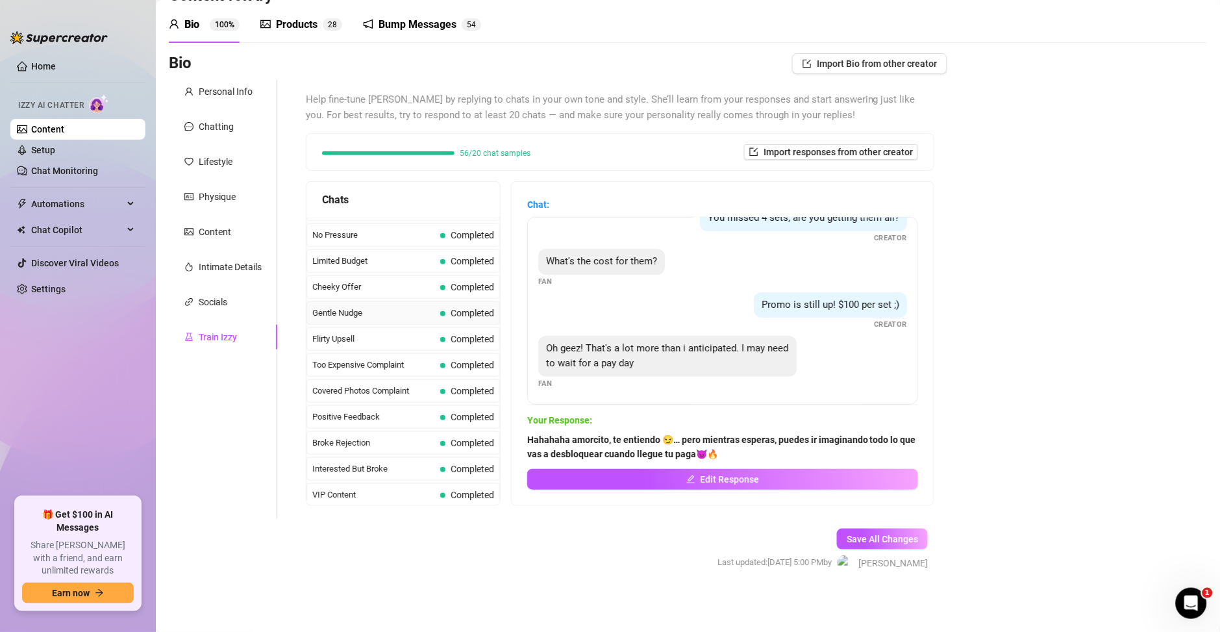
click at [371, 312] on span "Gentle Nudge" at bounding box center [373, 312] width 123 height 13
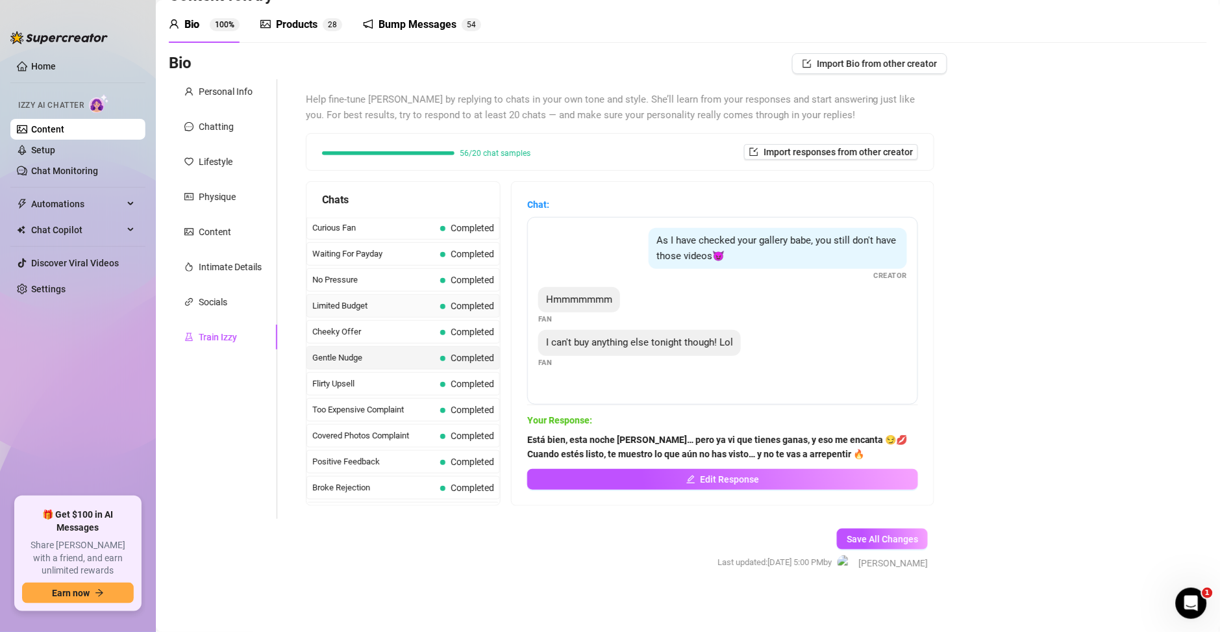
scroll to position [0, 0]
click at [354, 262] on div "Waiting For Payday Completed" at bounding box center [402, 254] width 193 height 23
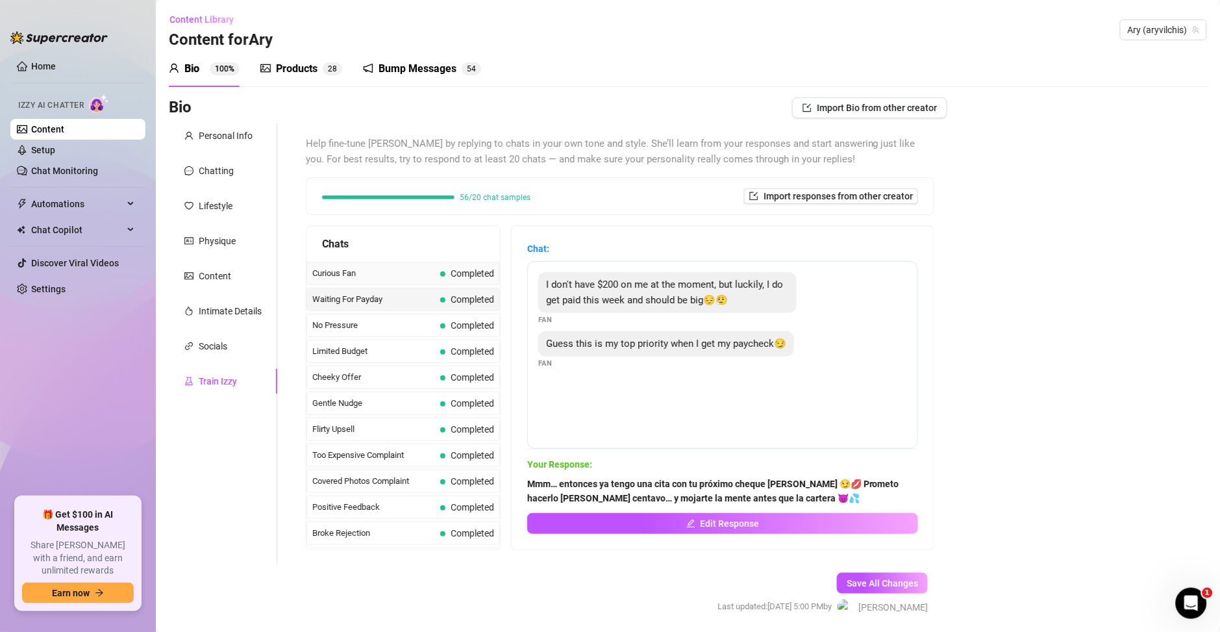
click at [375, 279] on span "Curious Fan" at bounding box center [373, 273] width 123 height 13
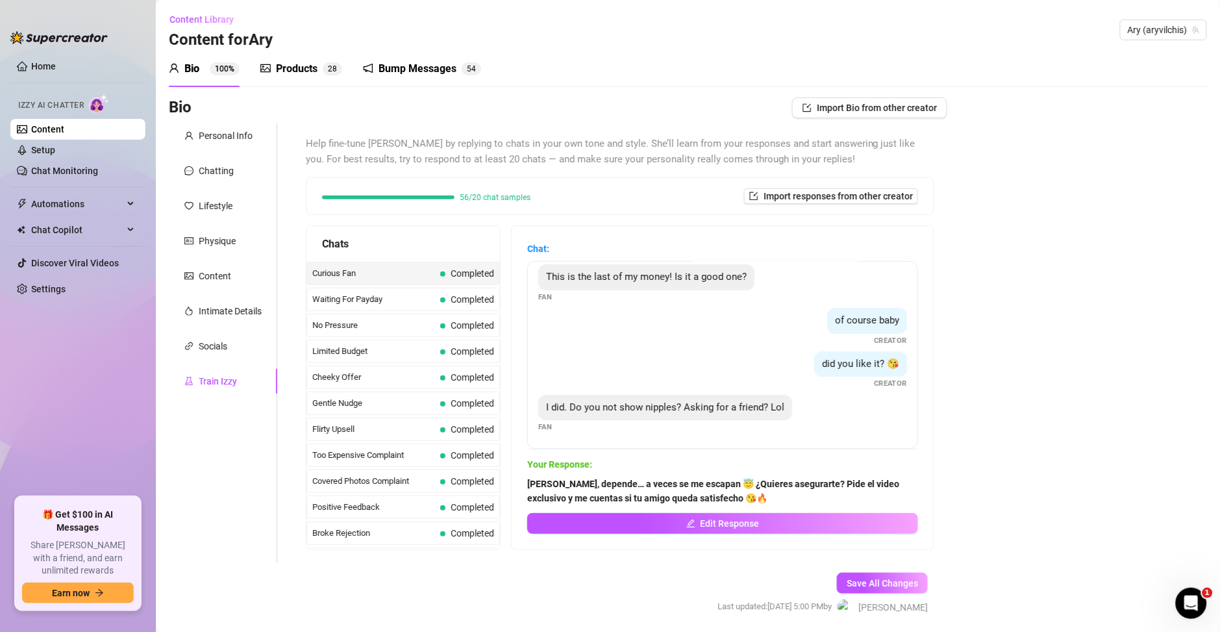
scroll to position [23, 0]
drag, startPoint x: 454, startPoint y: 193, endPoint x: 495, endPoint y: 196, distance: 41.0
click at [495, 196] on div "56/20 chat samples" at bounding box center [426, 197] width 208 height 8
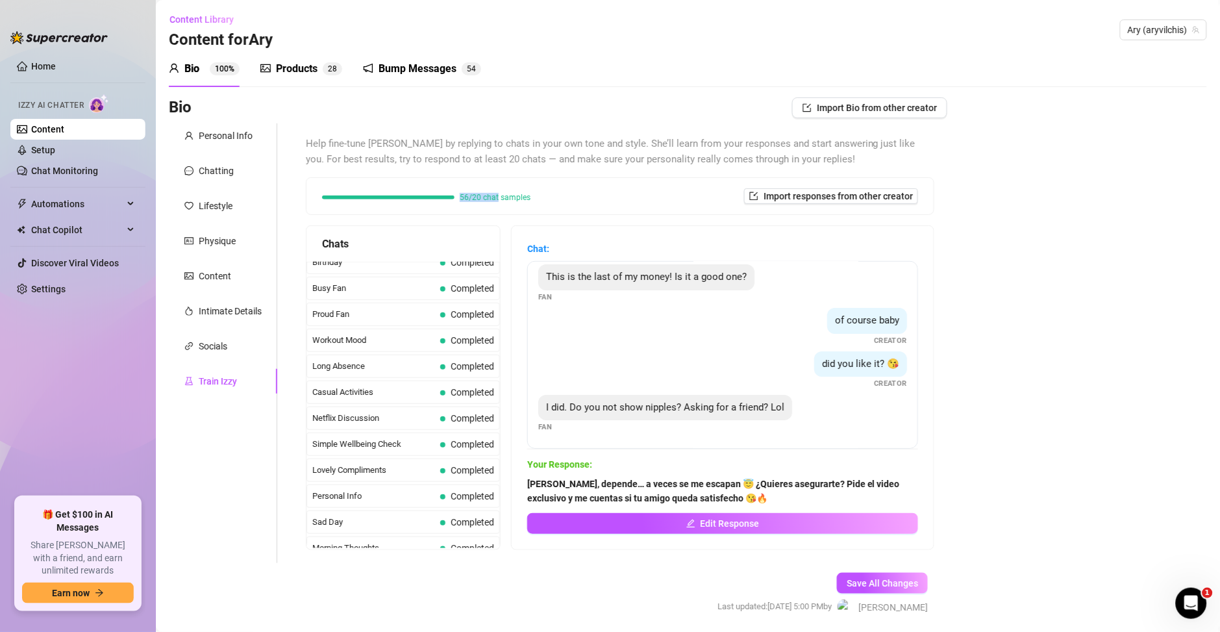
scroll to position [1168, 0]
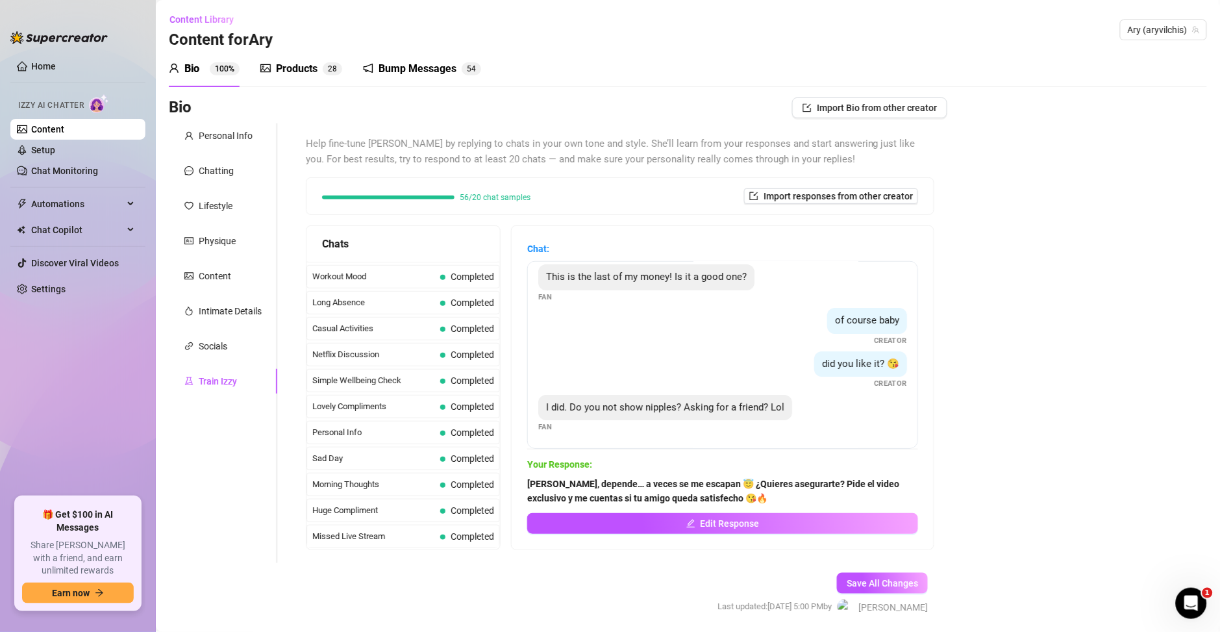
click at [404, 73] on div "Bump Messages" at bounding box center [417, 69] width 78 height 16
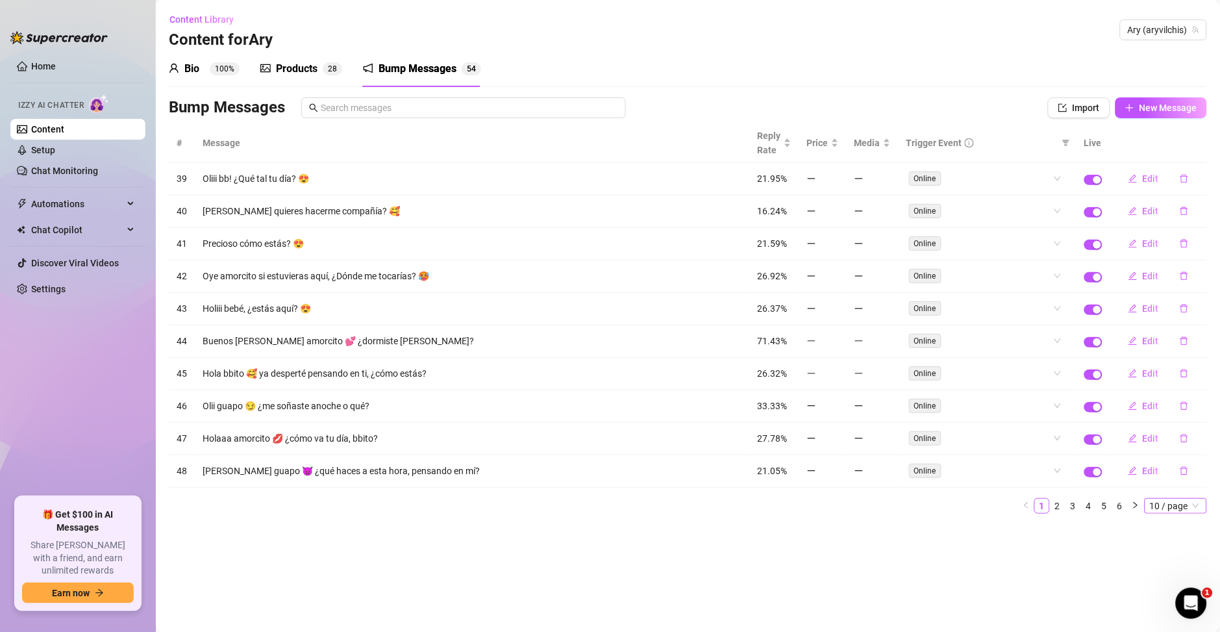
click at [1183, 501] on div "# Message Reply Rate Price Media Trigger Event Live 39 Oliii bb! ¿Qué tal tu dí…" at bounding box center [688, 318] width 1038 height 390
click at [1183, 512] on span "10 / page" at bounding box center [1176, 505] width 52 height 14
click at [1171, 588] on div "100 / page" at bounding box center [1176, 591] width 43 height 14
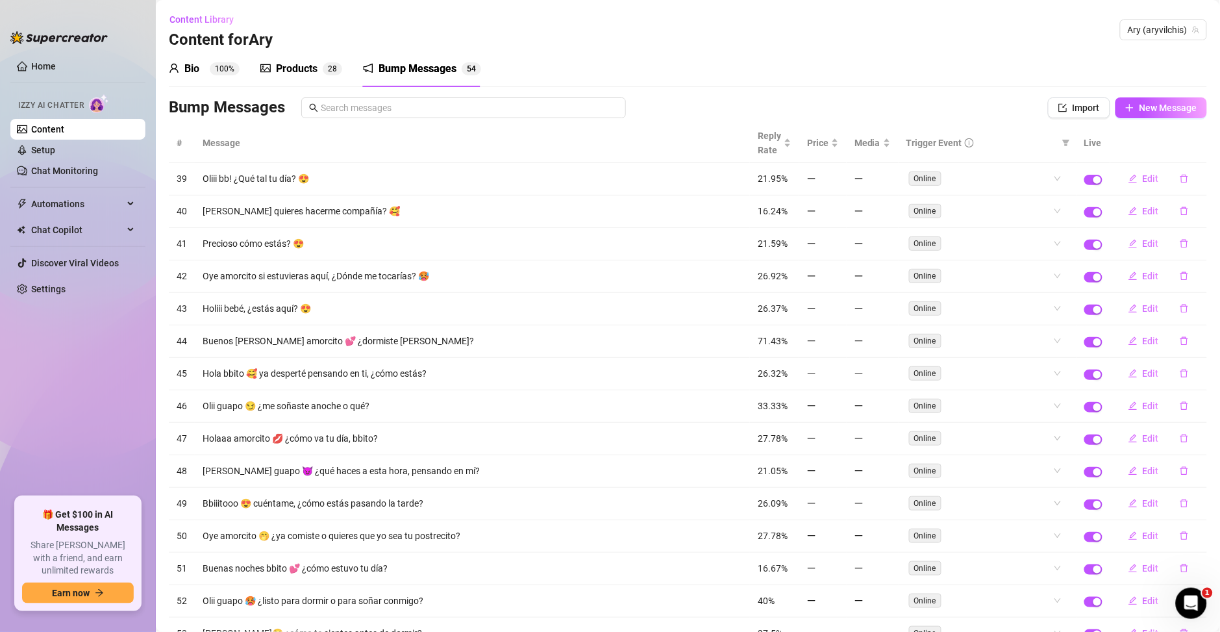
click at [311, 73] on div "Products" at bounding box center [297, 69] width 42 height 16
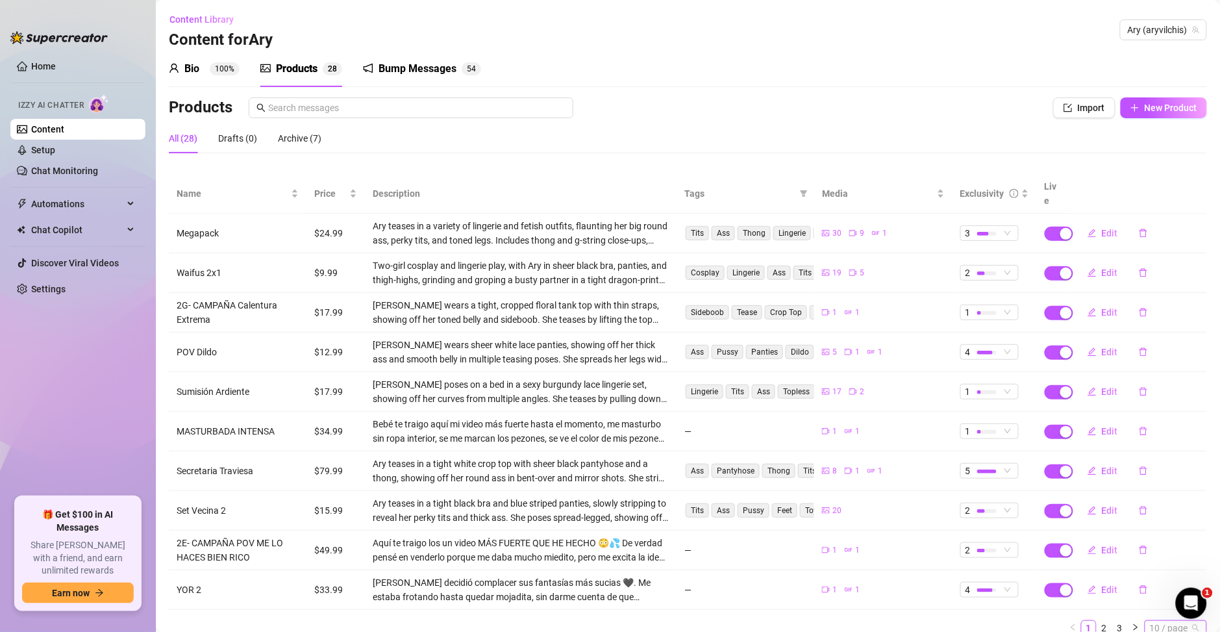
click at [1150, 621] on span "10 / page" at bounding box center [1176, 628] width 52 height 14
click at [1155, 597] on div "100 / page" at bounding box center [1176, 604] width 43 height 14
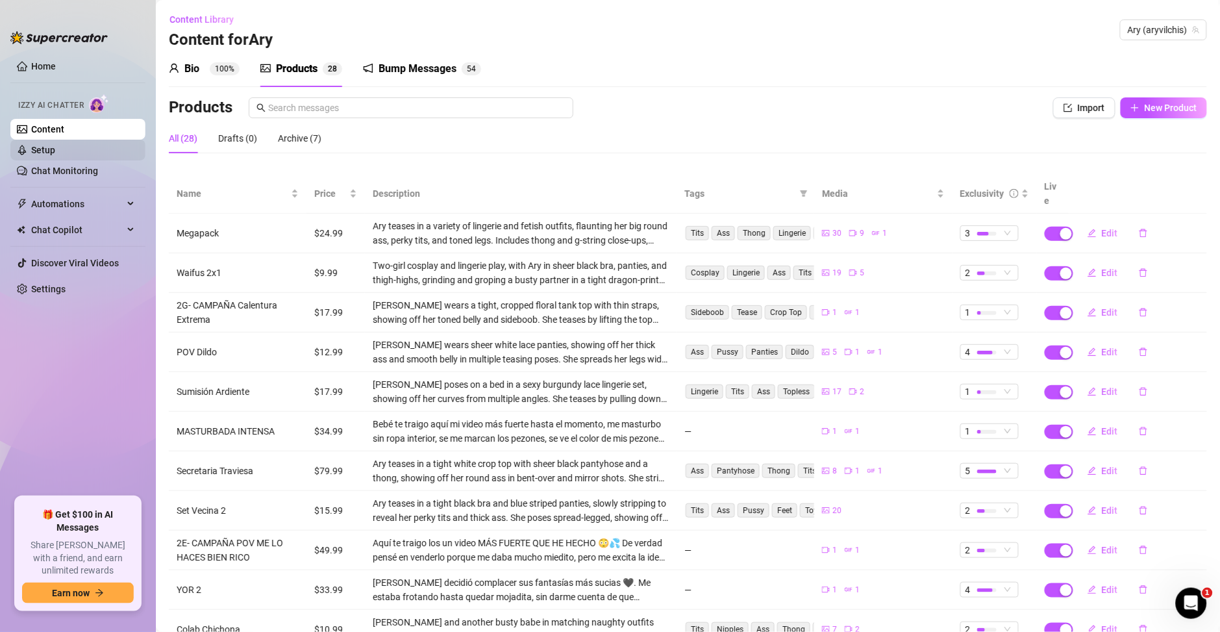
click at [55, 149] on link "Setup" at bounding box center [43, 150] width 24 height 10
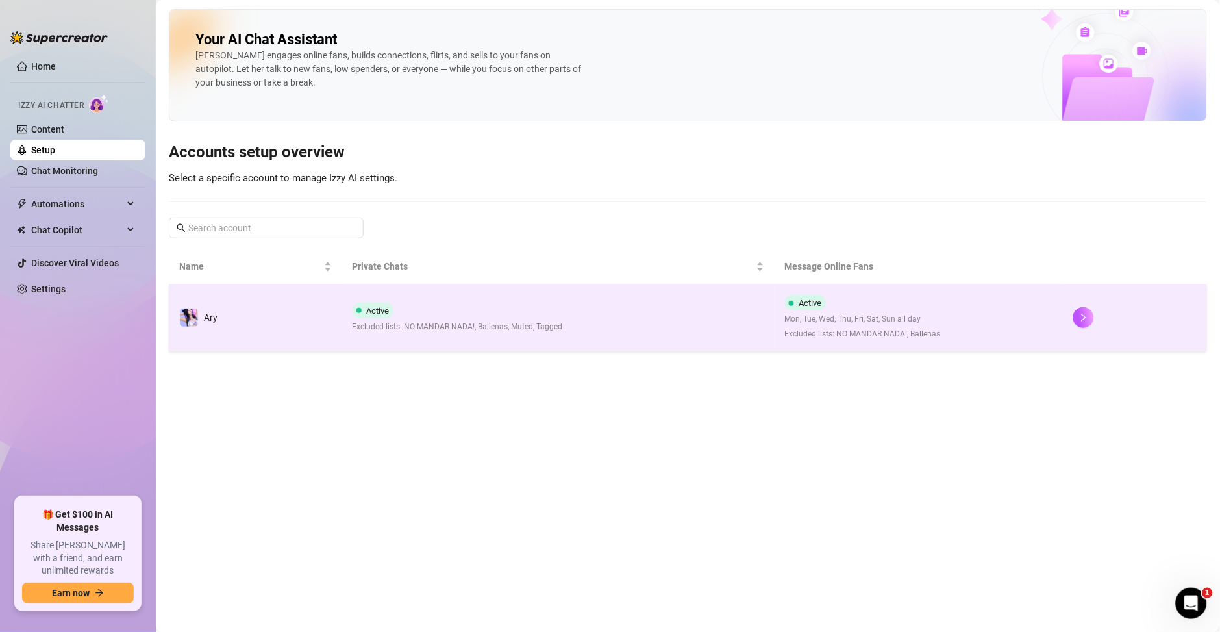
click at [875, 315] on span "Mon, Tue, Wed, Thu, Fri, Sat, Sun all day" at bounding box center [863, 319] width 156 height 12
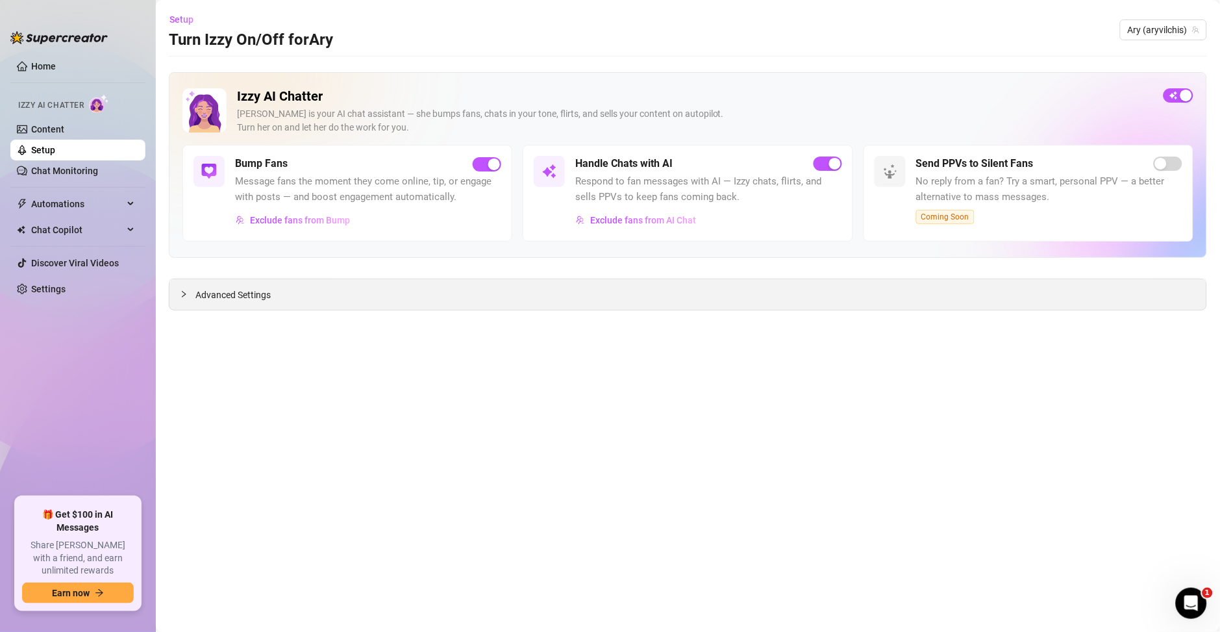
click at [232, 290] on span "Advanced Settings" at bounding box center [232, 295] width 75 height 14
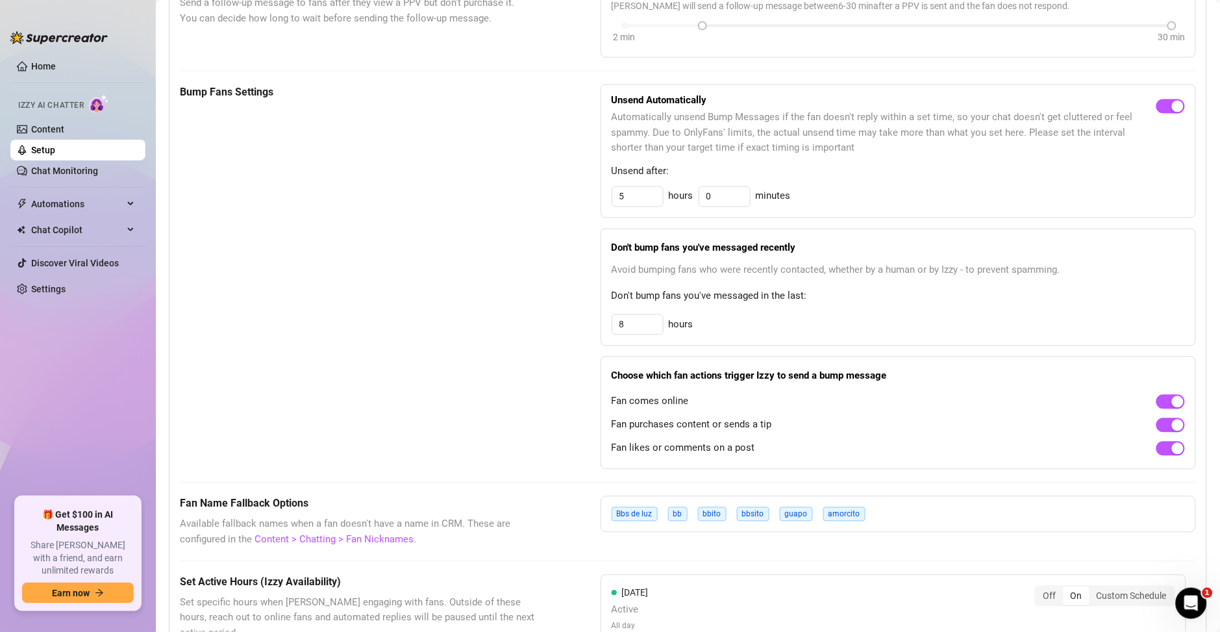
scroll to position [357, 0]
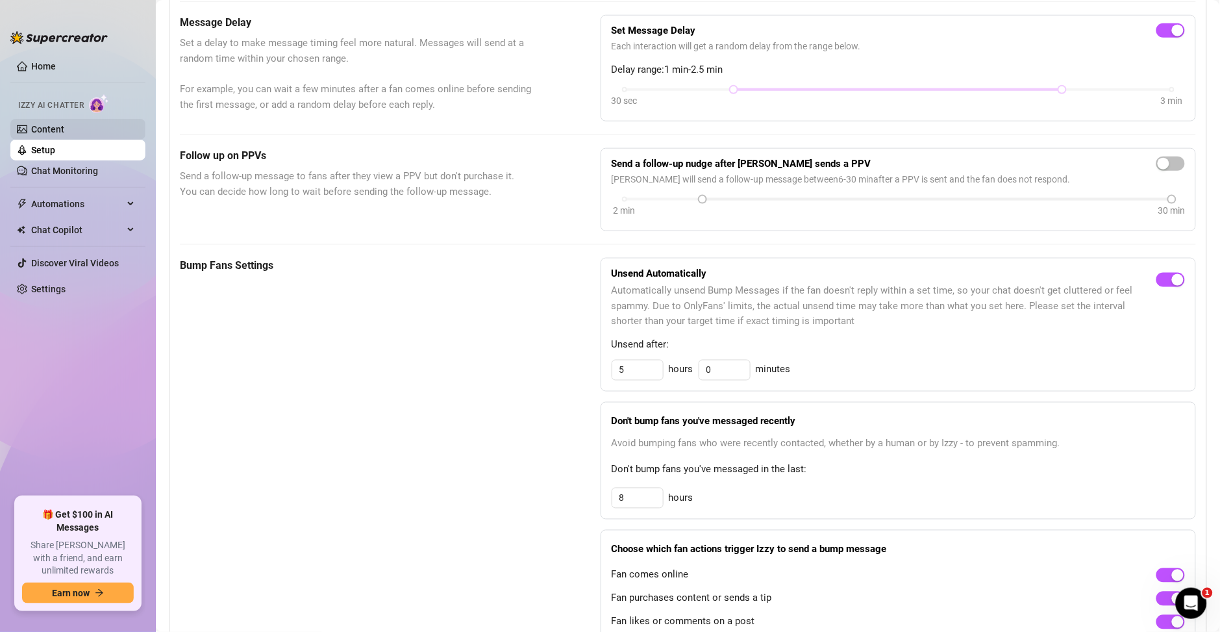
click at [64, 130] on link "Content" at bounding box center [47, 129] width 33 height 10
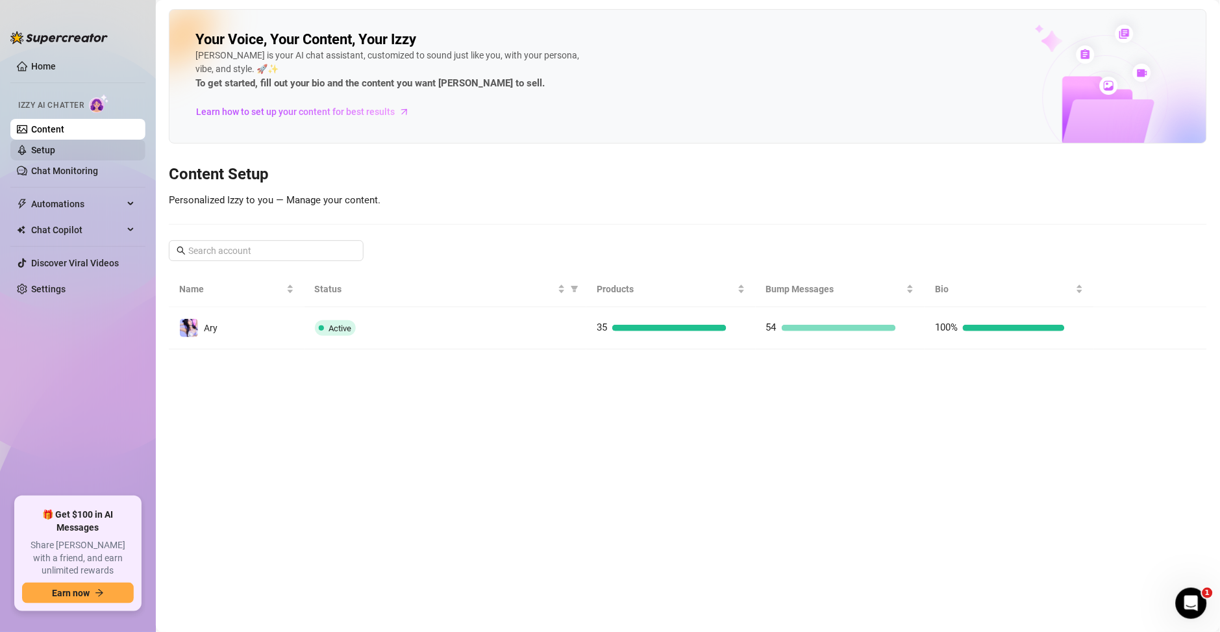
click at [55, 146] on link "Setup" at bounding box center [43, 150] width 24 height 10
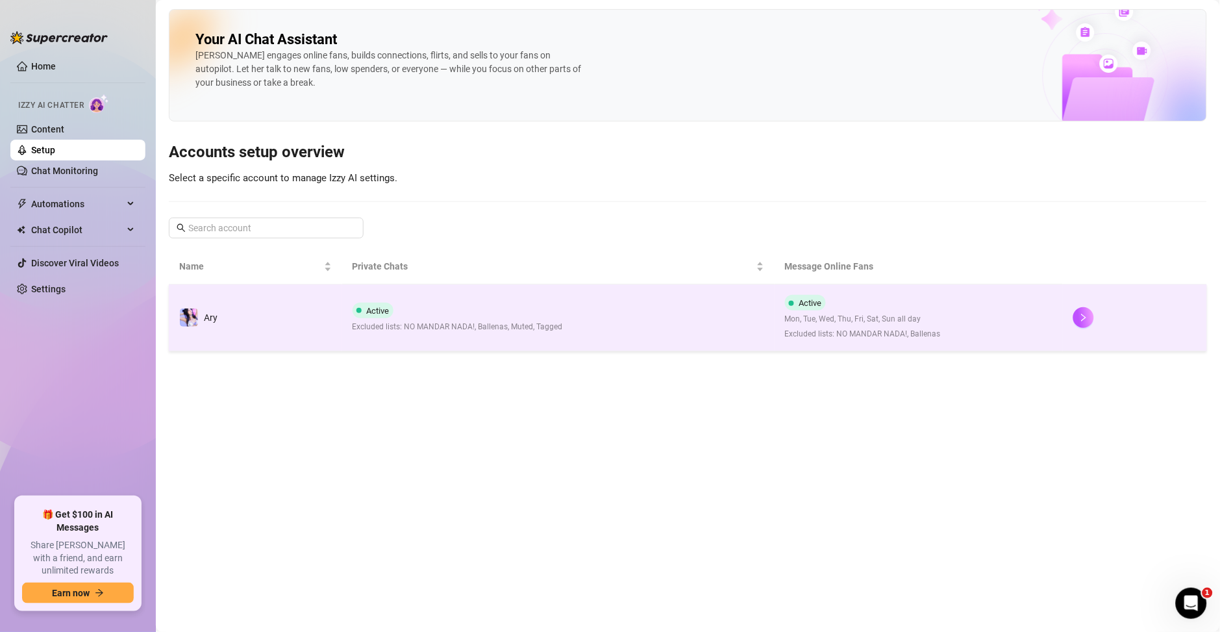
click at [727, 336] on td "Active Excluded lists: NO MANDAR NADA!, Ballenas, Muted, Tagged" at bounding box center [558, 317] width 432 height 67
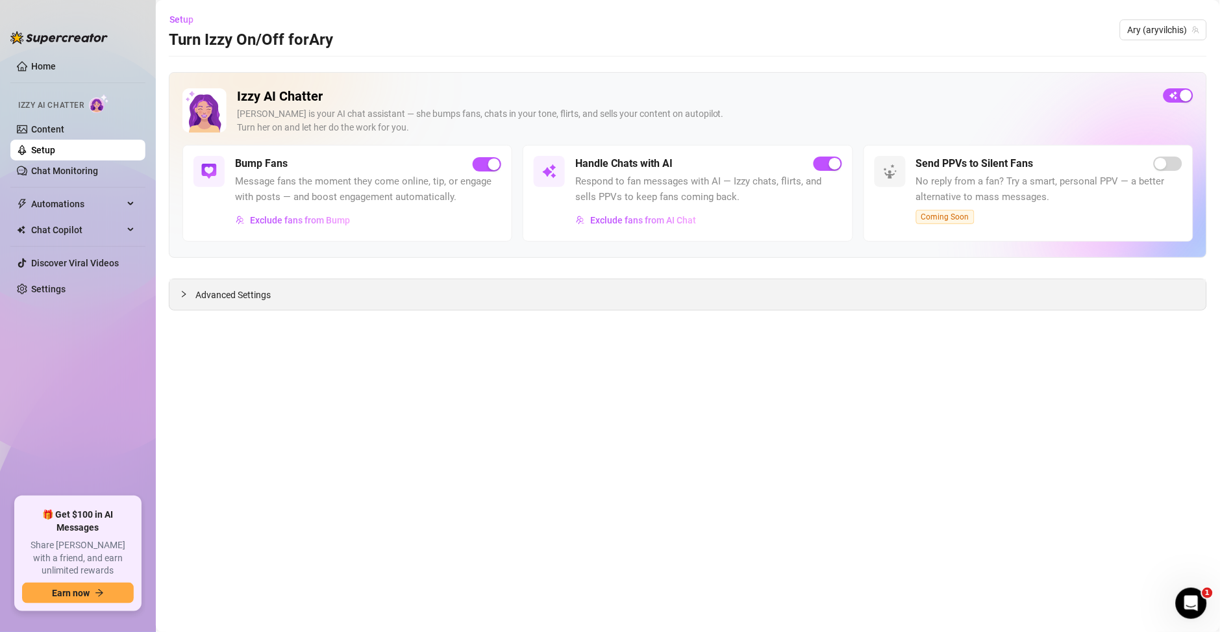
click at [249, 299] on span "Advanced Settings" at bounding box center [232, 295] width 75 height 14
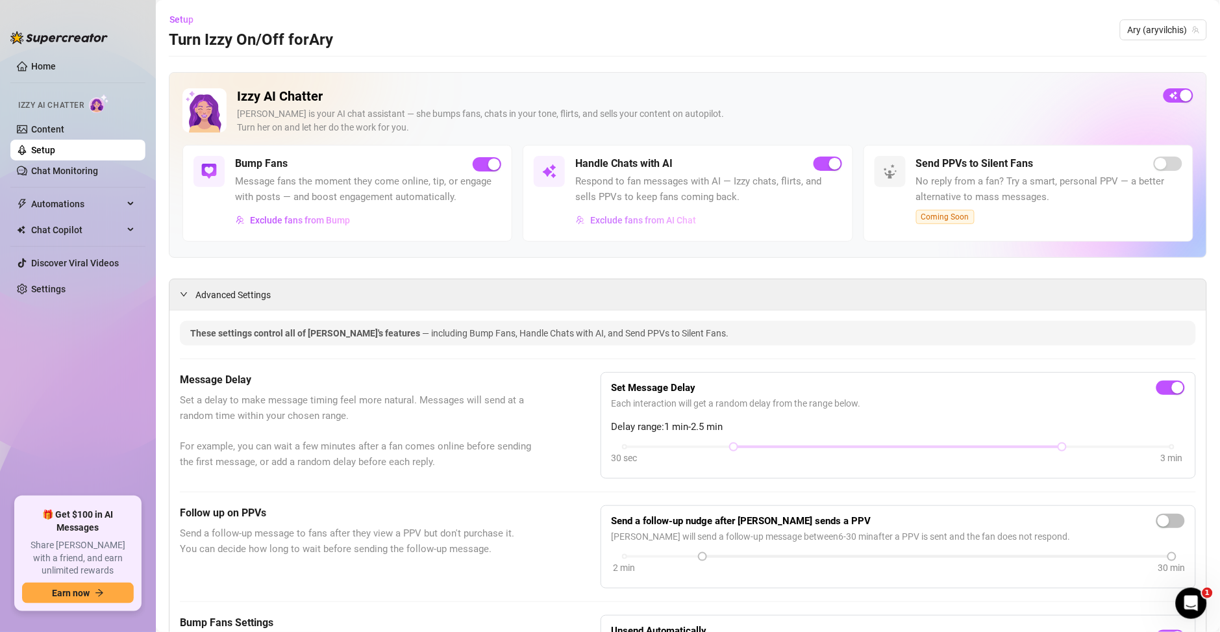
click at [631, 220] on span "Exclude fans from AI Chat" at bounding box center [643, 220] width 106 height 10
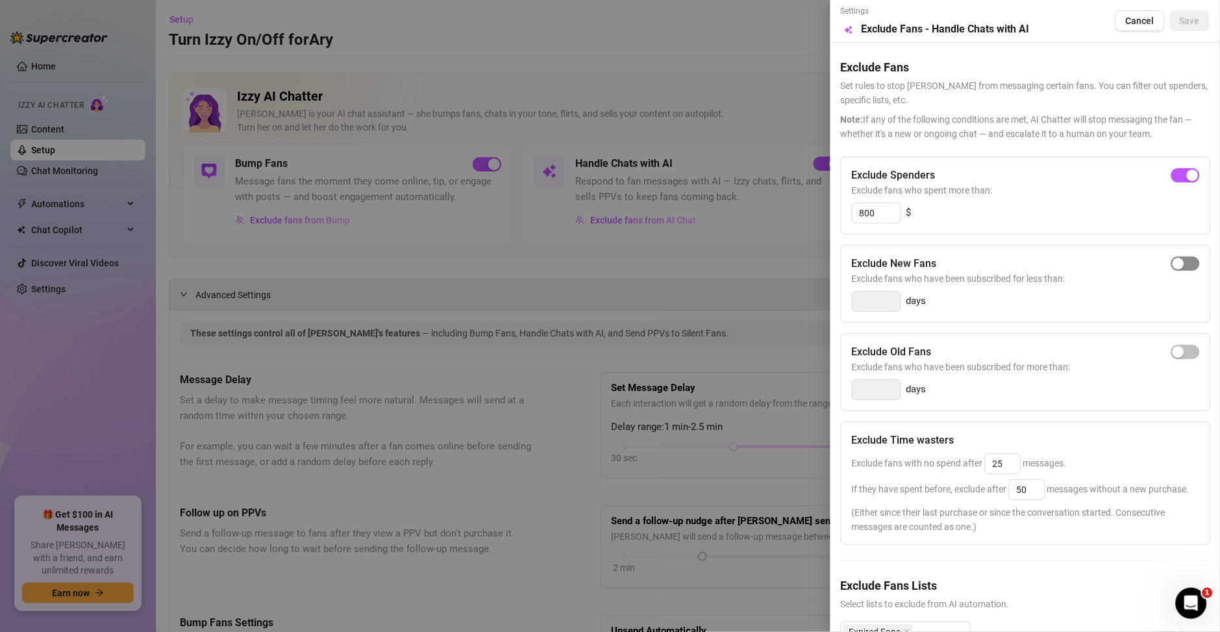
click at [1171, 267] on span "button" at bounding box center [1185, 263] width 29 height 14
type input "3"
click at [877, 304] on input "3" at bounding box center [876, 300] width 48 height 19
click at [1171, 269] on span "button" at bounding box center [1185, 263] width 29 height 14
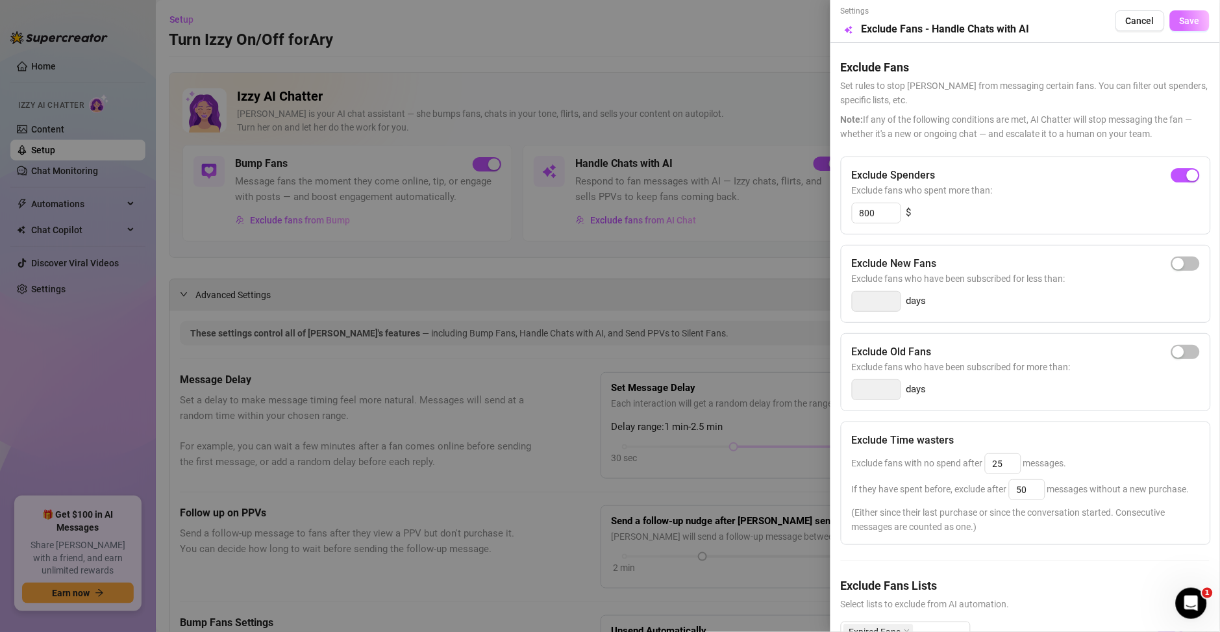
click at [1170, 13] on button "Save" at bounding box center [1190, 20] width 40 height 21
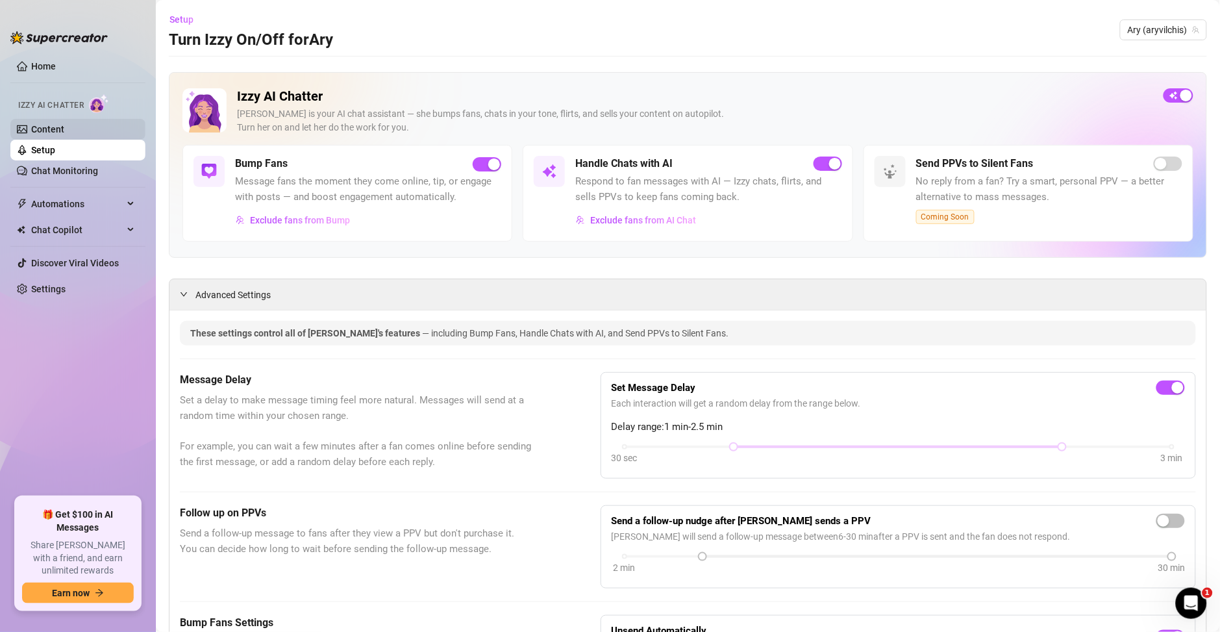
click at [63, 129] on link "Content" at bounding box center [47, 129] width 33 height 10
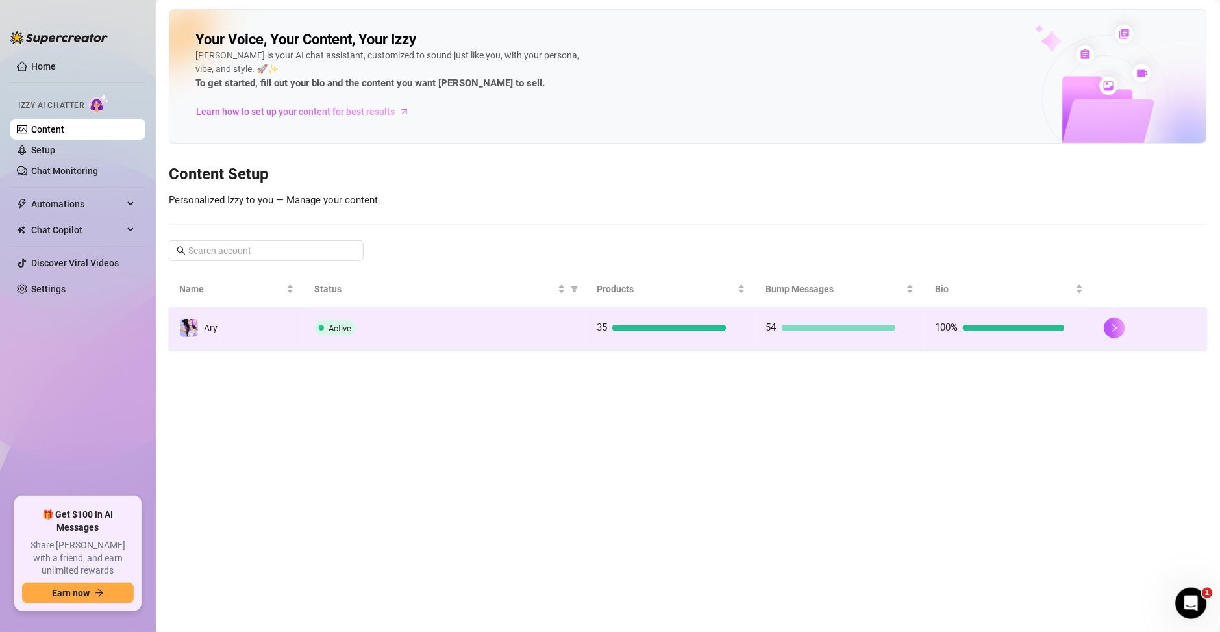
click at [843, 341] on td "54" at bounding box center [840, 328] width 169 height 42
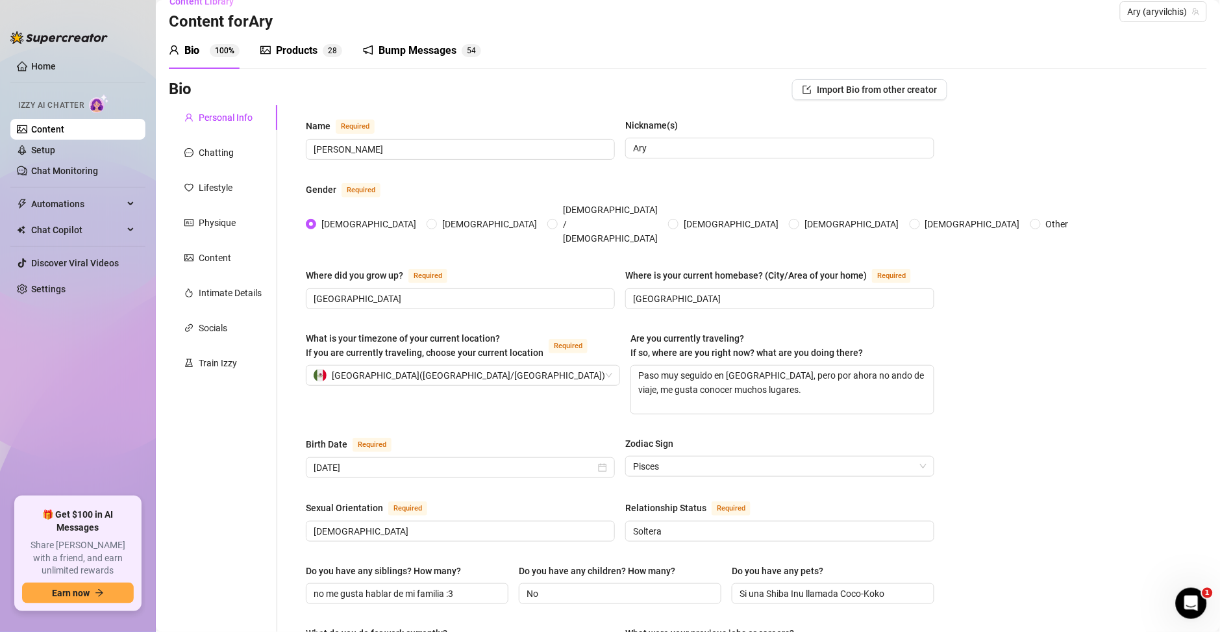
scroll to position [1, 0]
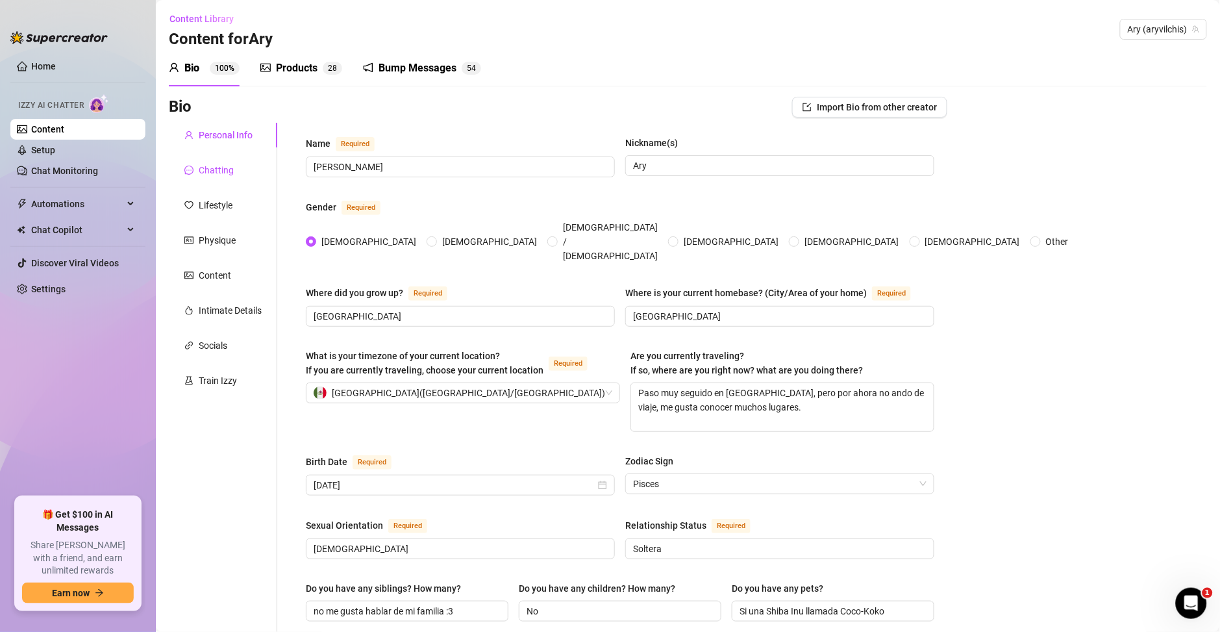
click at [215, 166] on div "Chatting" at bounding box center [216, 170] width 35 height 14
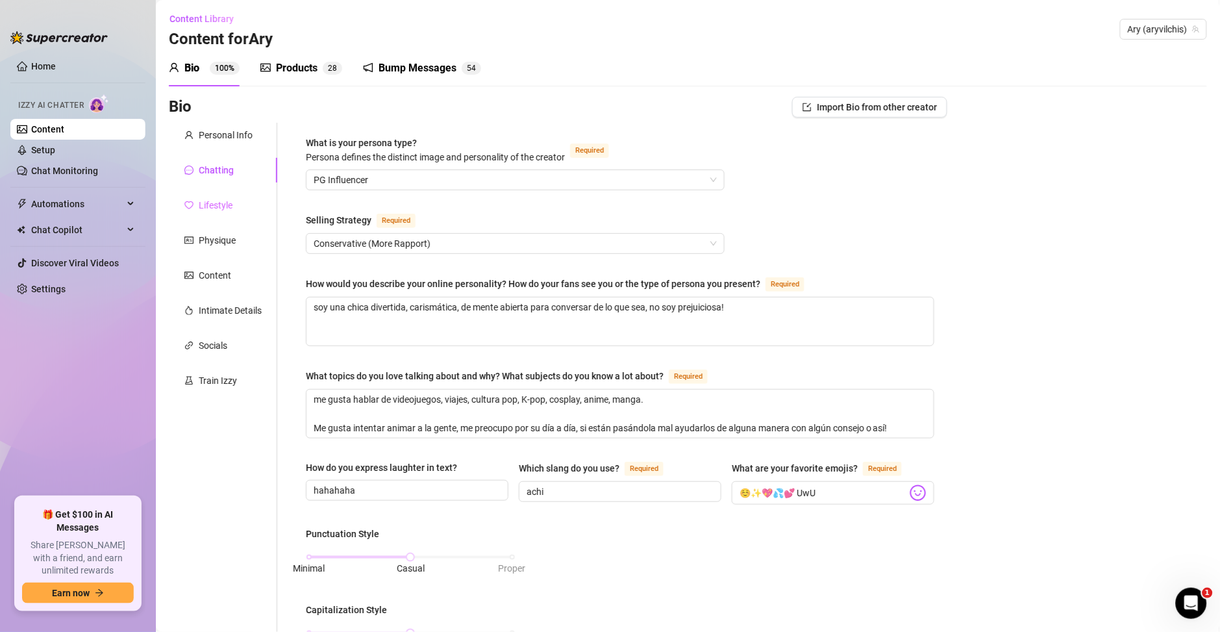
click at [228, 212] on div "Lifestyle" at bounding box center [223, 205] width 108 height 25
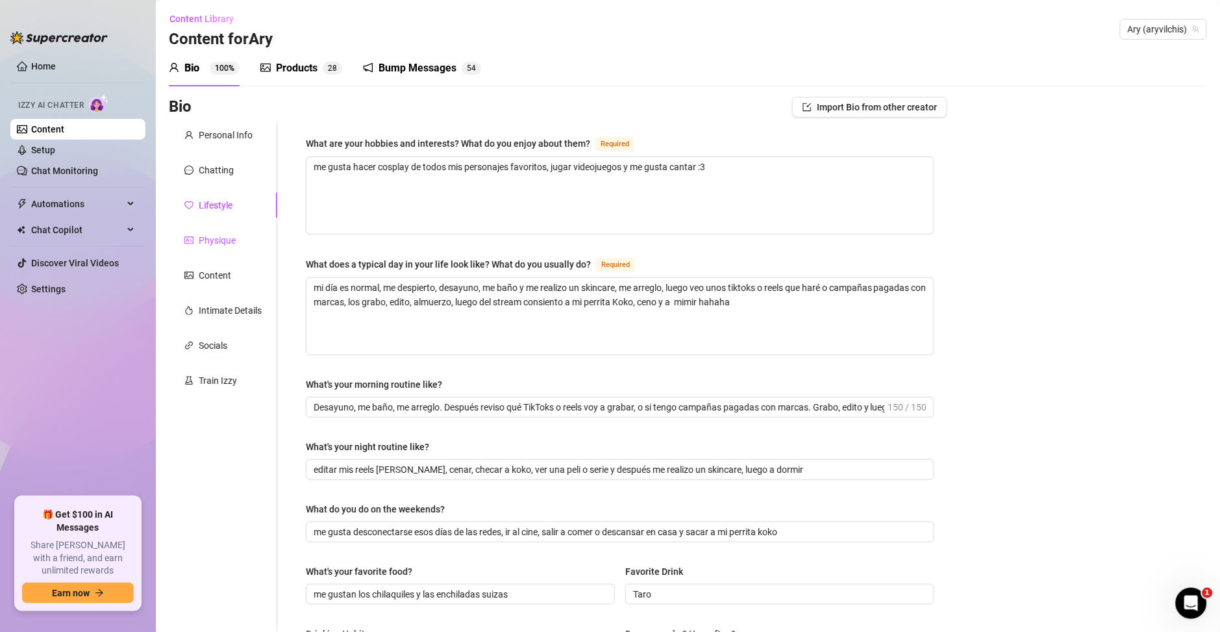
click at [228, 247] on div "Physique" at bounding box center [217, 240] width 37 height 14
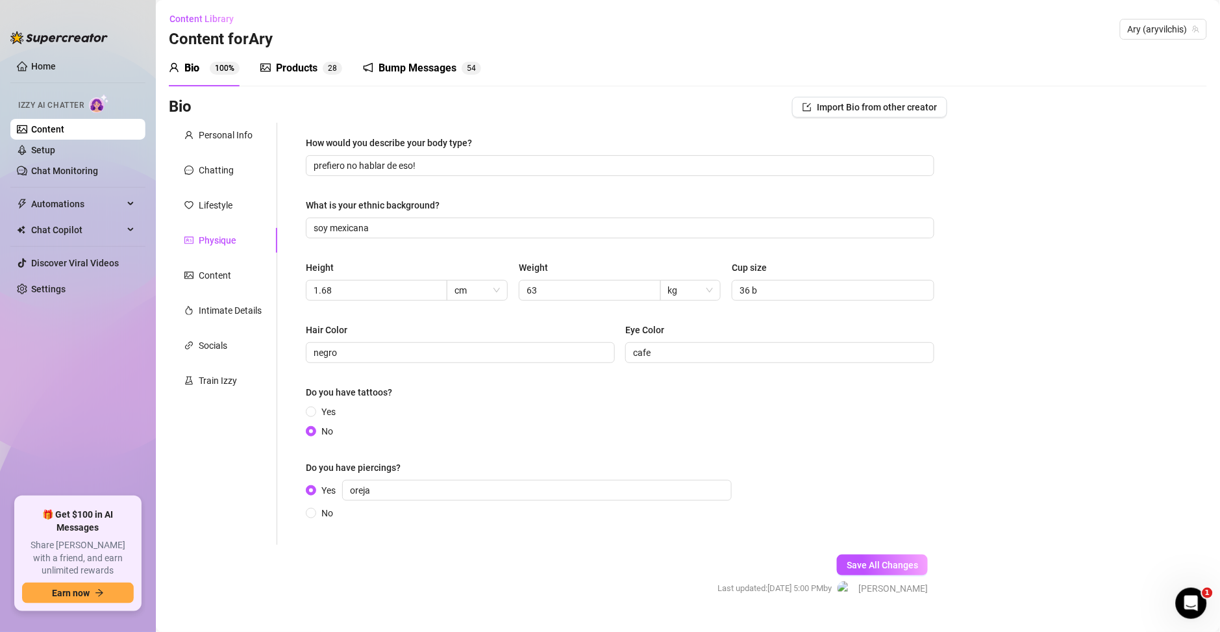
scroll to position [26, 0]
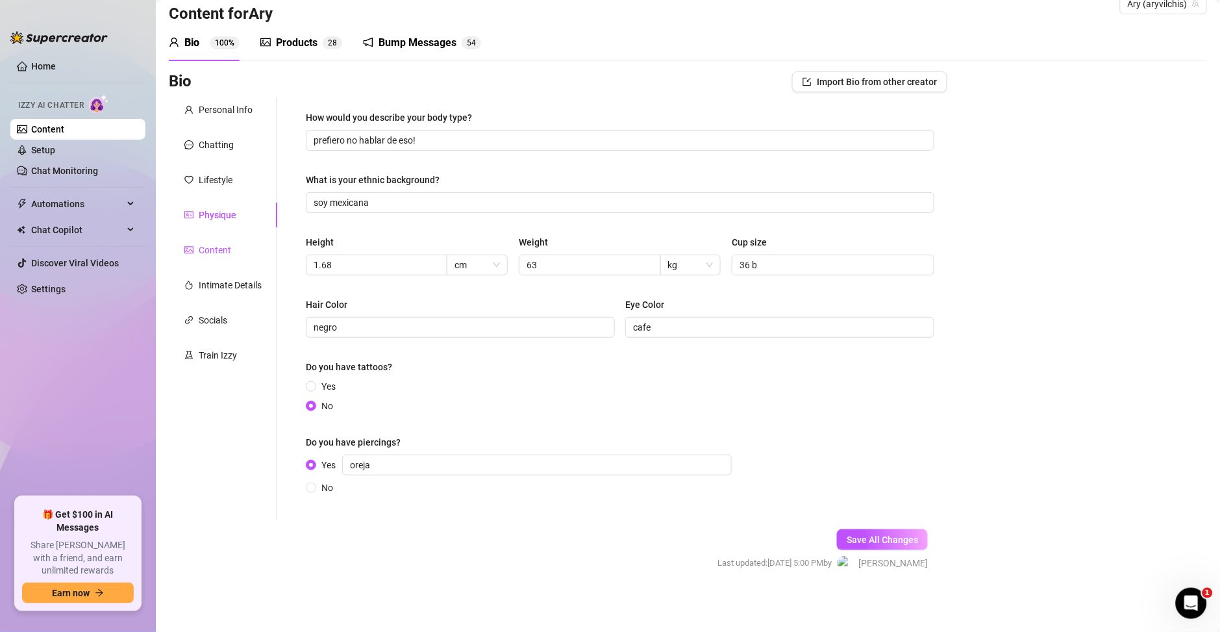
click at [227, 245] on div "Content" at bounding box center [215, 250] width 32 height 14
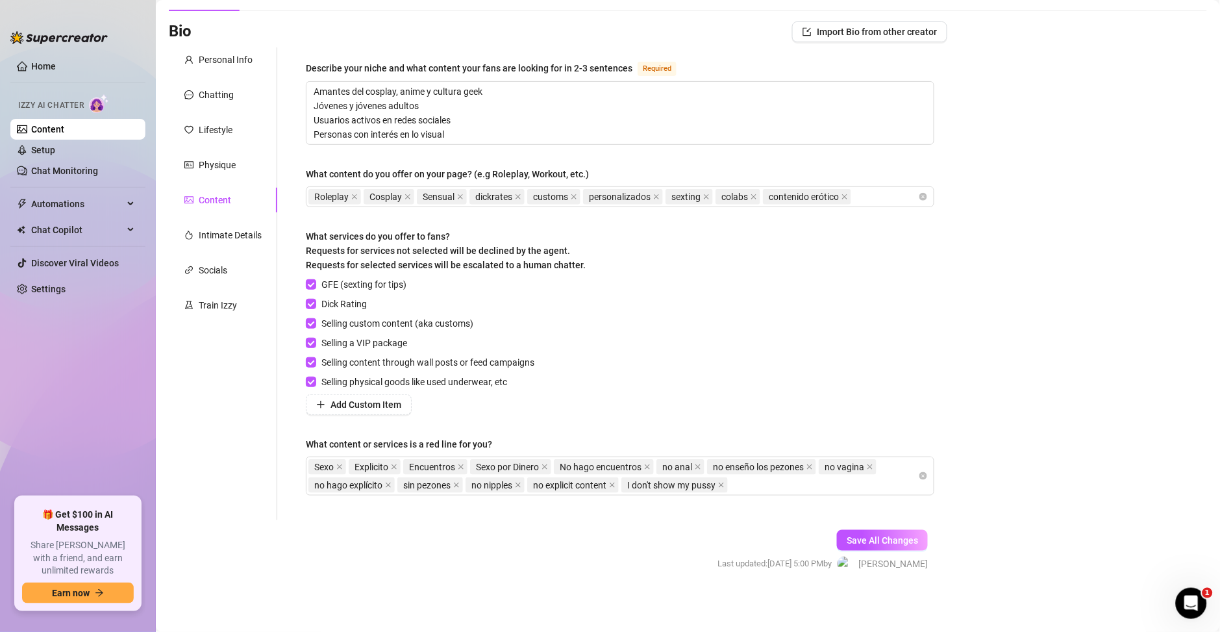
scroll to position [77, 0]
click at [212, 257] on div "Socials" at bounding box center [223, 269] width 108 height 25
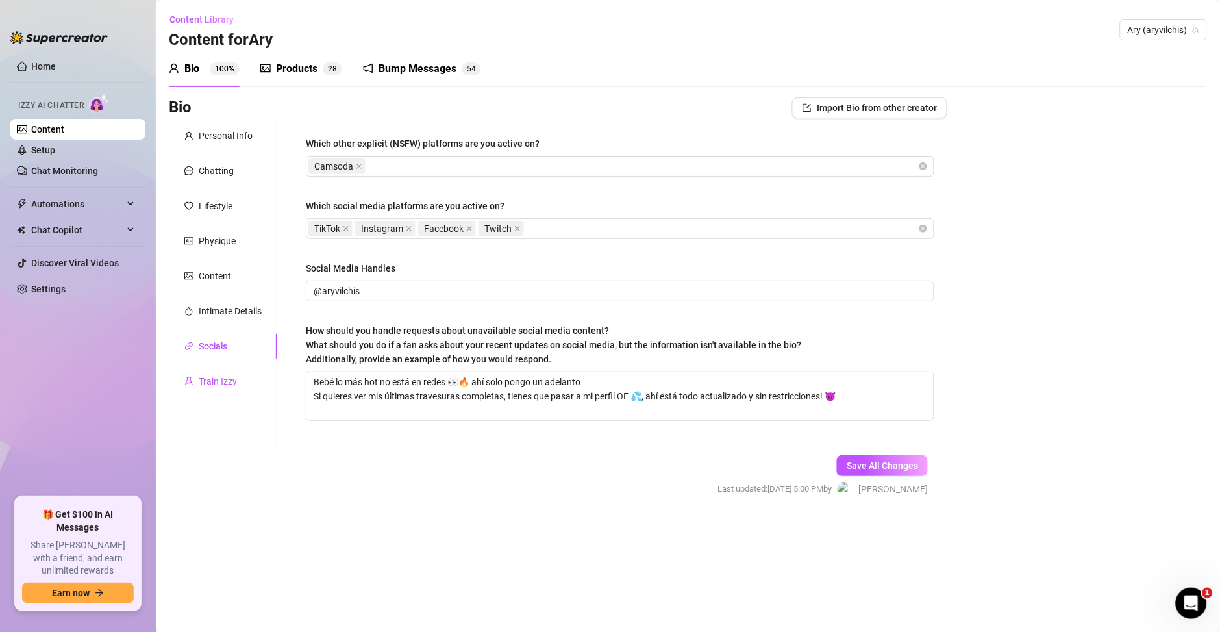
click at [217, 380] on div "Train Izzy" at bounding box center [218, 381] width 38 height 14
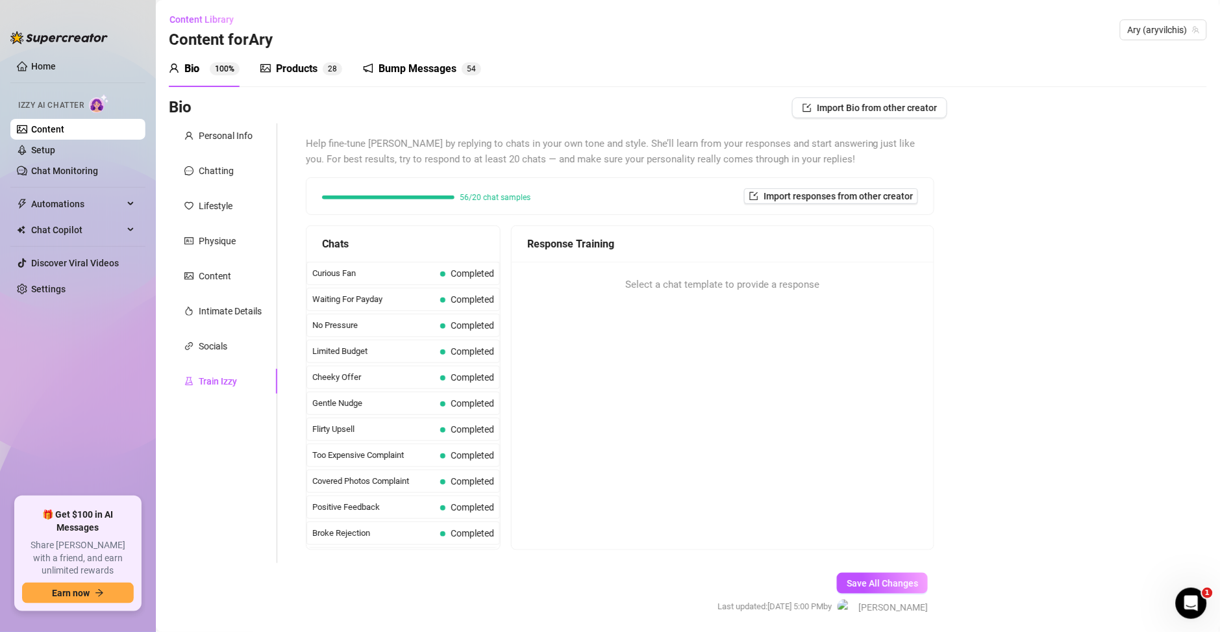
click at [316, 68] on div "Products" at bounding box center [297, 69] width 42 height 16
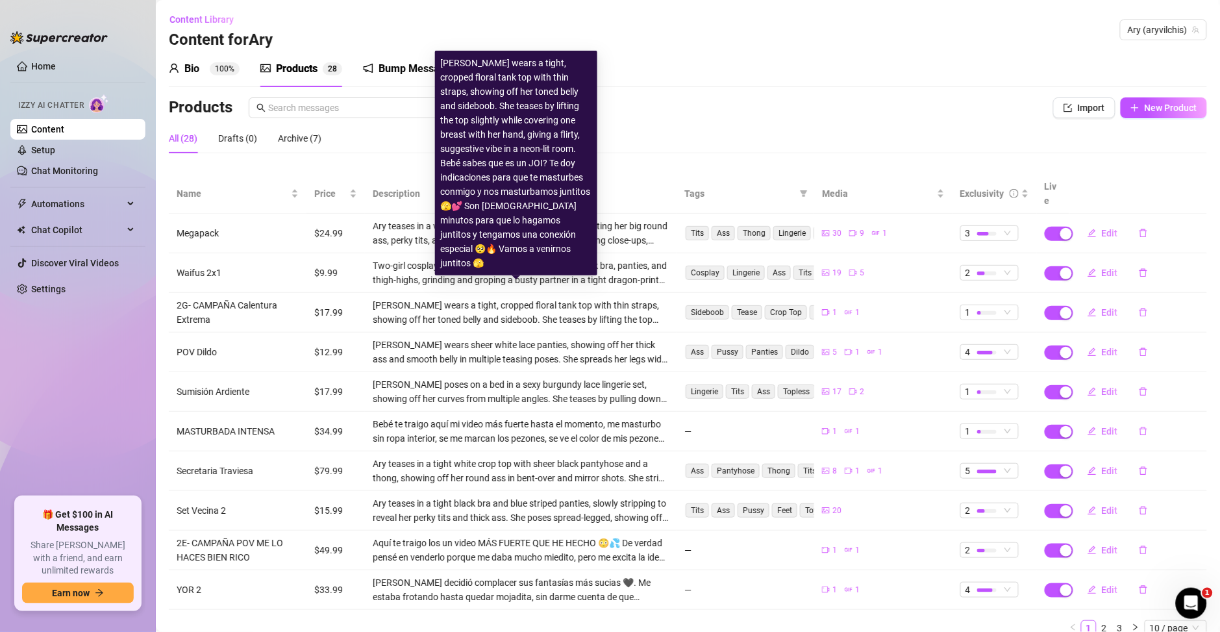
scroll to position [38, 0]
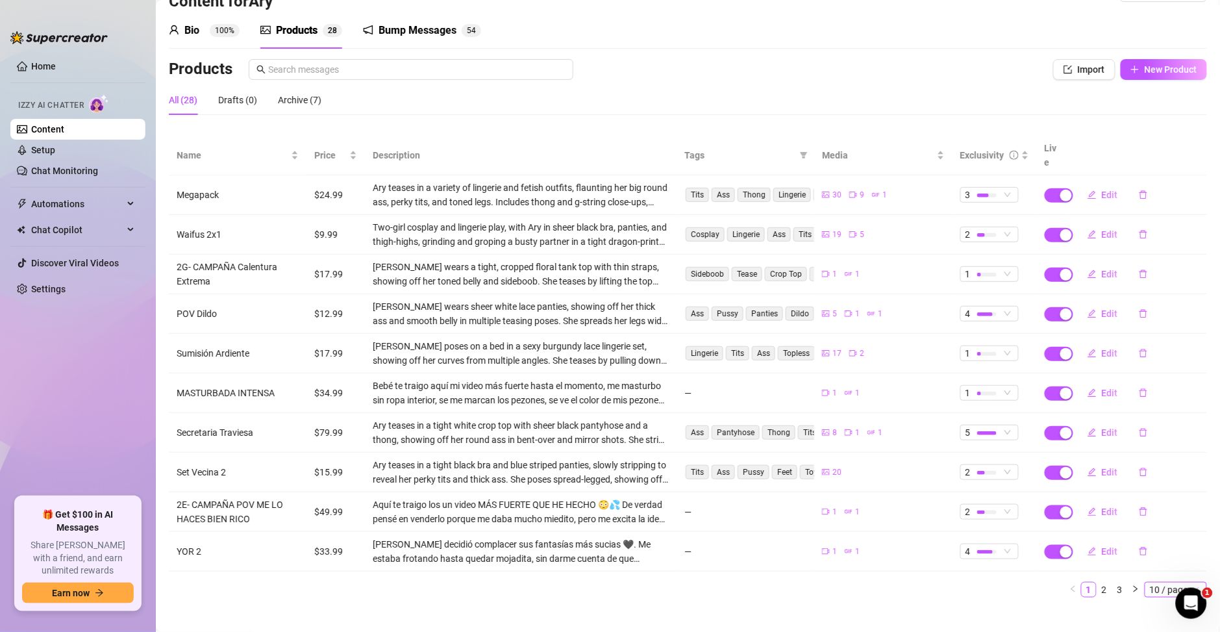
click at [1164, 582] on span "10 / page" at bounding box center [1176, 589] width 52 height 14
click at [1155, 559] on div "100 / page" at bounding box center [1176, 566] width 43 height 14
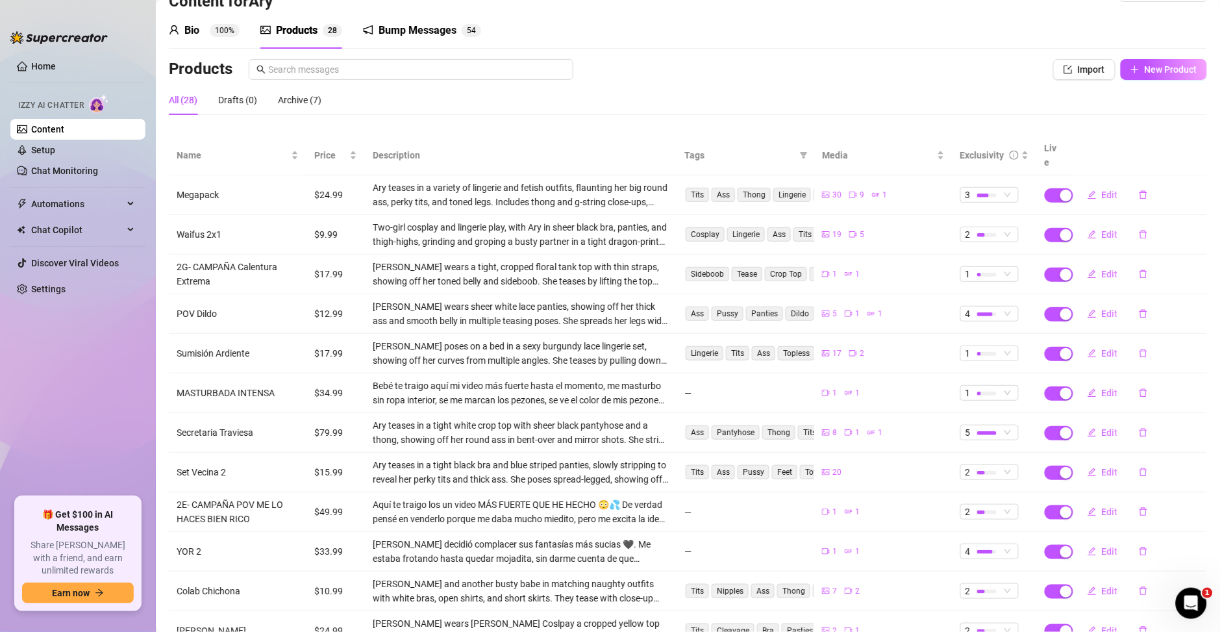
click at [410, 27] on div "Bump Messages" at bounding box center [417, 31] width 78 height 16
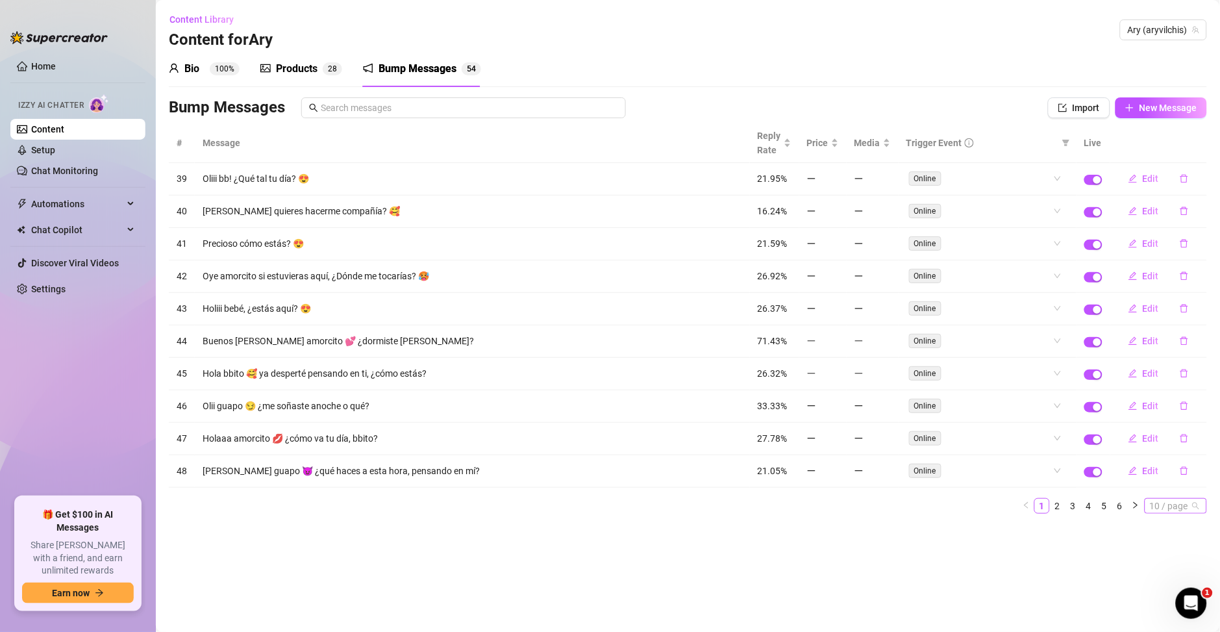
click at [1164, 499] on span "10 / page" at bounding box center [1176, 505] width 52 height 14
click at [1161, 586] on div "100 / page" at bounding box center [1176, 591] width 43 height 14
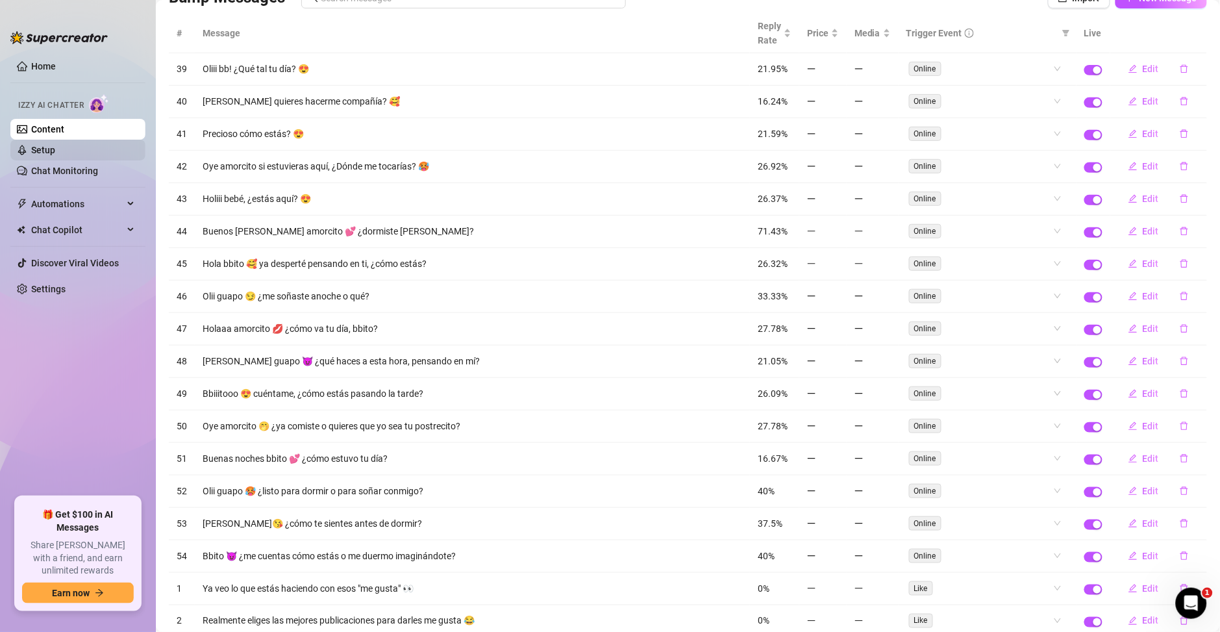
scroll to position [19, 0]
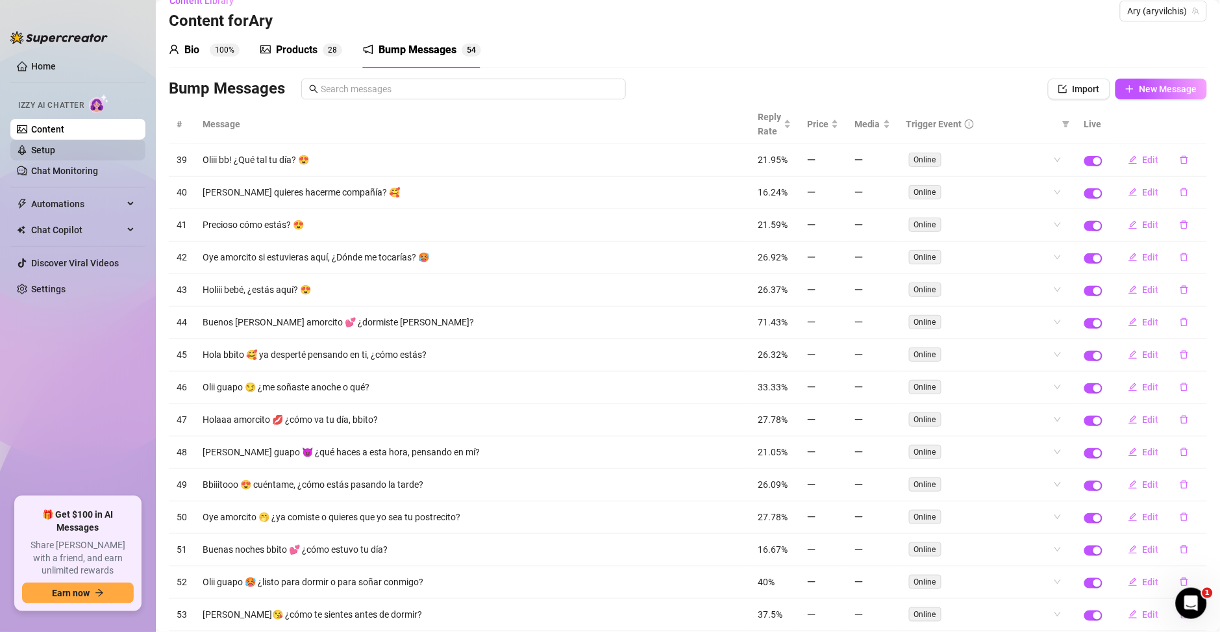
click at [51, 153] on link "Setup" at bounding box center [43, 150] width 24 height 10
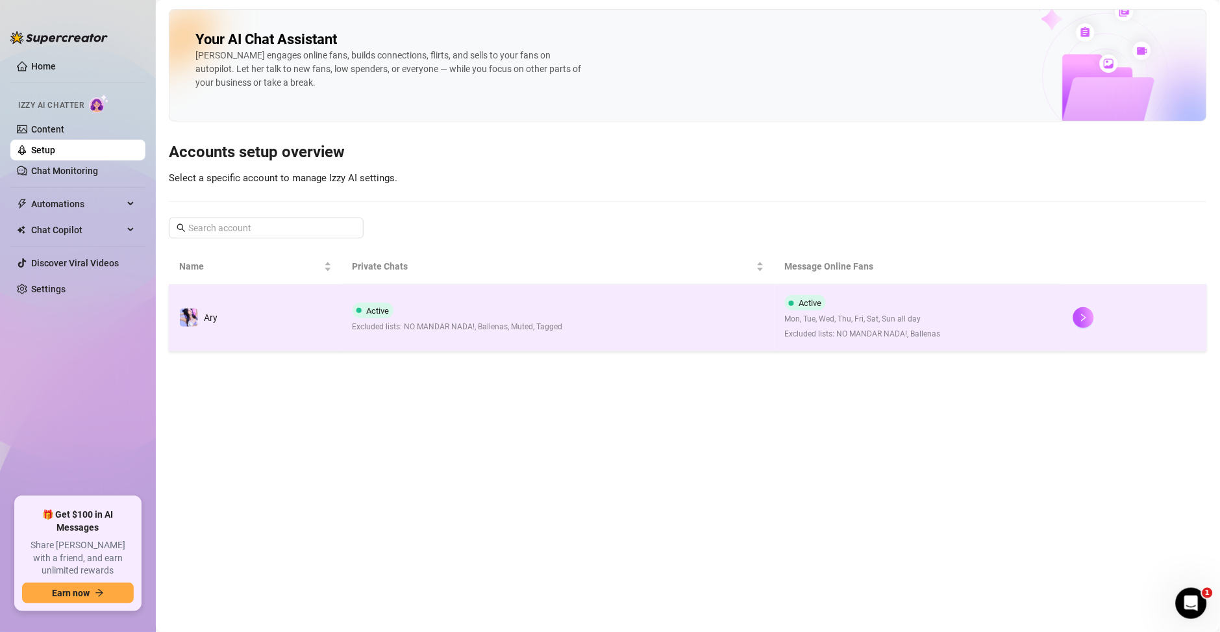
click at [537, 336] on td "Active Excluded lists: NO MANDAR NADA!, Ballenas, Muted, Tagged" at bounding box center [558, 317] width 432 height 67
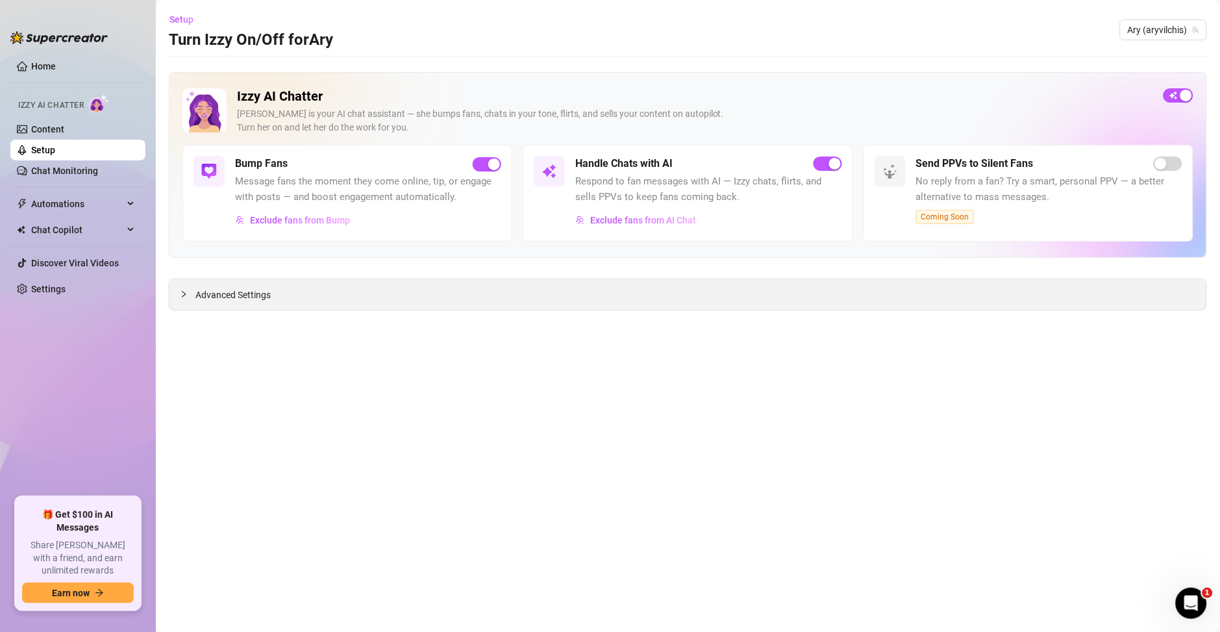
click at [255, 298] on span "Advanced Settings" at bounding box center [232, 295] width 75 height 14
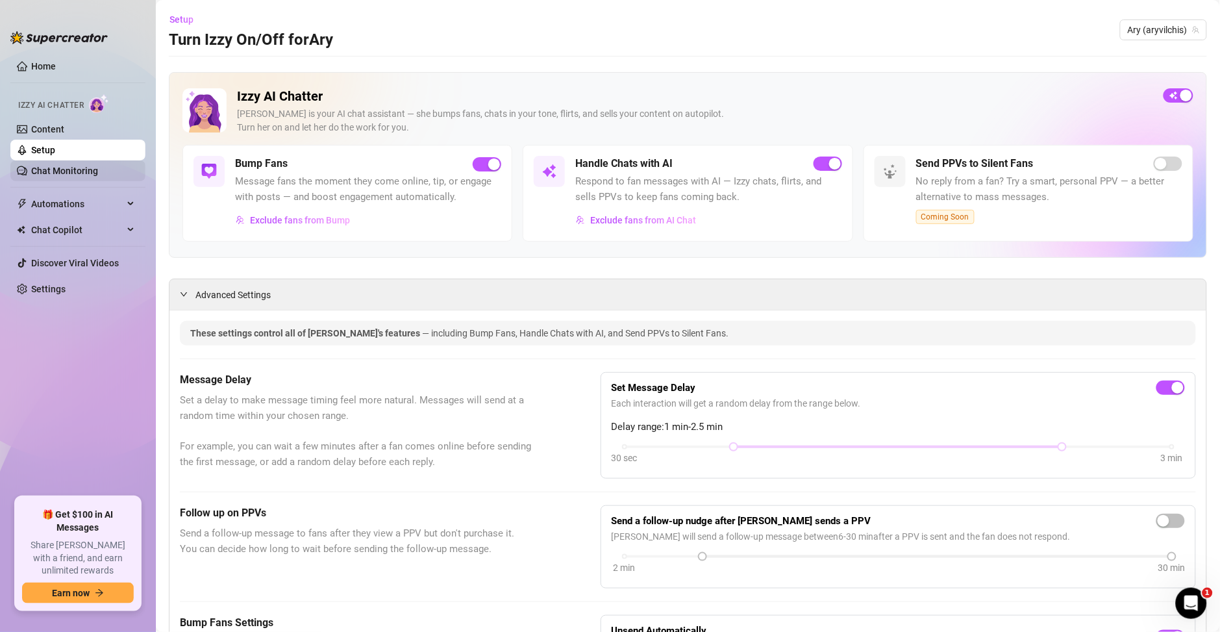
click at [88, 173] on link "Chat Monitoring" at bounding box center [64, 171] width 67 height 10
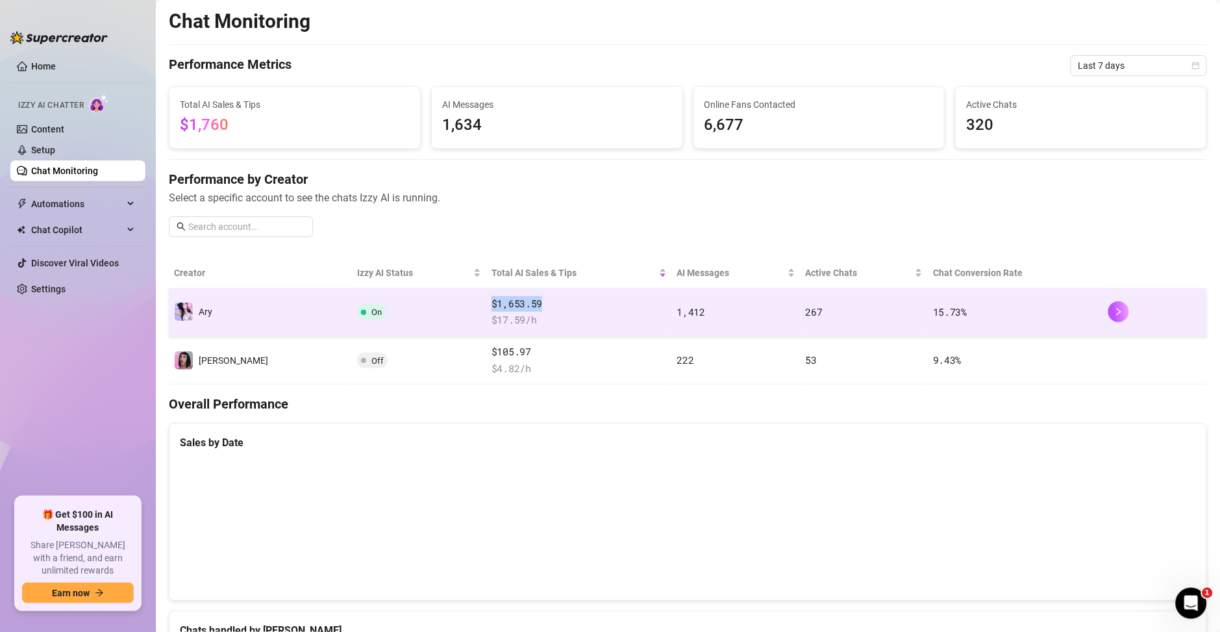
drag, startPoint x: 499, startPoint y: 304, endPoint x: 434, endPoint y: 303, distance: 64.9
click at [486, 303] on td "$1,653.59 $ 17.59 /h" at bounding box center [579, 312] width 186 height 48
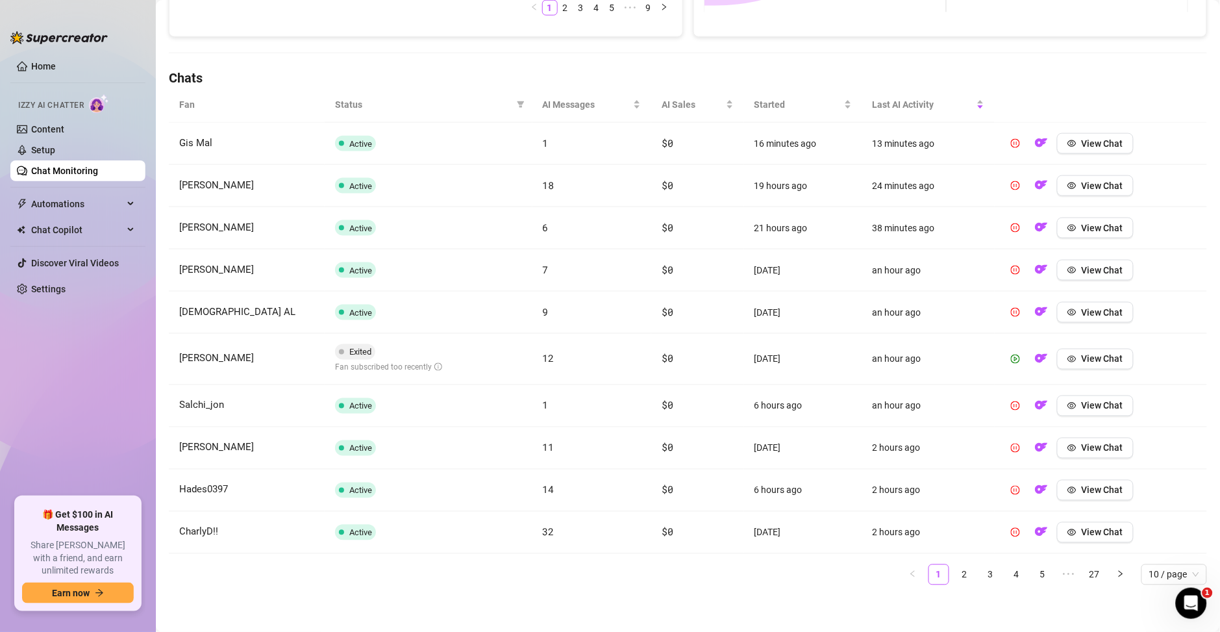
scroll to position [398, 0]
click at [955, 569] on link "2" at bounding box center [964, 572] width 19 height 19
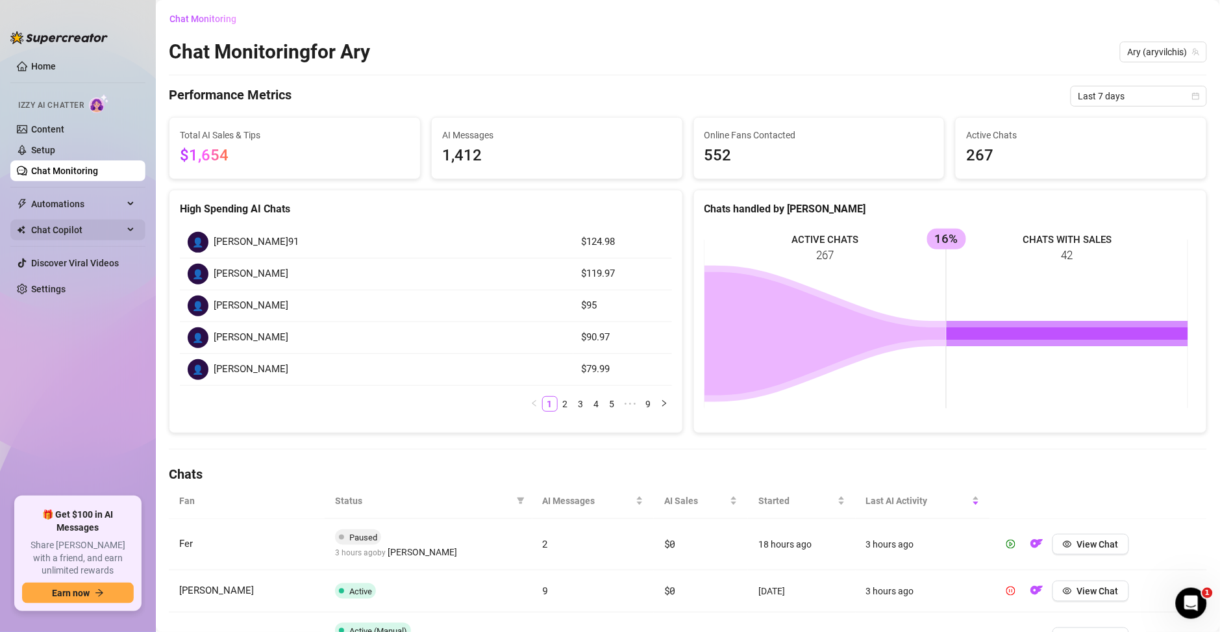
scroll to position [0, 0]
click at [64, 125] on link "Content" at bounding box center [47, 129] width 33 height 10
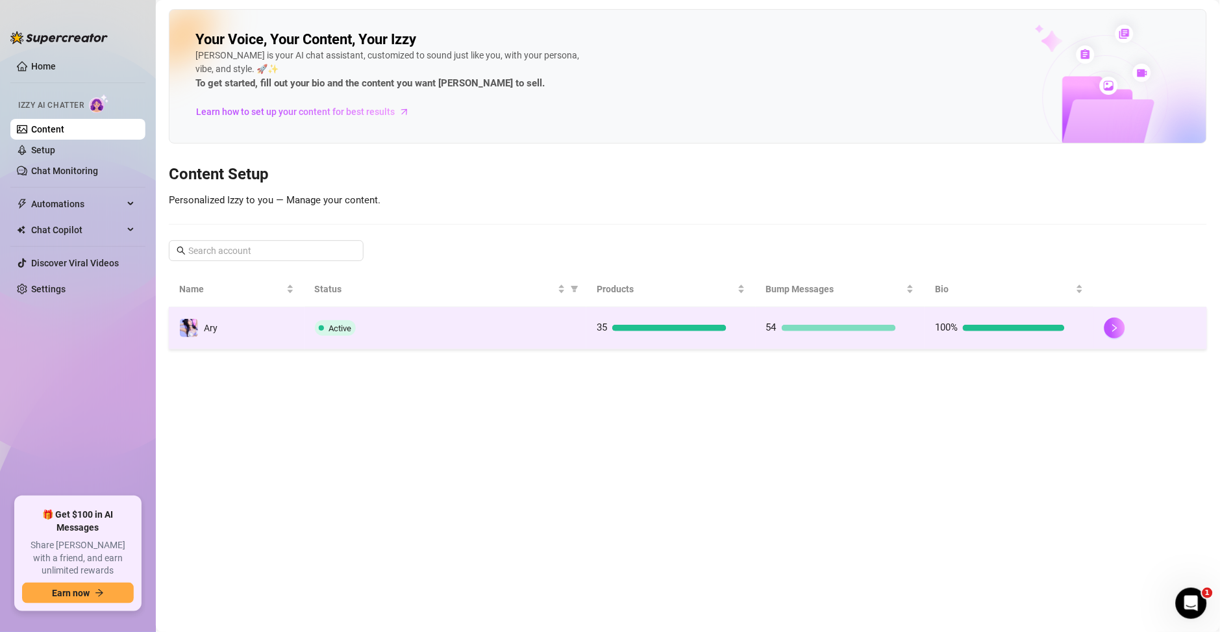
click at [544, 321] on div "Active" at bounding box center [446, 328] width 262 height 16
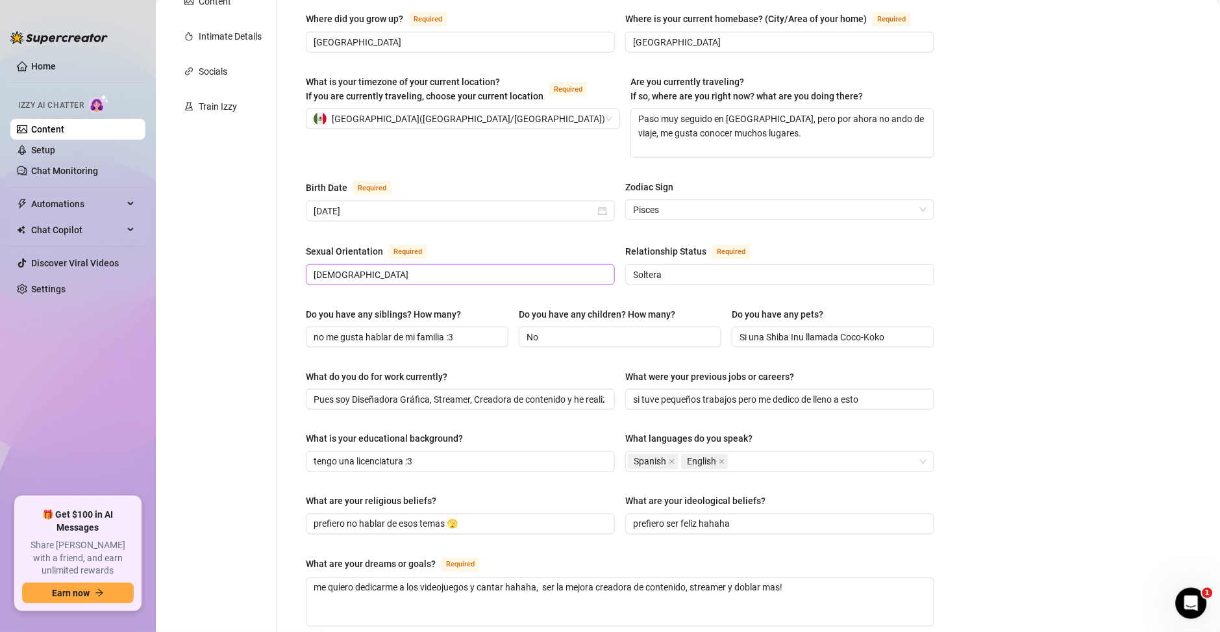
scroll to position [280, 0]
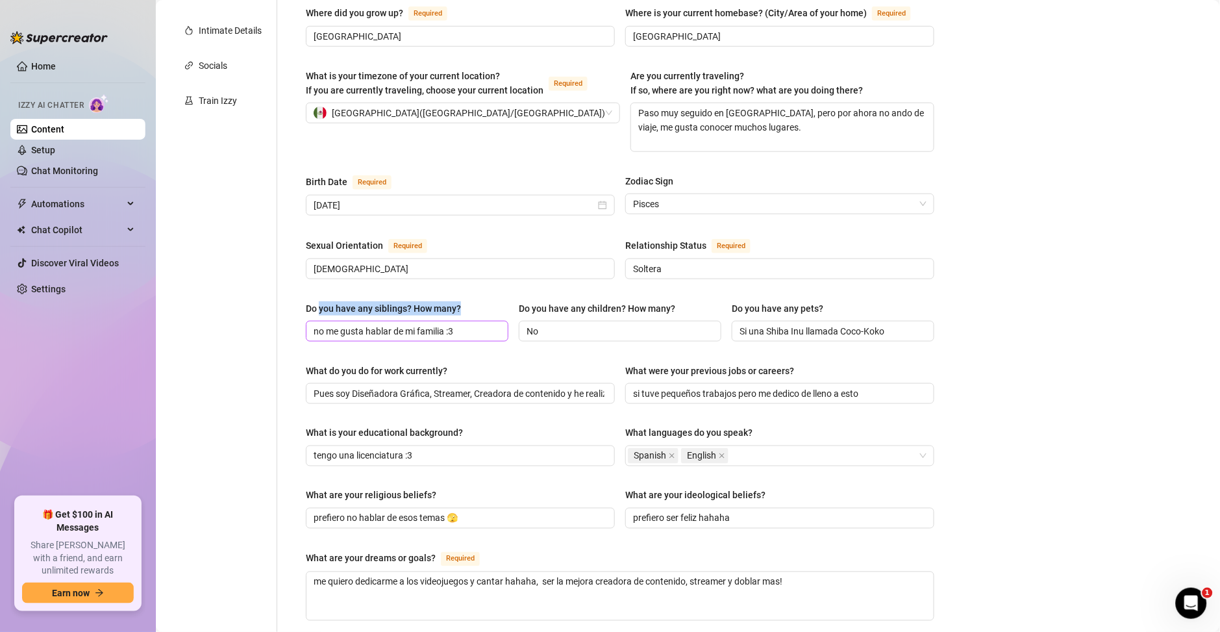
drag, startPoint x: 356, startPoint y: 296, endPoint x: 427, endPoint y: 310, distance: 72.7
click at [427, 310] on div "Do you have any siblings? How many? no me gusta hablar de mi familia :3" at bounding box center [407, 321] width 203 height 40
click at [469, 324] on input "no me gusta hablar de mi familia :3" at bounding box center [406, 331] width 184 height 14
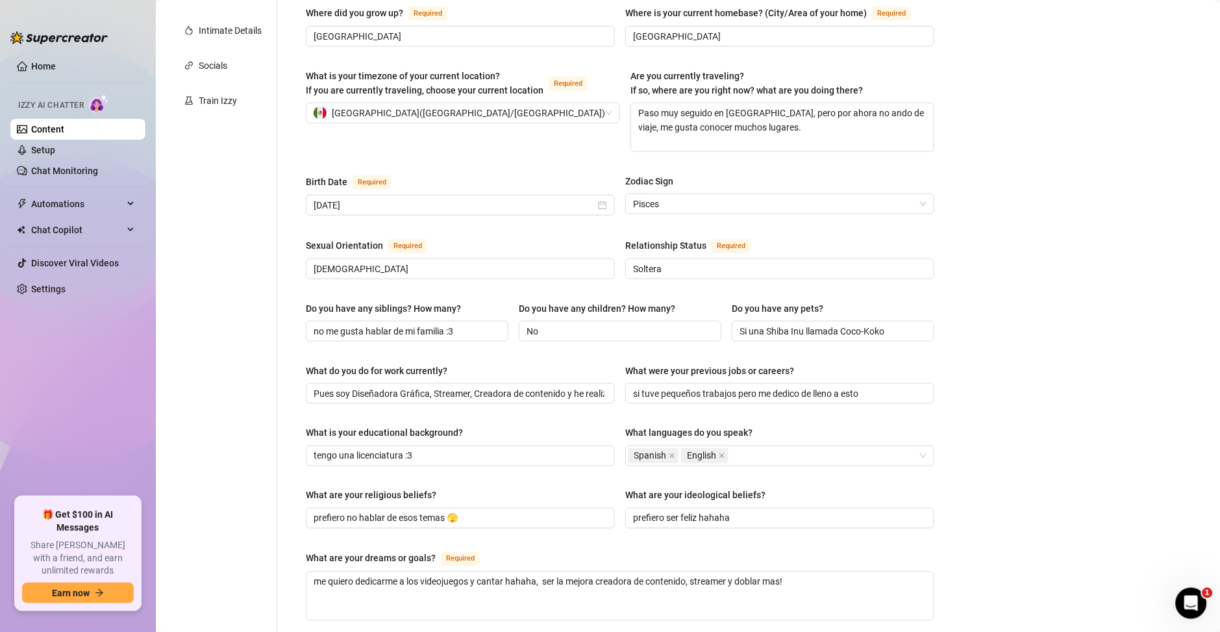
click at [511, 336] on div "Name Required [PERSON_NAME] Nickname(s) Ary Gender Required [DEMOGRAPHIC_DATA] …" at bounding box center [620, 380] width 628 height 1049
drag, startPoint x: 332, startPoint y: 289, endPoint x: 473, endPoint y: 288, distance: 140.9
click at [473, 288] on div "Name Required [PERSON_NAME] Nickname(s) Ary Gender Required [DEMOGRAPHIC_DATA] …" at bounding box center [620, 380] width 654 height 1075
click at [472, 324] on input "no me gusta hablar de mi familia :3" at bounding box center [406, 331] width 184 height 14
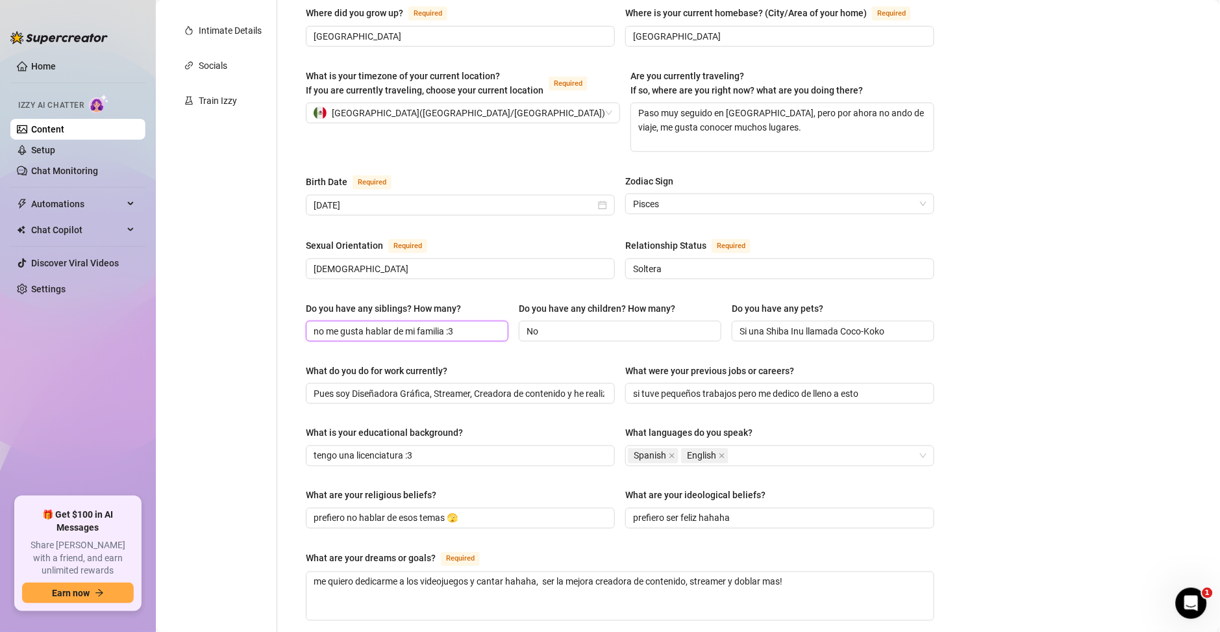
click at [472, 324] on input "no me gusta hablar de mi familia :3" at bounding box center [406, 331] width 184 height 14
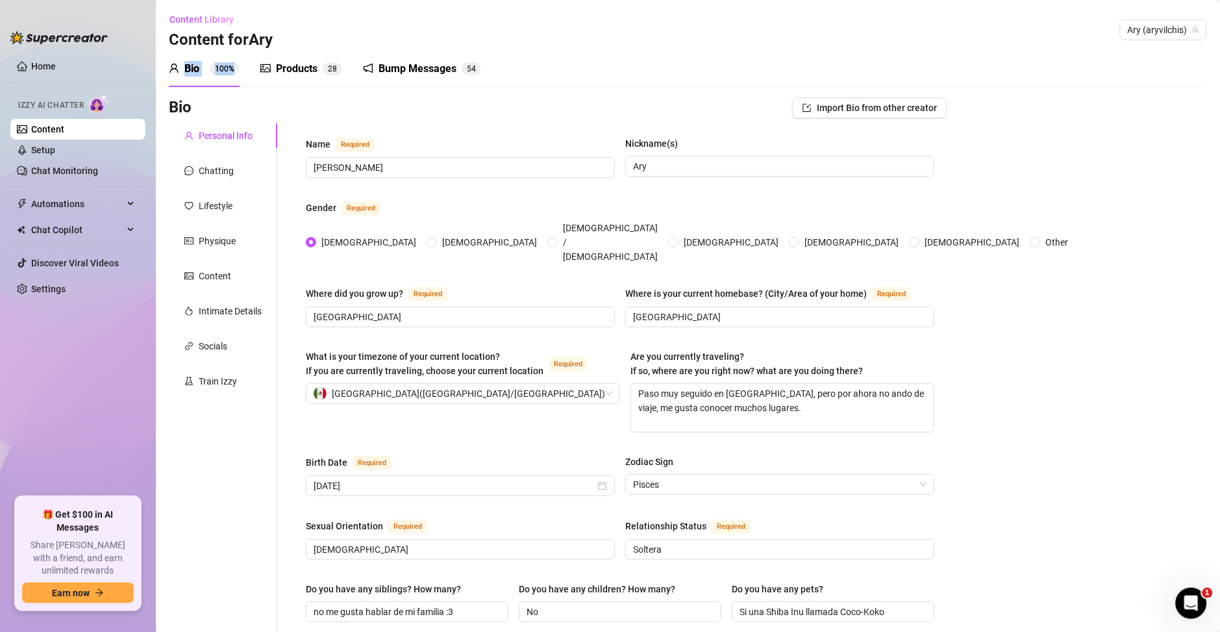
drag, startPoint x: 216, startPoint y: 69, endPoint x: 247, endPoint y: 69, distance: 30.5
click at [247, 69] on div "Bio 100% Products 2 8 Bump Messages 5 4" at bounding box center [325, 69] width 312 height 36
click at [32, 68] on link "Home" at bounding box center [43, 66] width 25 height 10
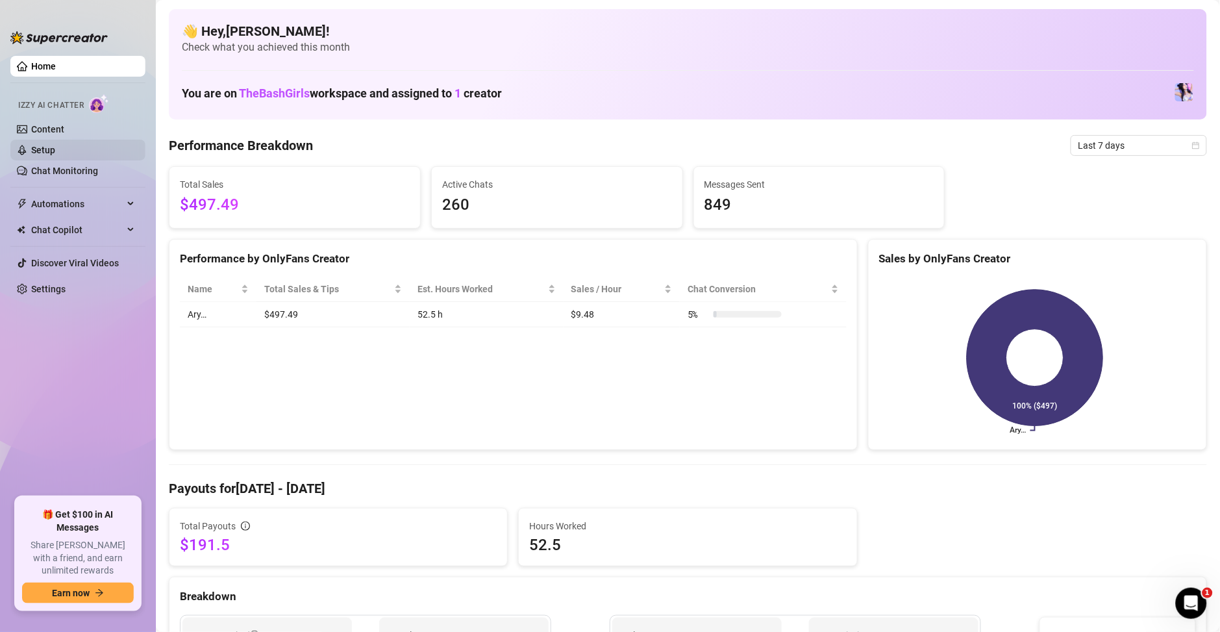
click at [49, 150] on link "Setup" at bounding box center [43, 150] width 24 height 10
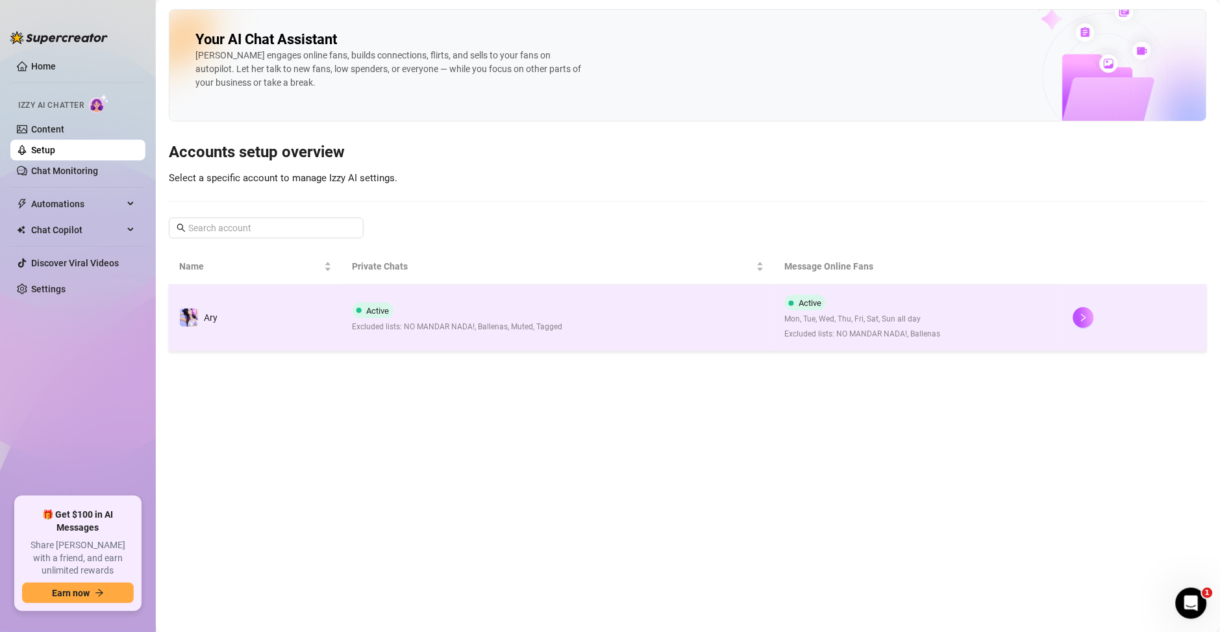
click at [628, 343] on td "Active Excluded lists: NO MANDAR NADA!, Ballenas, Muted, Tagged" at bounding box center [558, 317] width 432 height 67
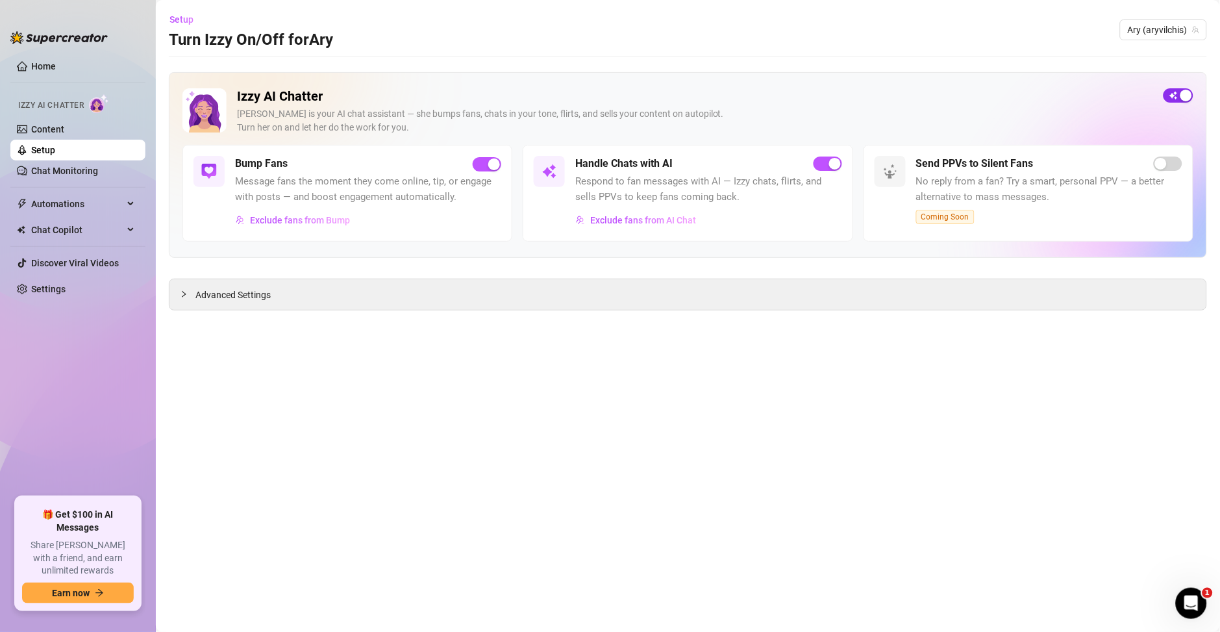
click at [1174, 99] on span "button" at bounding box center [1178, 95] width 30 height 14
